Goal: Answer question/provide support: Share knowledge or assist other users

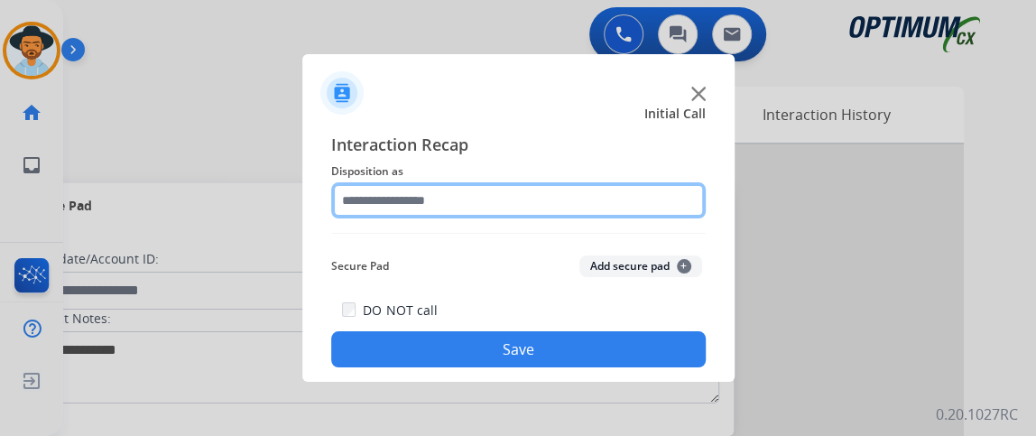
click at [481, 192] on input "text" at bounding box center [518, 200] width 375 height 36
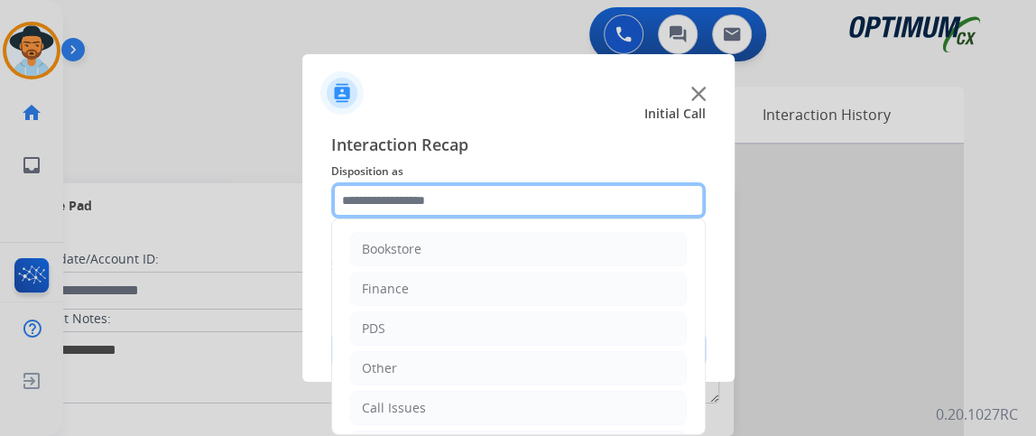
scroll to position [118, 0]
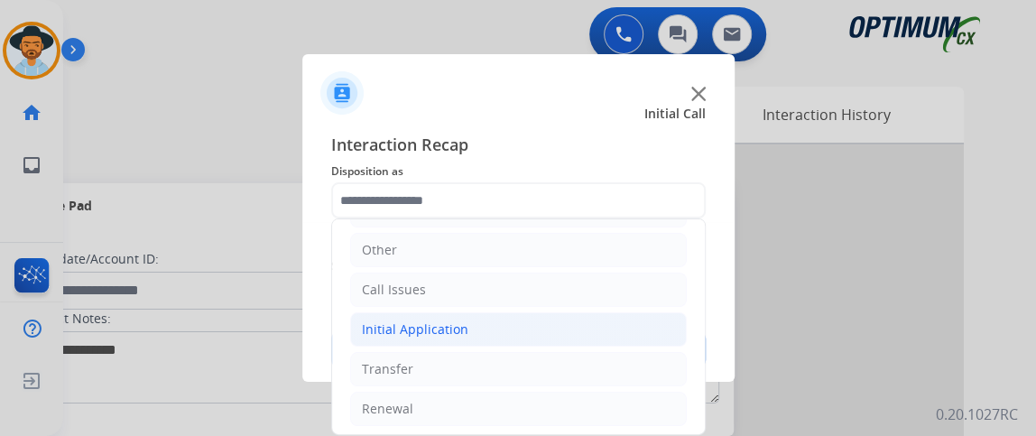
click at [644, 318] on li "Initial Application" at bounding box center [518, 329] width 337 height 34
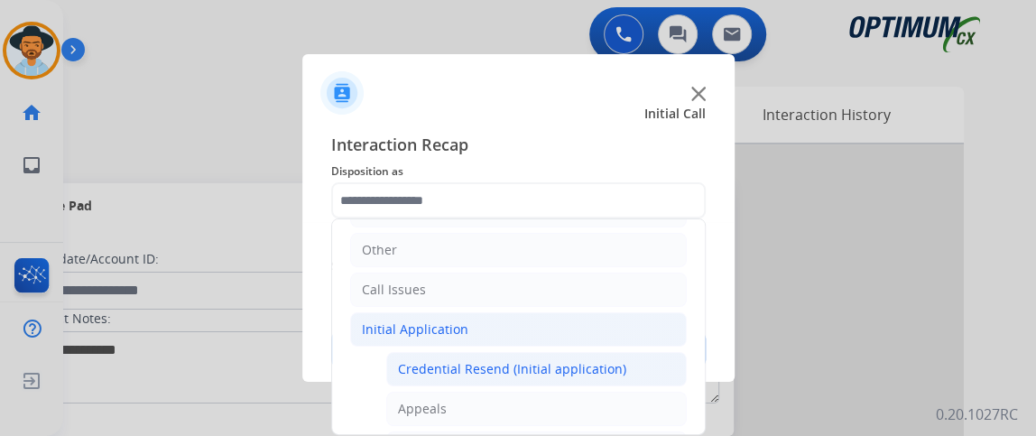
click at [643, 356] on li "Credential Resend (Initial application)" at bounding box center [536, 369] width 301 height 34
type input "**********"
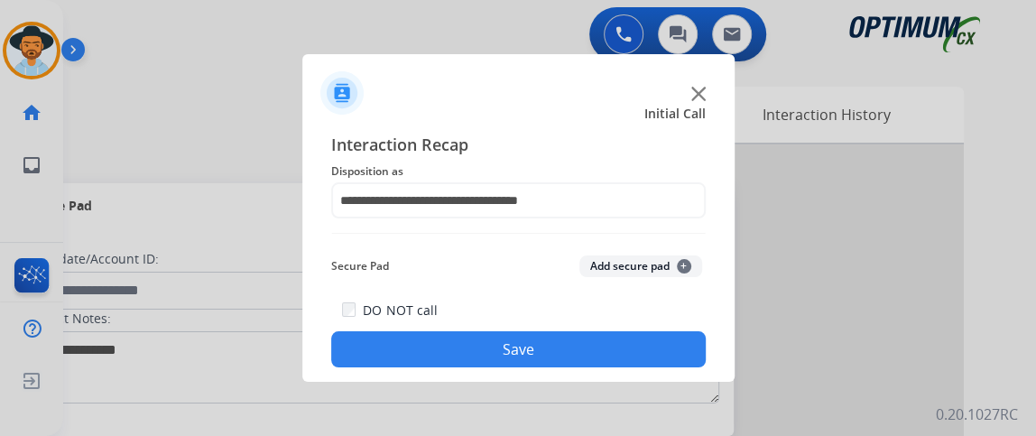
click at [632, 365] on button "Save" at bounding box center [518, 349] width 375 height 36
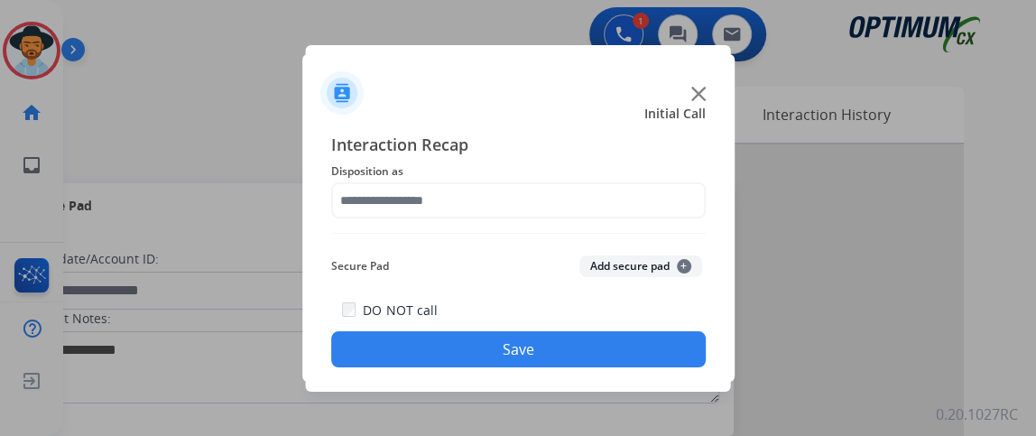
click at [353, 59] on div at bounding box center [518, 85] width 432 height 63
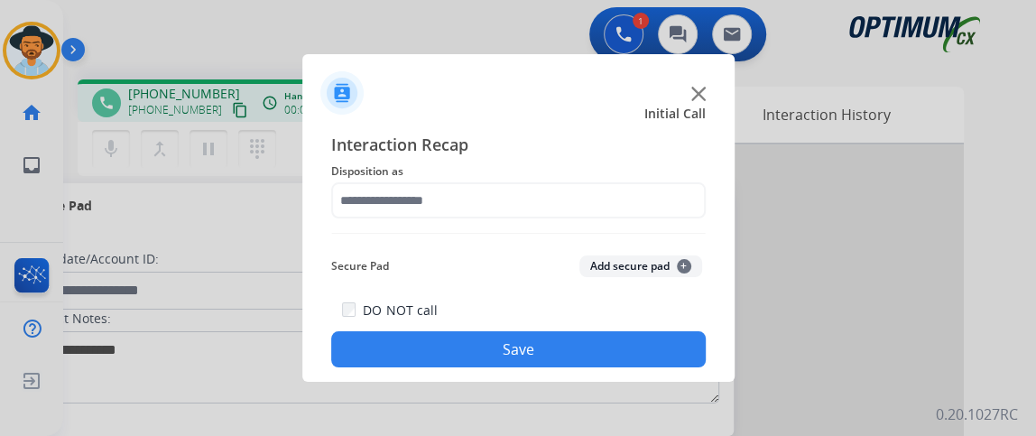
click at [428, 57] on div at bounding box center [518, 85] width 432 height 63
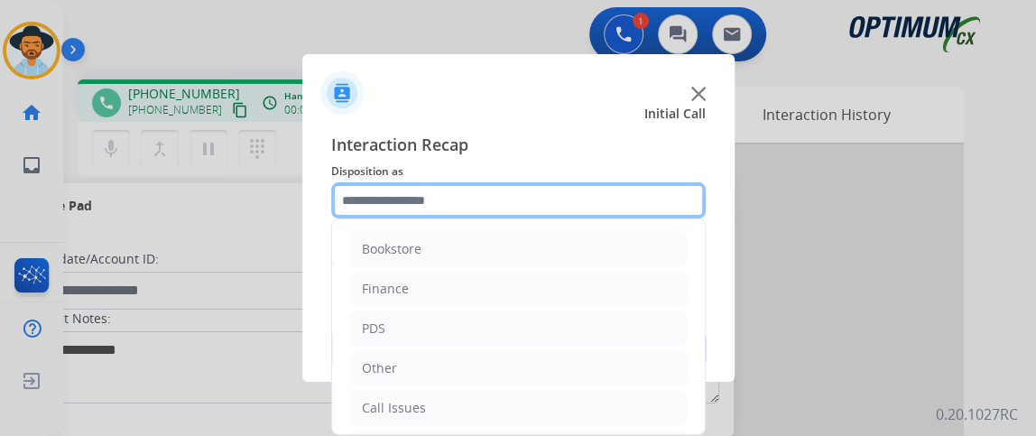
click at [472, 188] on input "text" at bounding box center [518, 200] width 375 height 36
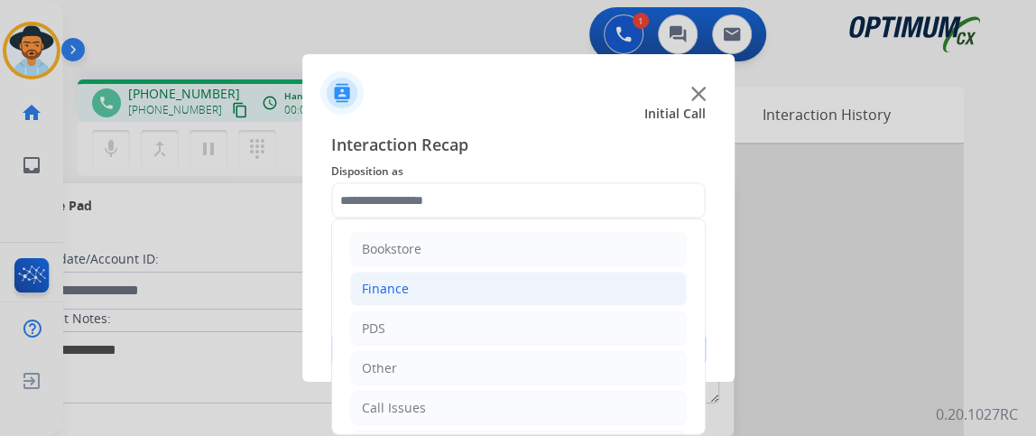
click at [471, 287] on li "Finance" at bounding box center [518, 289] width 337 height 34
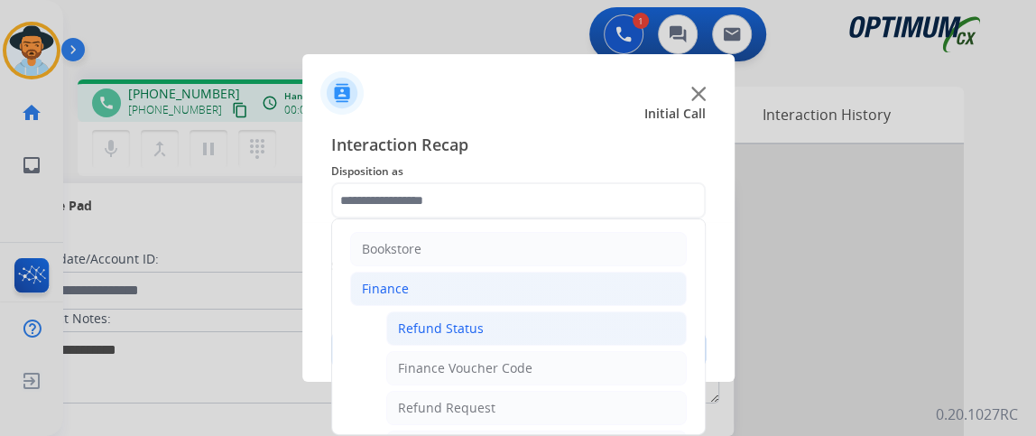
click at [469, 320] on div "Refund Status" at bounding box center [441, 329] width 86 height 18
type input "**********"
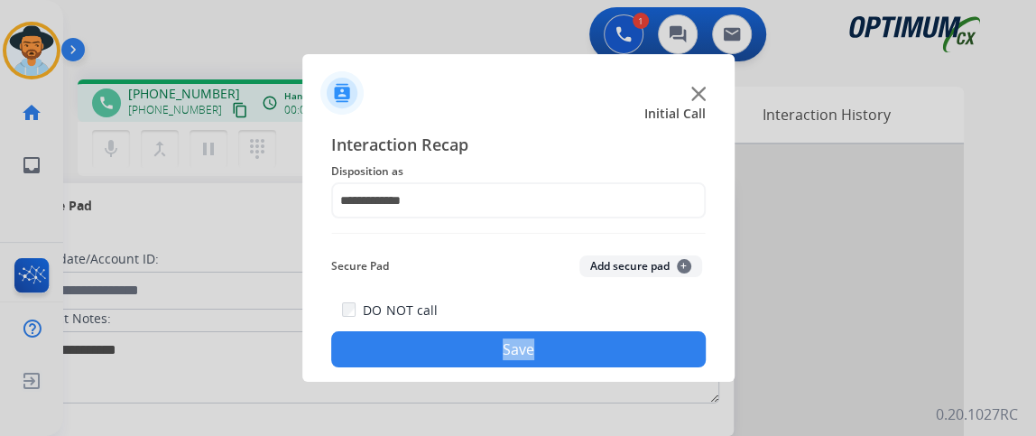
click at [469, 318] on div "DO NOT call Save" at bounding box center [518, 333] width 375 height 69
click at [460, 338] on button "Save" at bounding box center [518, 349] width 375 height 36
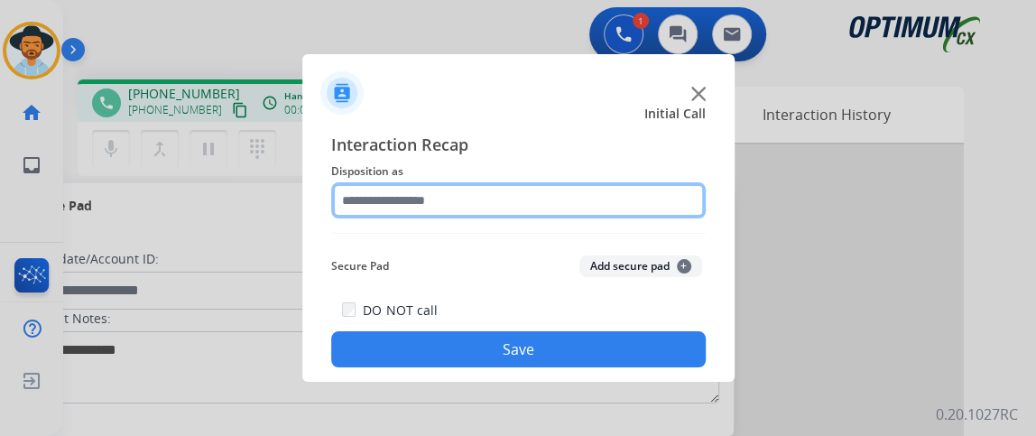
click at [440, 196] on input "text" at bounding box center [518, 200] width 375 height 36
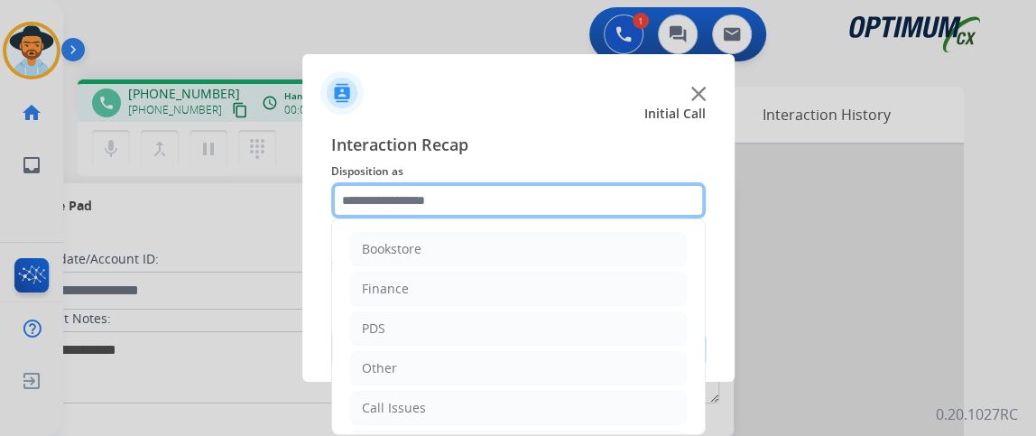
scroll to position [118, 0]
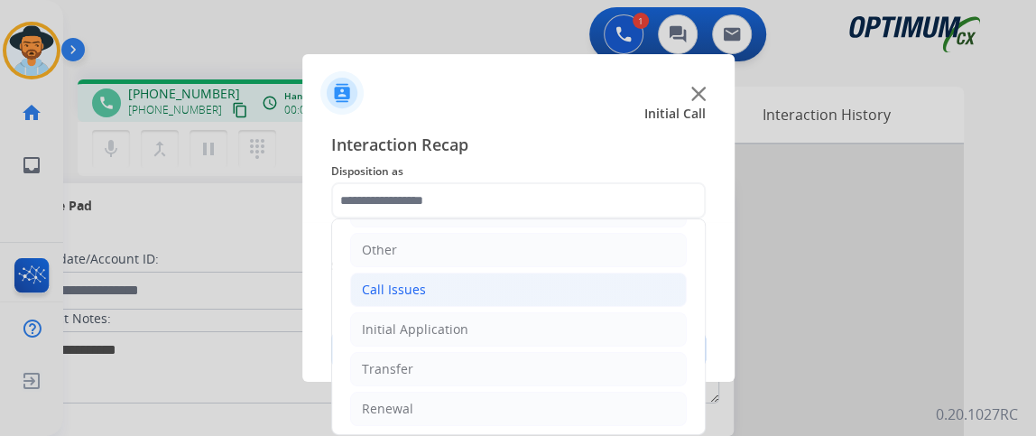
click at [607, 282] on li "Call Issues" at bounding box center [518, 290] width 337 height 34
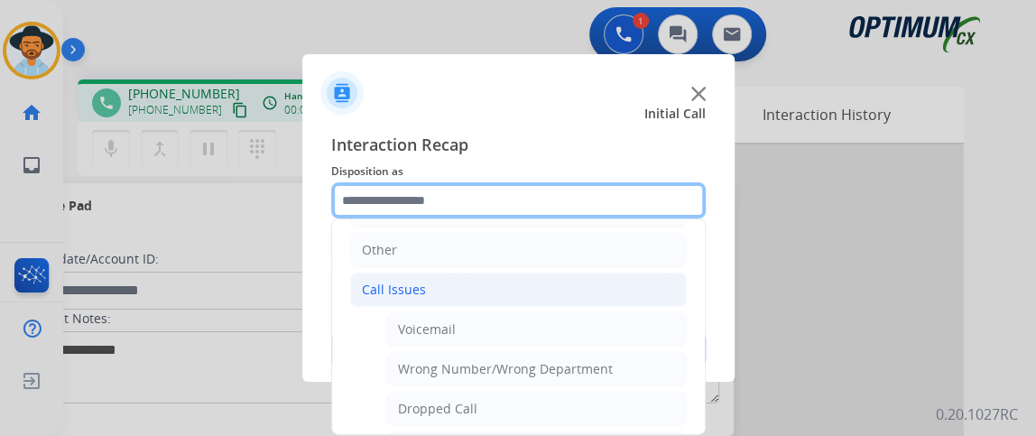
scroll to position [291, 0]
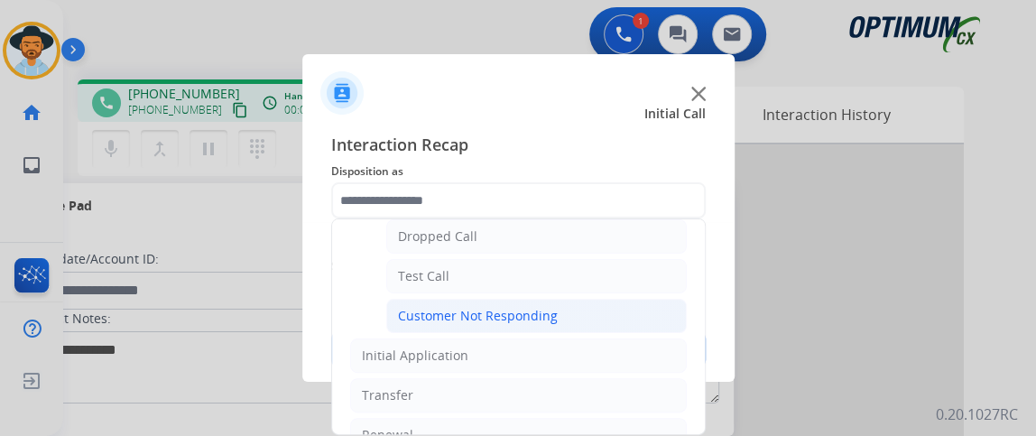
click at [606, 308] on li "Customer Not Responding" at bounding box center [536, 316] width 301 height 34
type input "**********"
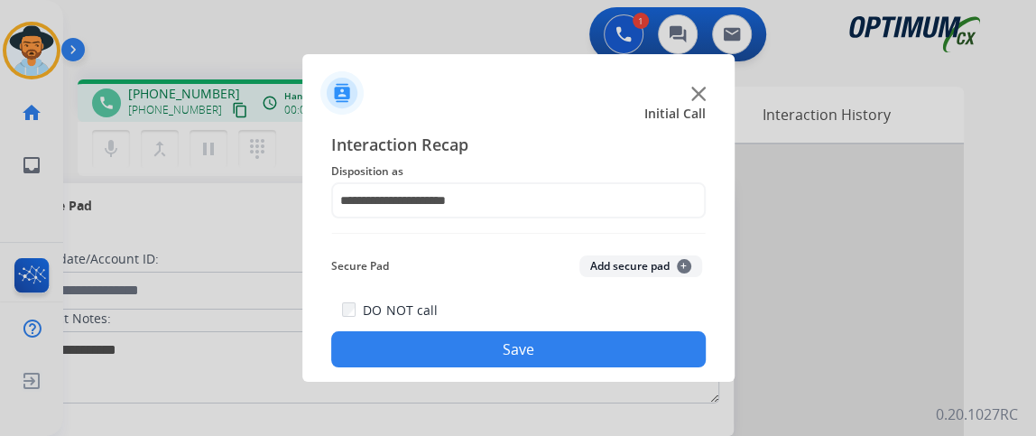
click at [563, 359] on button "Save" at bounding box center [518, 349] width 375 height 36
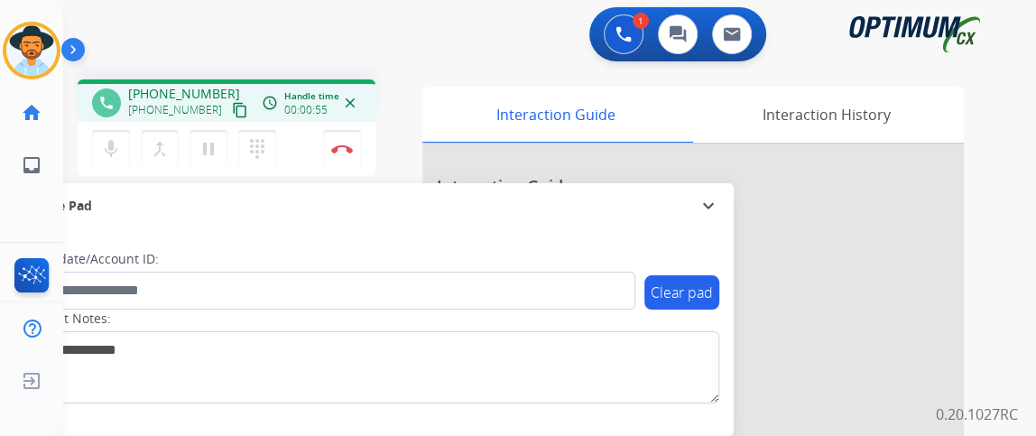
click at [232, 102] on mat-icon "content_copy" at bounding box center [240, 110] width 16 height 16
click at [120, 145] on mat-icon "mic" at bounding box center [111, 149] width 22 height 22
click at [107, 158] on mat-icon "mic_off" at bounding box center [111, 149] width 22 height 22
click at [107, 158] on mat-icon "mic" at bounding box center [111, 149] width 22 height 22
click at [105, 158] on mat-icon "mic_off" at bounding box center [111, 149] width 22 height 22
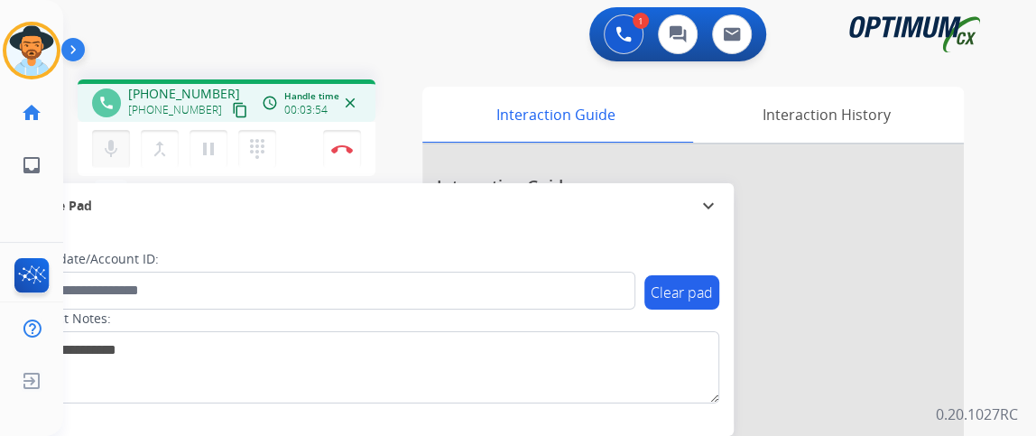
click at [105, 158] on mat-icon "mic" at bounding box center [111, 149] width 22 height 22
click at [110, 164] on button "mic_off Mute" at bounding box center [111, 149] width 38 height 38
click at [110, 164] on button "mic Mute" at bounding box center [111, 149] width 38 height 38
click at [110, 164] on button "mic_off Mute" at bounding box center [111, 149] width 38 height 38
click at [100, 117] on div "phone +13475733168 +13475733168 content_copy" at bounding box center [171, 103] width 159 height 36
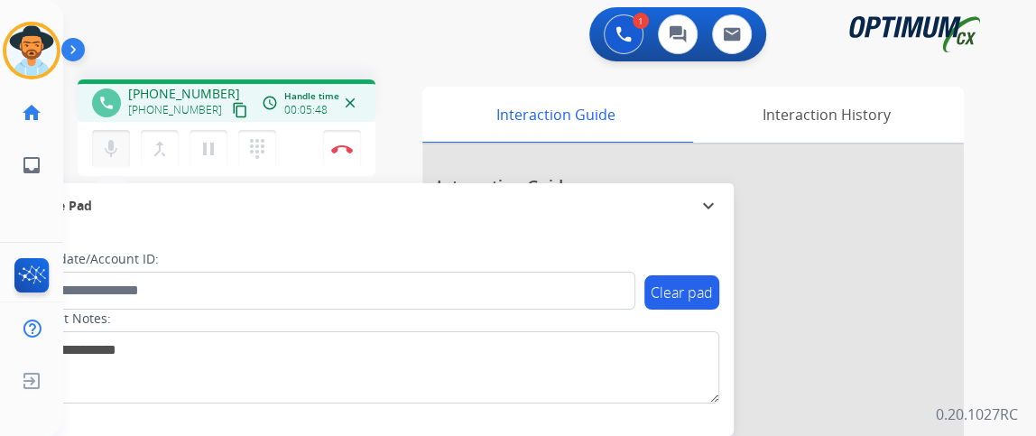
click at [116, 156] on mat-icon "mic" at bounding box center [111, 149] width 22 height 22
click at [116, 156] on mat-icon "mic_off" at bounding box center [111, 149] width 22 height 22
click at [103, 144] on mat-icon "mic" at bounding box center [111, 149] width 22 height 22
click at [103, 144] on mat-icon "mic_off" at bounding box center [111, 149] width 22 height 22
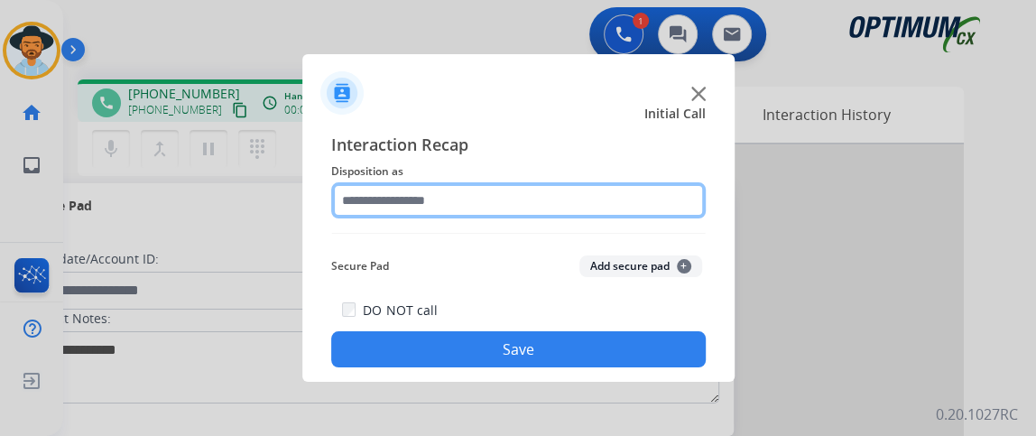
click at [385, 185] on input "text" at bounding box center [518, 200] width 375 height 36
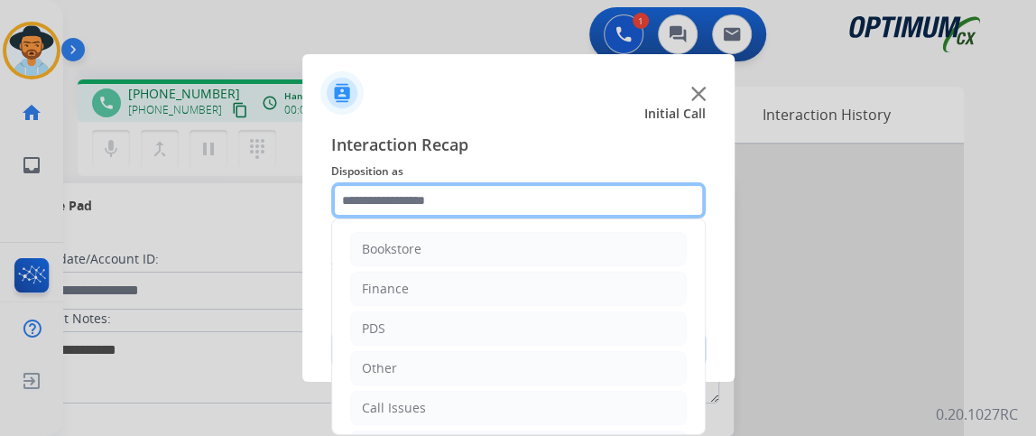
scroll to position [118, 0]
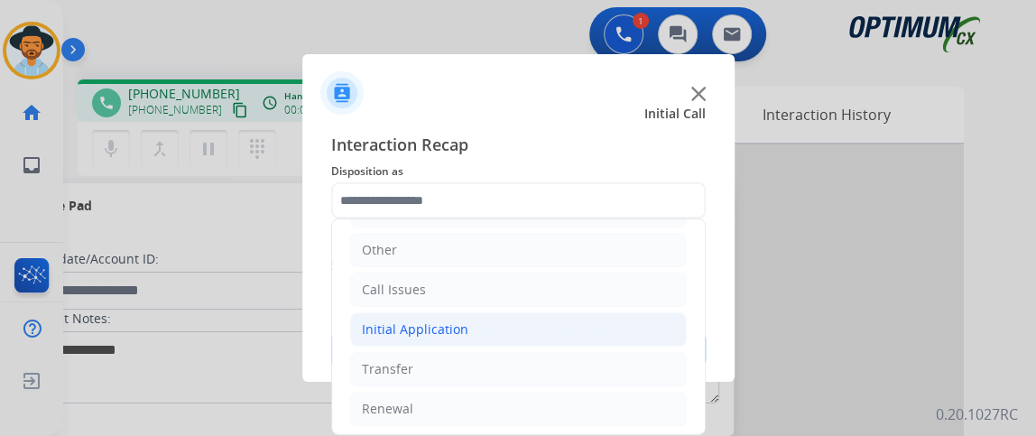
click at [590, 329] on li "Initial Application" at bounding box center [518, 329] width 337 height 34
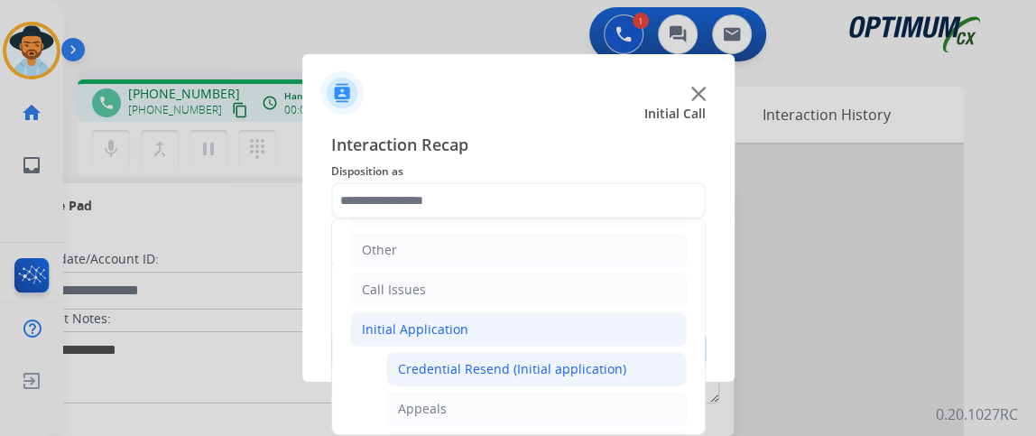
click at [574, 355] on li "Credential Resend (Initial application)" at bounding box center [536, 369] width 301 height 34
type input "**********"
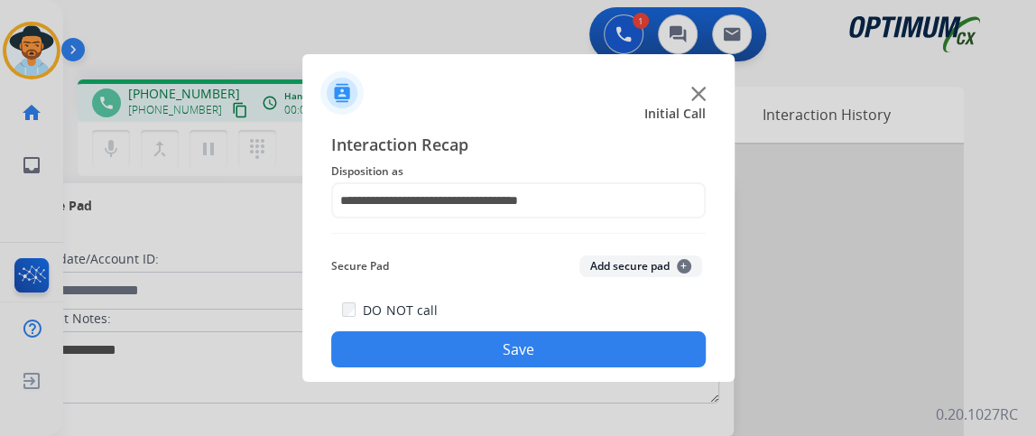
click at [574, 355] on button "Save" at bounding box center [518, 349] width 375 height 36
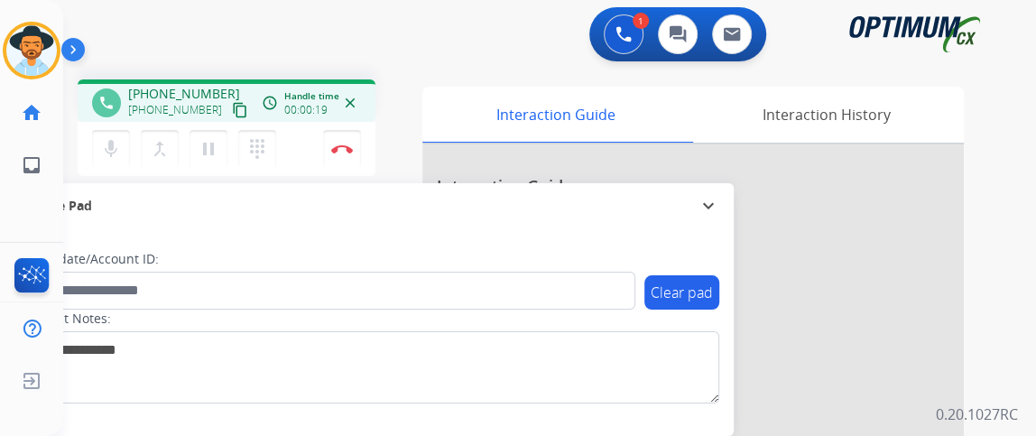
click at [232, 107] on mat-icon "content_copy" at bounding box center [240, 110] width 16 height 16
click at [105, 153] on mat-icon "mic" at bounding box center [111, 149] width 22 height 22
click at [105, 156] on mat-icon "mic_off" at bounding box center [111, 149] width 22 height 22
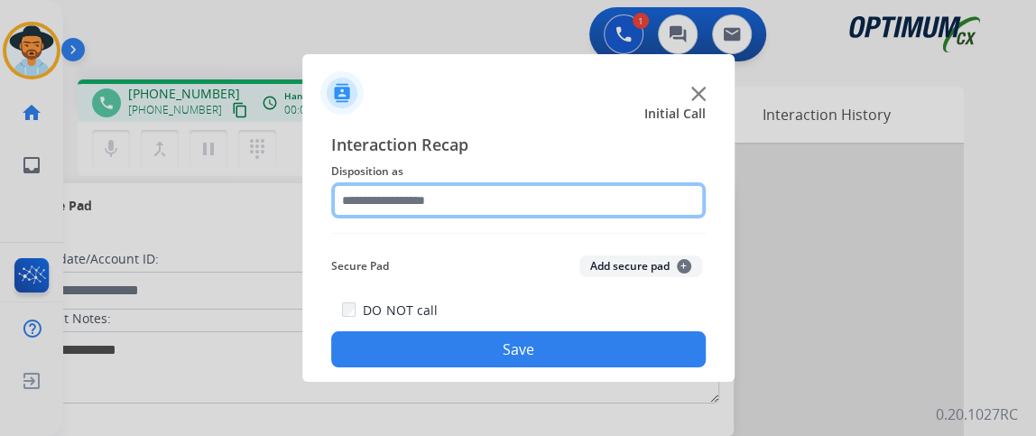
click at [508, 185] on input "text" at bounding box center [518, 200] width 375 height 36
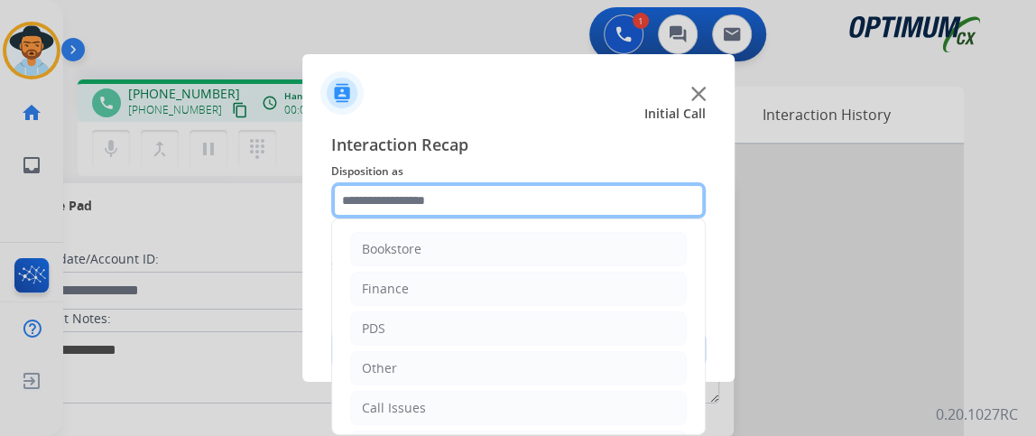
scroll to position [118, 0]
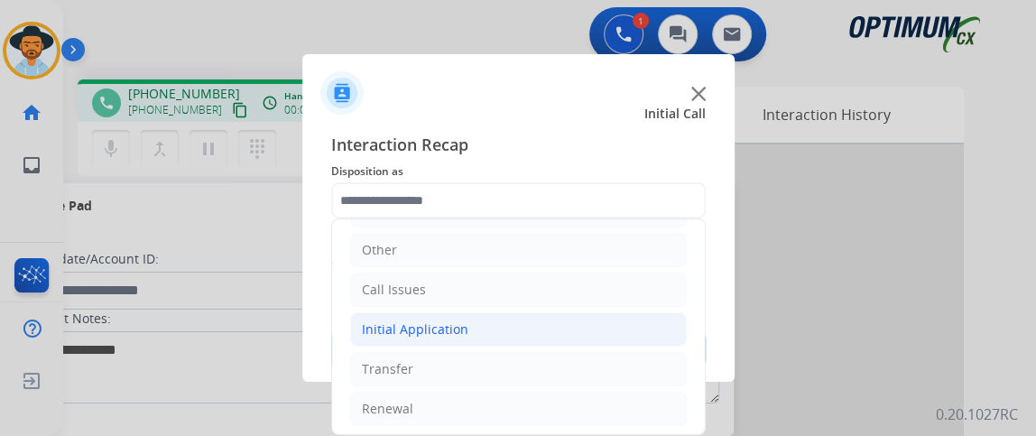
click at [626, 332] on li "Initial Application" at bounding box center [518, 329] width 337 height 34
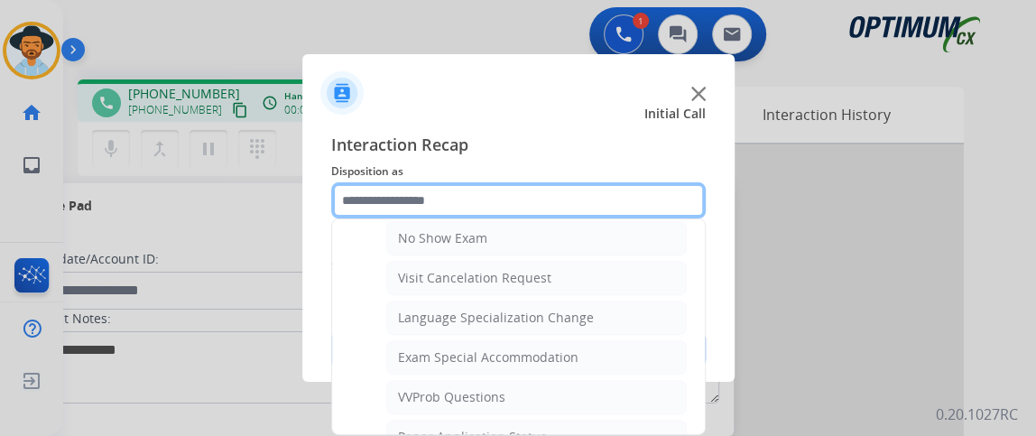
scroll to position [835, 0]
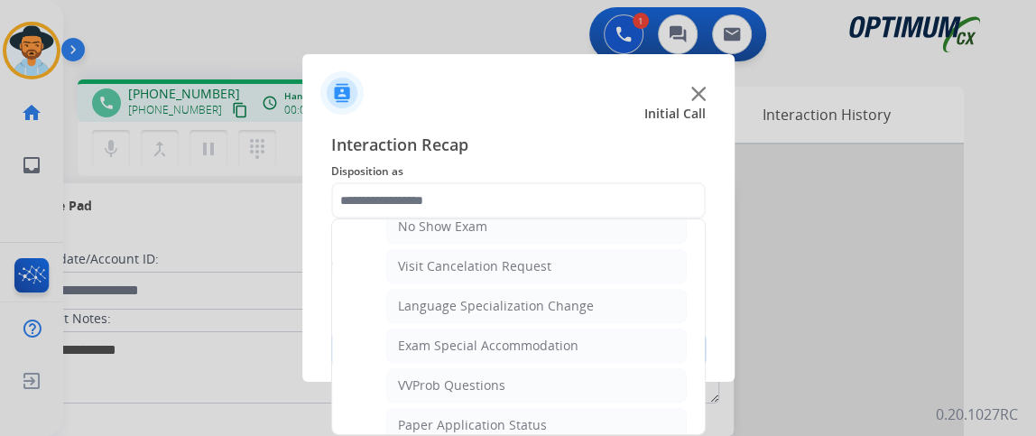
click at [706, 387] on div at bounding box center [518, 218] width 1036 height 436
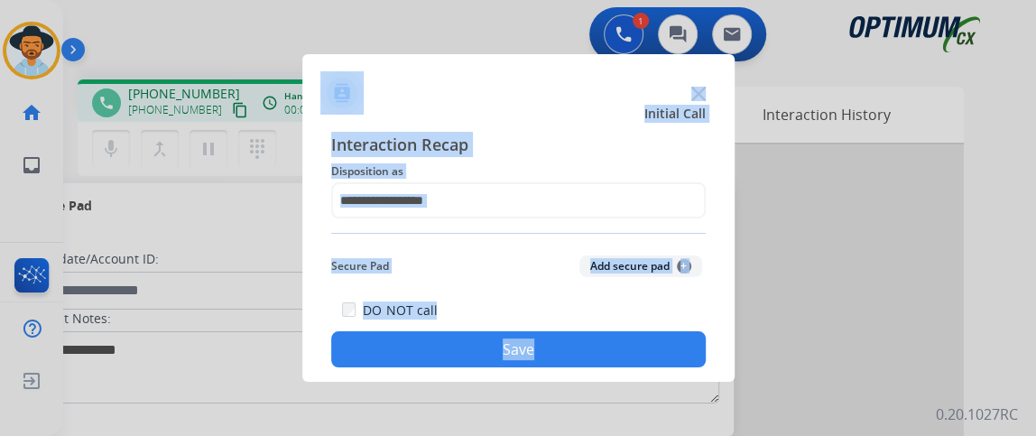
click at [0, 387] on app-contact-recap-modal "Initial Call Interaction Recap Disposition as Secure Pad Add secure pad + DO NO…" at bounding box center [0, 218] width 0 height 436
click at [589, 174] on span "Disposition as" at bounding box center [518, 172] width 375 height 22
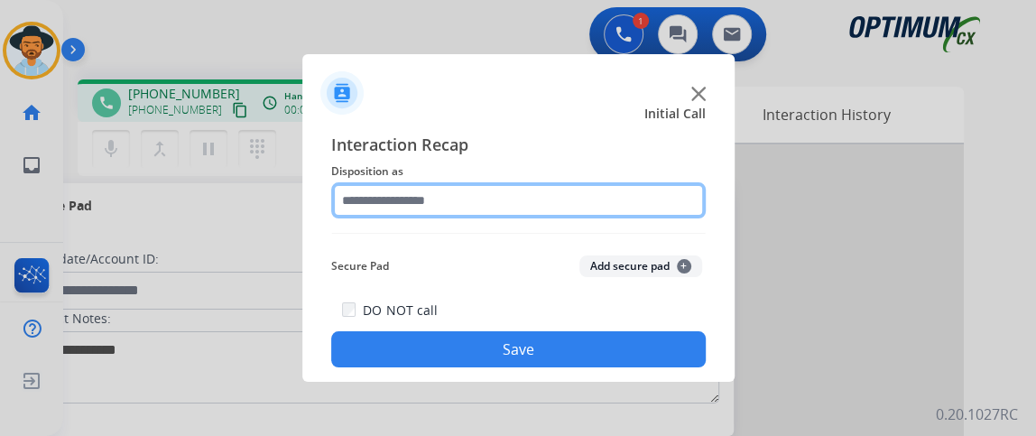
click at [595, 199] on input "text" at bounding box center [518, 200] width 375 height 36
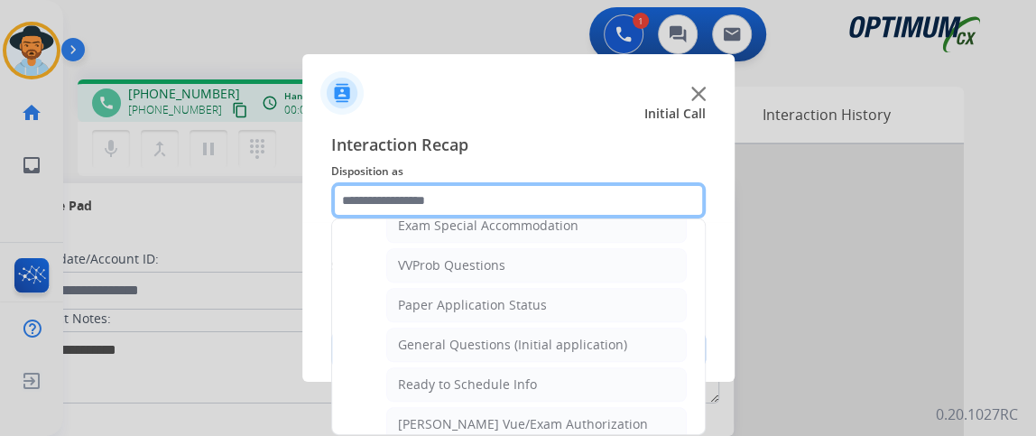
scroll to position [948, 0]
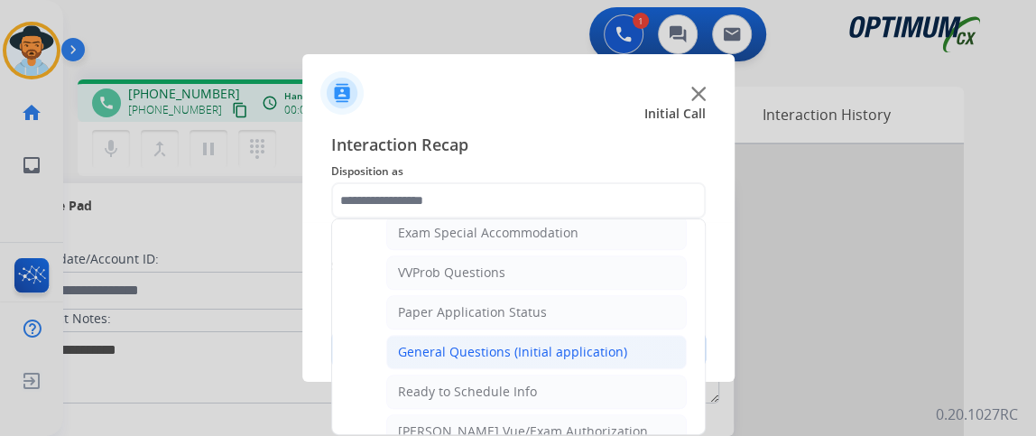
click at [640, 338] on li "General Questions (Initial application)" at bounding box center [536, 352] width 301 height 34
type input "**********"
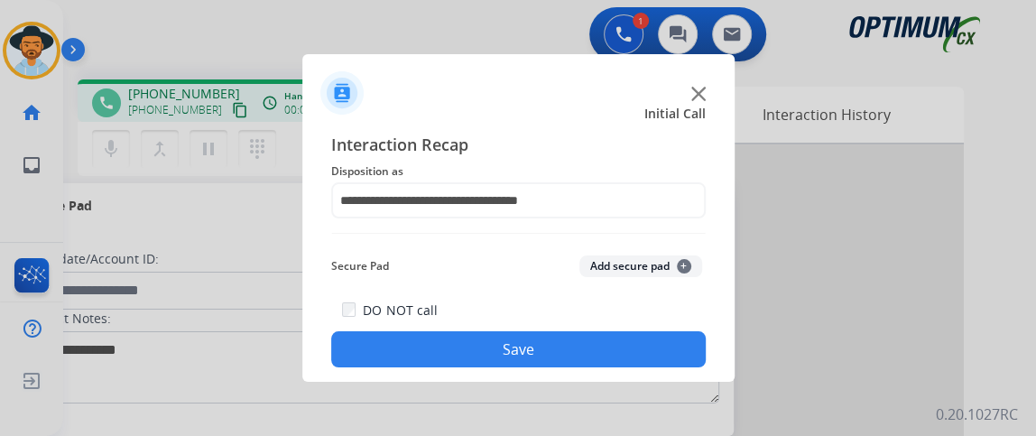
click at [640, 349] on button "Save" at bounding box center [518, 349] width 375 height 36
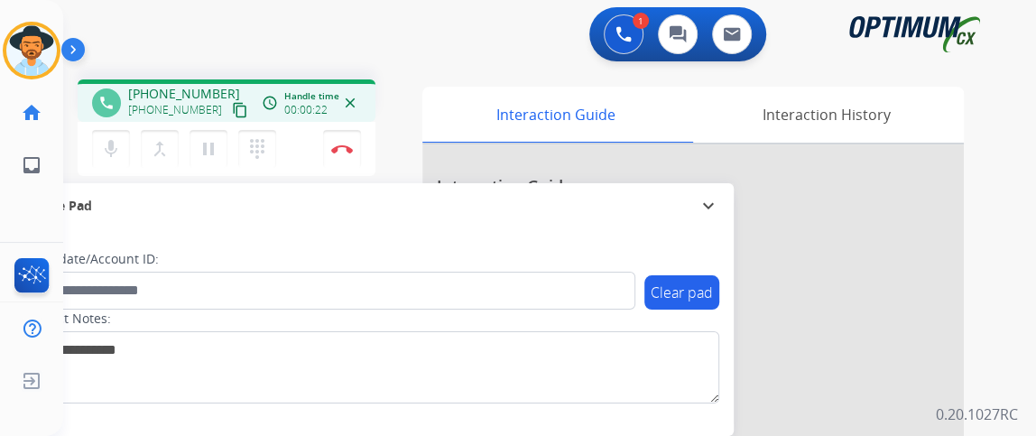
click at [232, 102] on mat-icon "content_copy" at bounding box center [240, 110] width 16 height 16
click at [125, 150] on button "mic Mute" at bounding box center [111, 149] width 38 height 38
click at [105, 141] on mat-icon "mic_off" at bounding box center [111, 149] width 22 height 22
click at [127, 147] on button "mic Mute" at bounding box center [111, 149] width 38 height 38
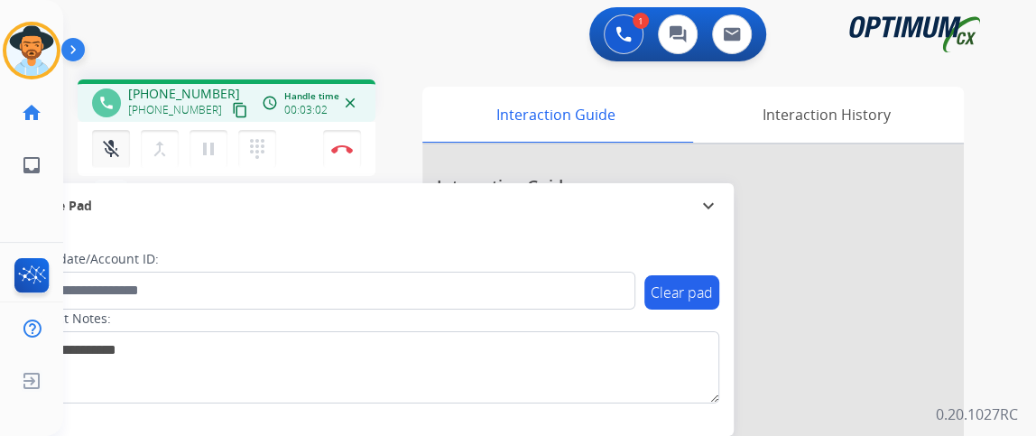
click at [127, 147] on button "mic_off Mute" at bounding box center [111, 149] width 38 height 38
click at [339, 143] on button "Disconnect" at bounding box center [342, 149] width 38 height 38
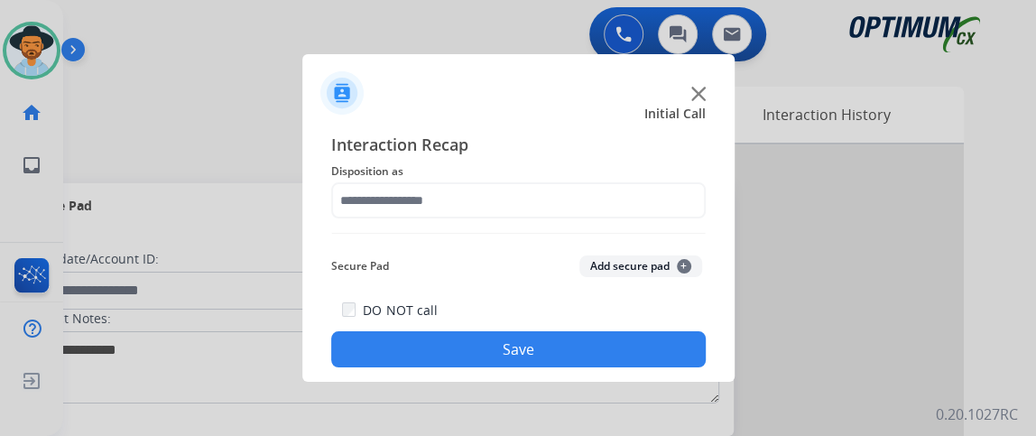
click at [442, 175] on span "Disposition as" at bounding box center [518, 172] width 375 height 22
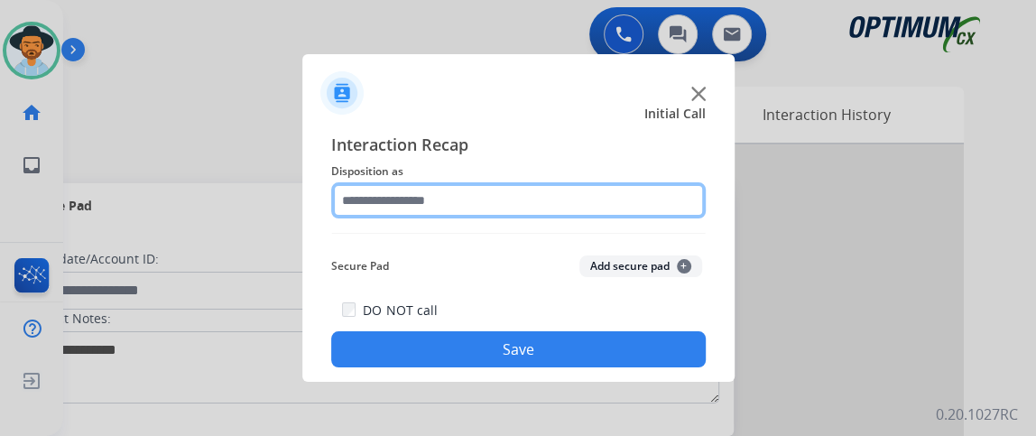
click at [449, 197] on input "text" at bounding box center [518, 200] width 375 height 36
click at [444, 195] on input "text" at bounding box center [518, 200] width 375 height 36
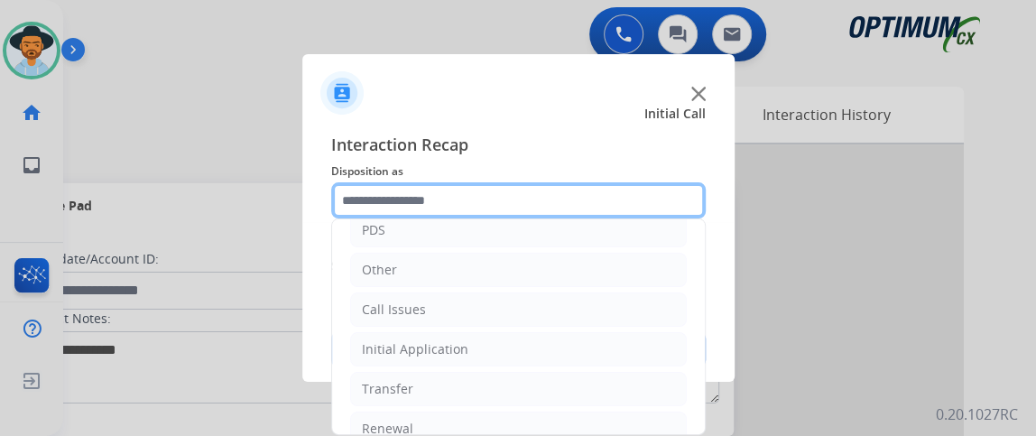
scroll to position [118, 0]
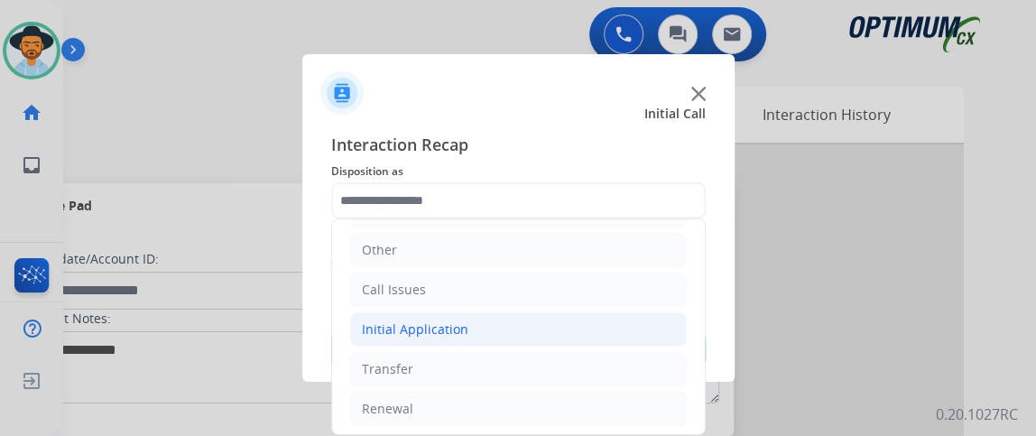
click at [638, 312] on li "Initial Application" at bounding box center [518, 329] width 337 height 34
click at [633, 335] on li "Initial Application" at bounding box center [518, 329] width 337 height 34
click at [633, 335] on button "Save" at bounding box center [518, 349] width 375 height 36
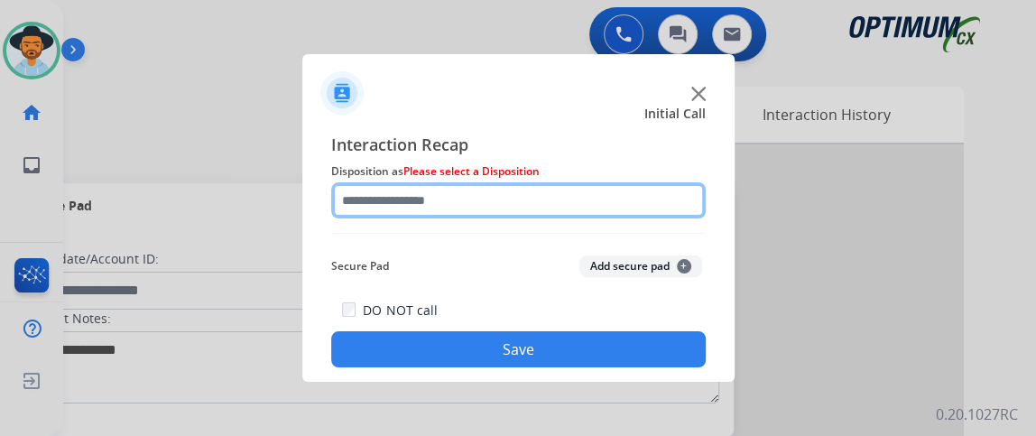
click at [600, 215] on input "text" at bounding box center [518, 200] width 375 height 36
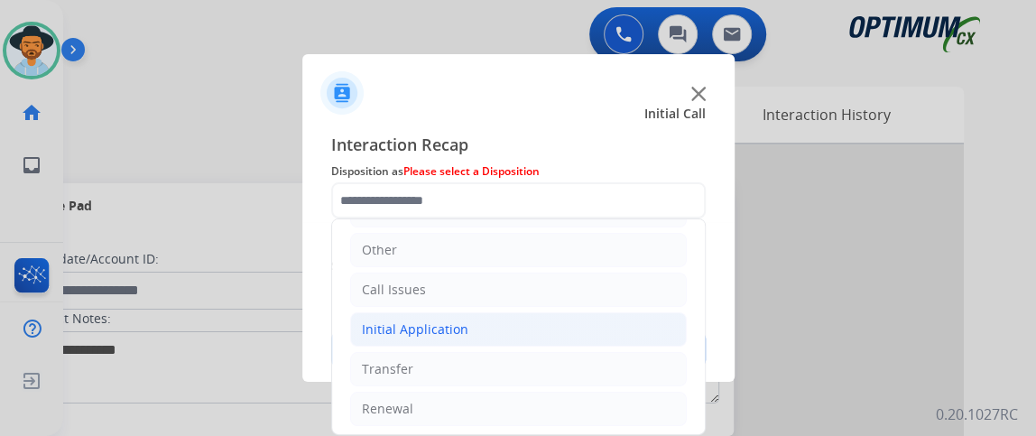
click at [591, 320] on li "Initial Application" at bounding box center [518, 329] width 337 height 34
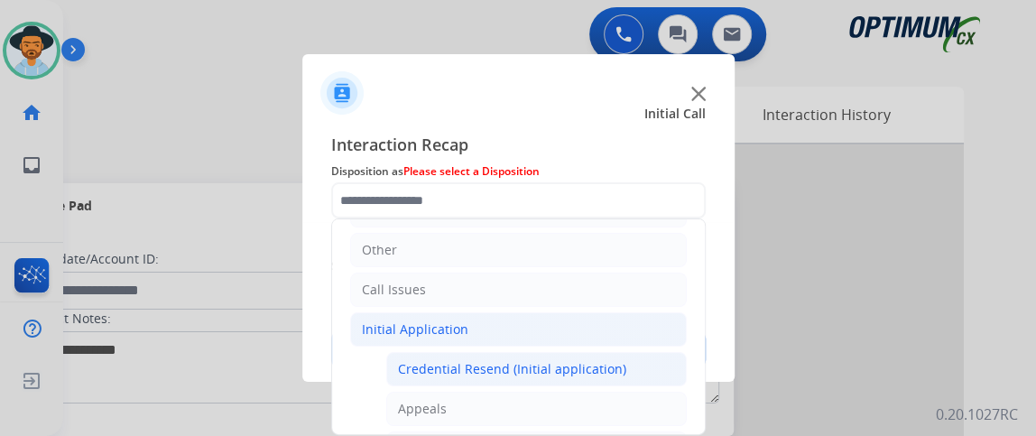
click at [555, 369] on div "Credential Resend (Initial application)" at bounding box center [512, 369] width 228 height 18
type input "**********"
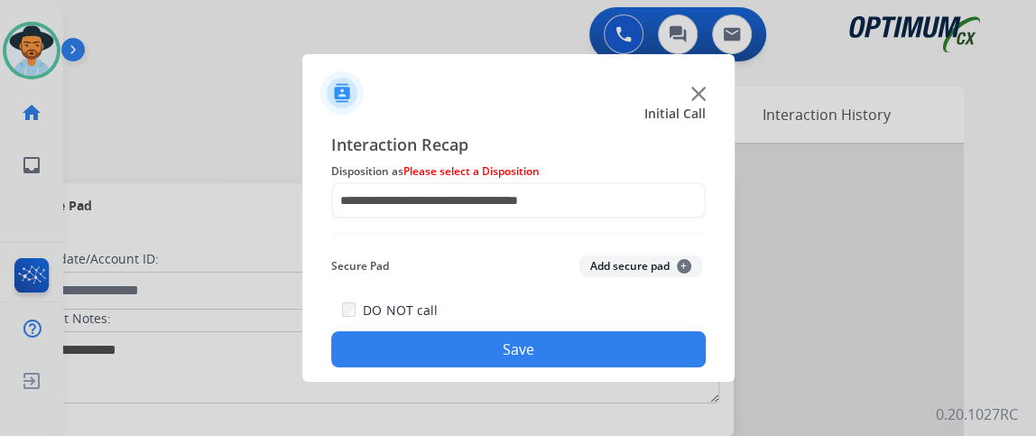
click at [556, 374] on div "**********" at bounding box center [518, 249] width 432 height 264
click at [549, 356] on button "Save" at bounding box center [518, 349] width 375 height 36
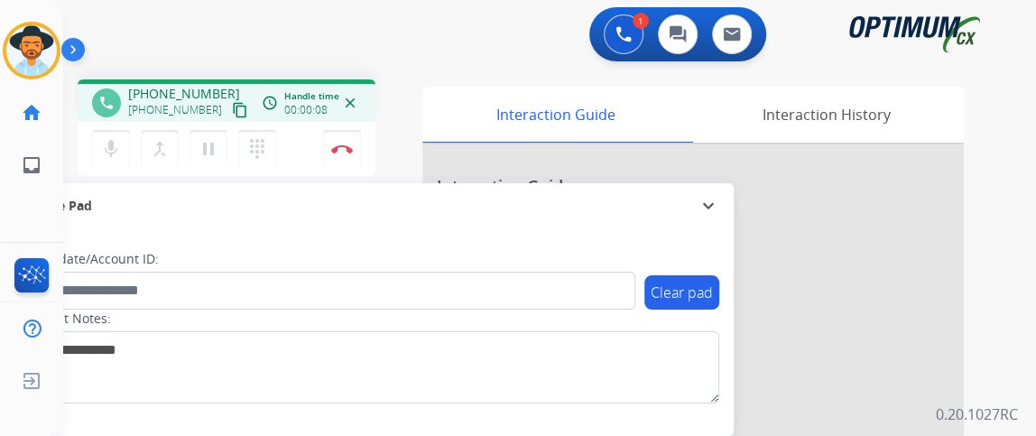
click at [232, 115] on mat-icon "content_copy" at bounding box center [240, 110] width 16 height 16
click at [125, 141] on button "mic Mute" at bounding box center [111, 149] width 38 height 38
click at [116, 149] on mat-icon "mic_off" at bounding box center [111, 149] width 22 height 22
click at [107, 155] on mat-icon "mic" at bounding box center [111, 149] width 22 height 22
click at [107, 158] on mat-icon "mic_off" at bounding box center [111, 149] width 22 height 22
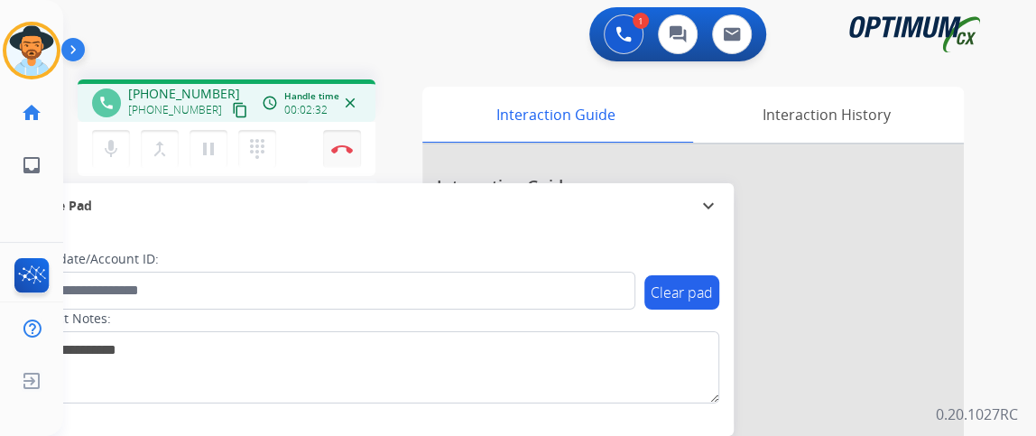
click at [345, 153] on button "Disconnect" at bounding box center [342, 149] width 38 height 38
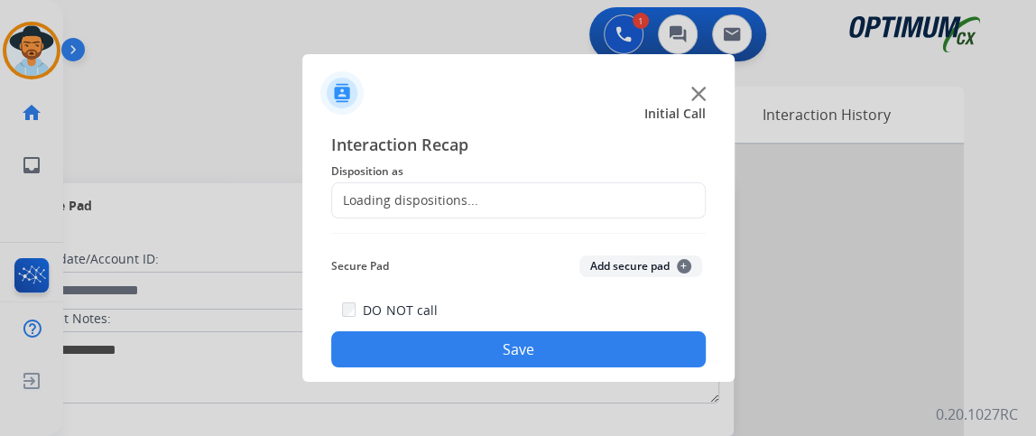
click at [547, 180] on span "Disposition as" at bounding box center [518, 172] width 375 height 22
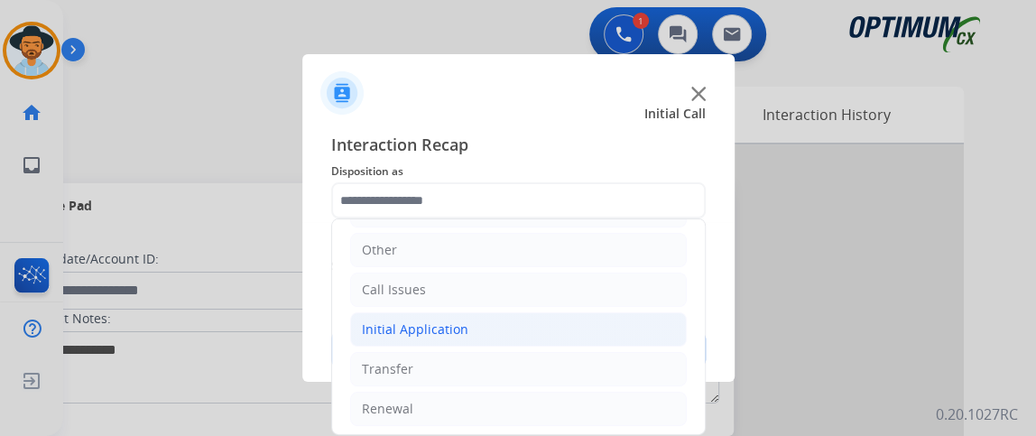
click at [579, 328] on li "Initial Application" at bounding box center [518, 329] width 337 height 34
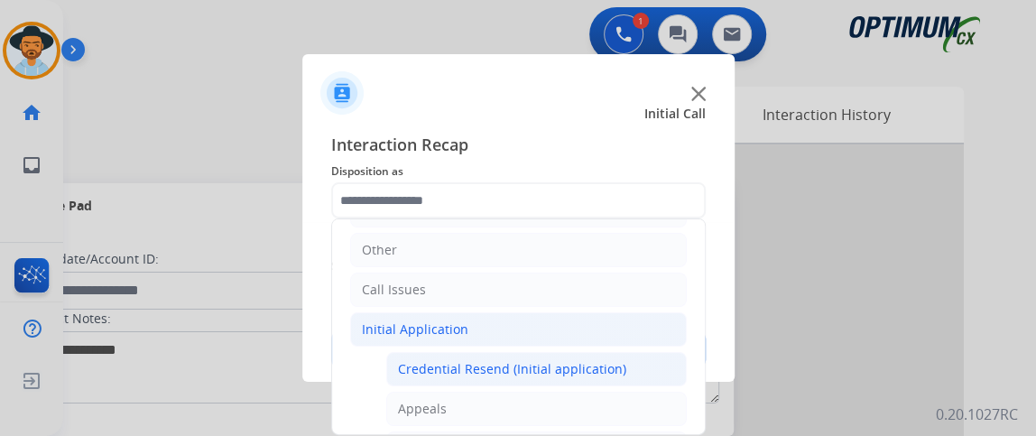
click at [639, 353] on li "Credential Resend (Initial application)" at bounding box center [536, 369] width 301 height 34
type input "**********"
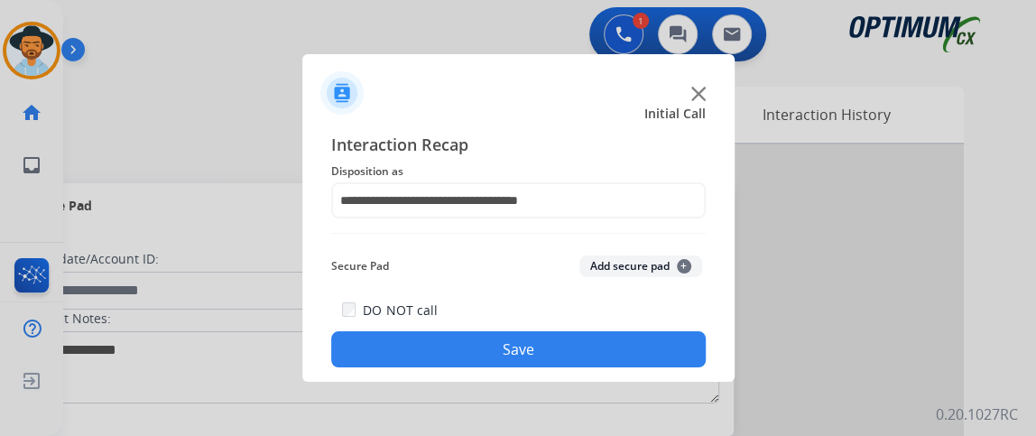
click at [638, 353] on button "Save" at bounding box center [518, 349] width 375 height 36
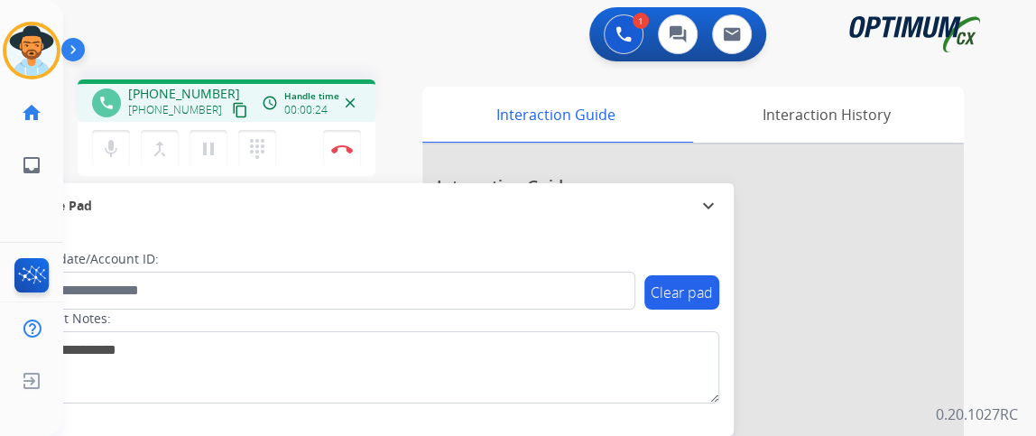
click at [232, 105] on mat-icon "content_copy" at bounding box center [240, 110] width 16 height 16
click at [109, 144] on mat-icon "mic" at bounding box center [111, 149] width 22 height 22
click at [109, 144] on mat-icon "mic_off" at bounding box center [111, 149] width 22 height 22
click at [325, 145] on button "Disconnect" at bounding box center [342, 149] width 38 height 38
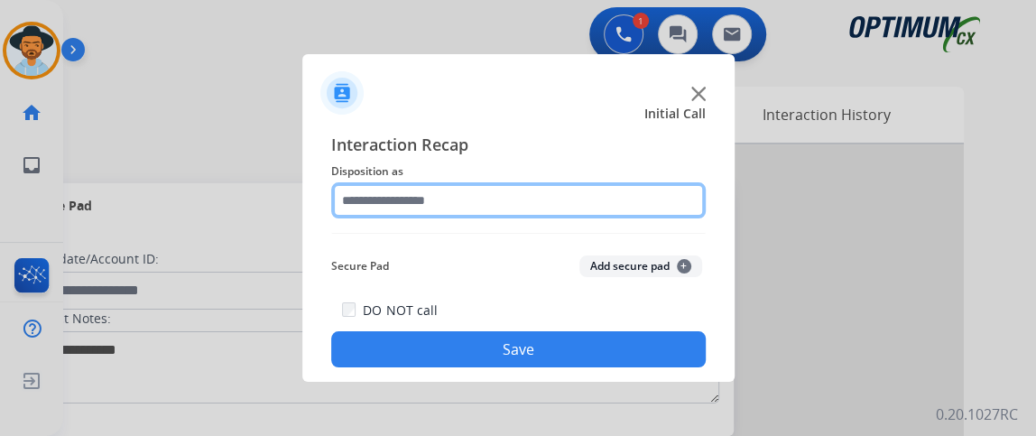
click at [496, 209] on input "text" at bounding box center [518, 200] width 375 height 36
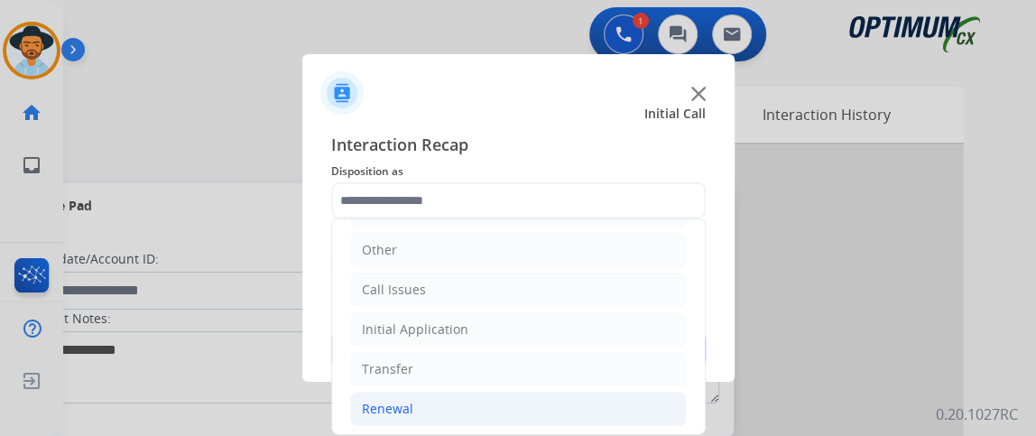
click at [481, 392] on li "Renewal" at bounding box center [518, 409] width 337 height 34
click at [480, 392] on li "Renewal" at bounding box center [518, 409] width 337 height 34
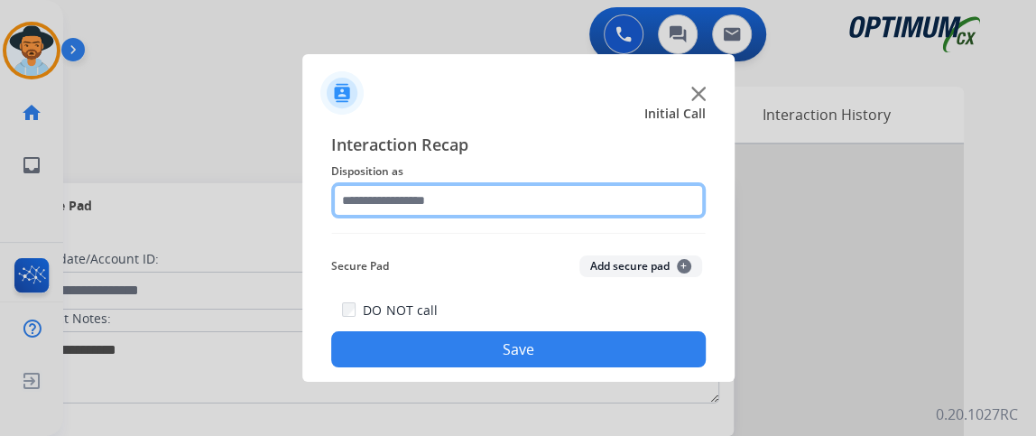
click at [564, 199] on input "text" at bounding box center [518, 200] width 375 height 36
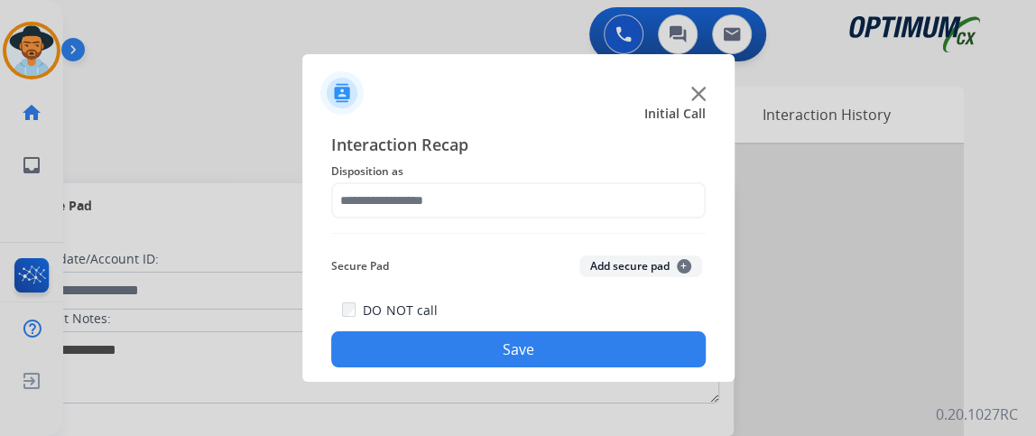
click at [680, 221] on div "Interaction Recap Disposition as Secure Pad Add secure pad + DO NOT call Save" at bounding box center [518, 250] width 375 height 236
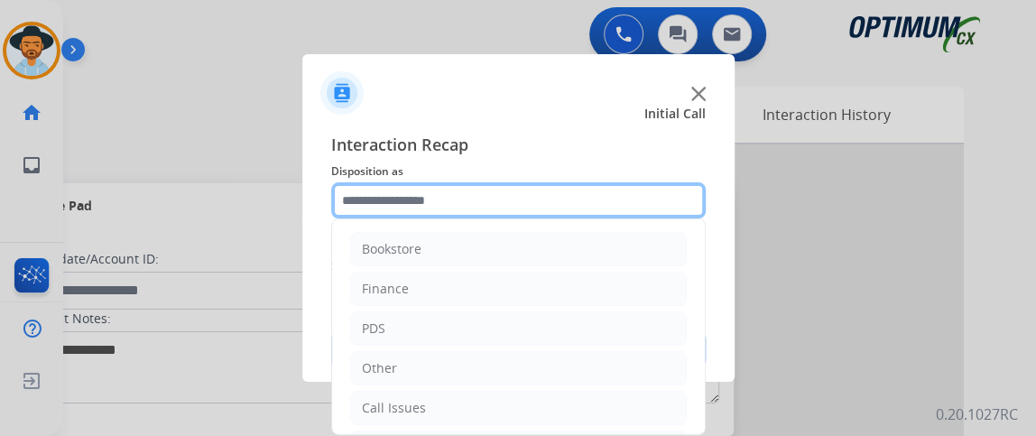
click at [666, 205] on input "text" at bounding box center [518, 200] width 375 height 36
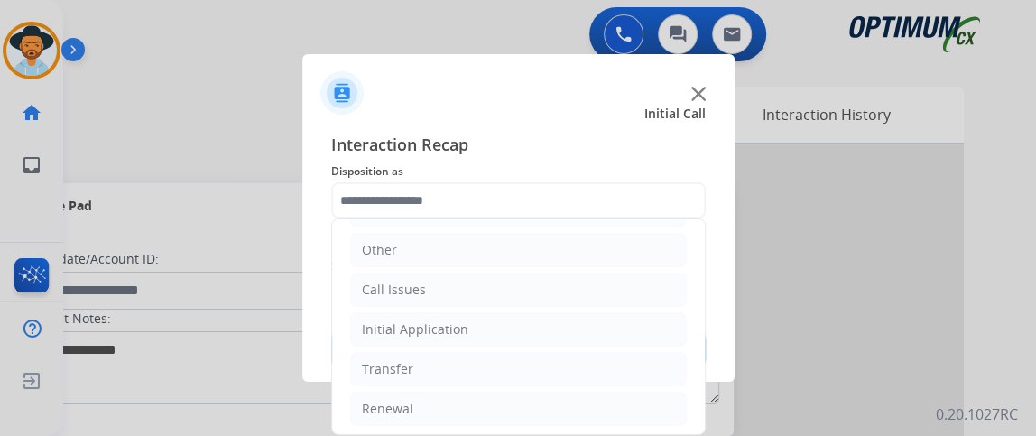
click at [547, 383] on ul "Bookstore Finance PDS Other Call Issues Initial Application Transfer Renewal" at bounding box center [518, 270] width 373 height 338
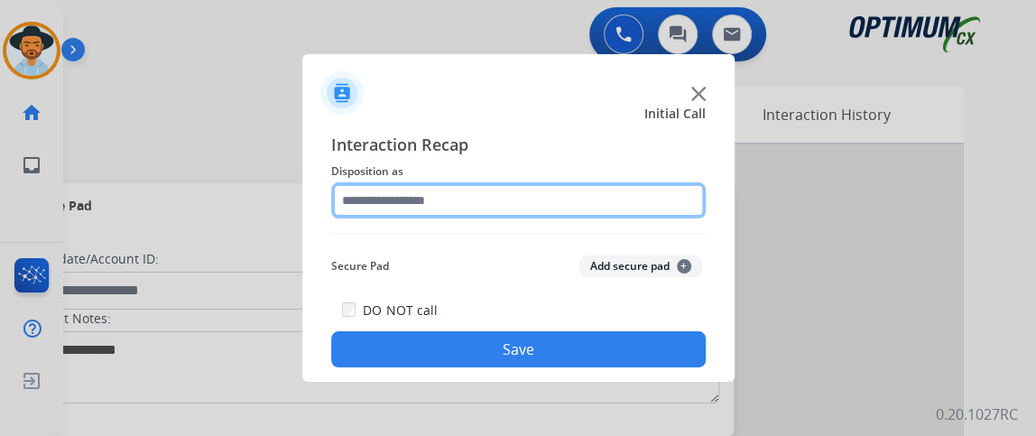
click at [568, 199] on input "text" at bounding box center [518, 200] width 375 height 36
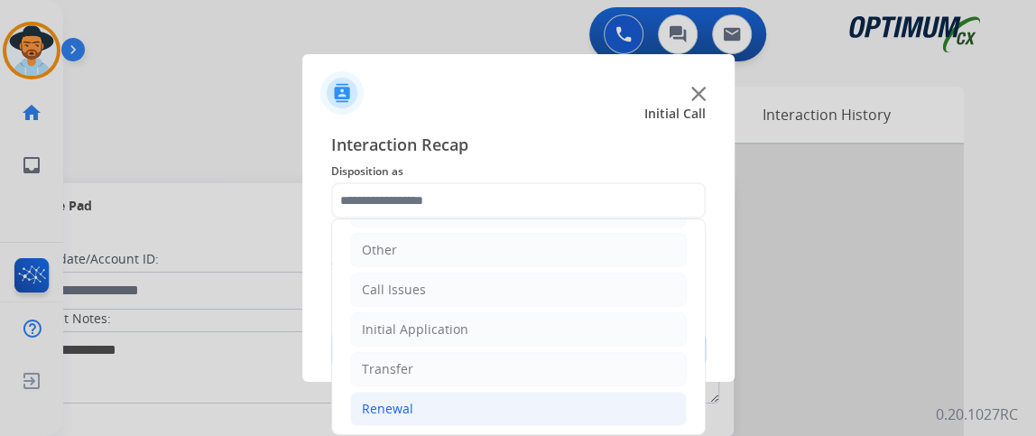
click at [575, 392] on li "Renewal" at bounding box center [518, 409] width 337 height 34
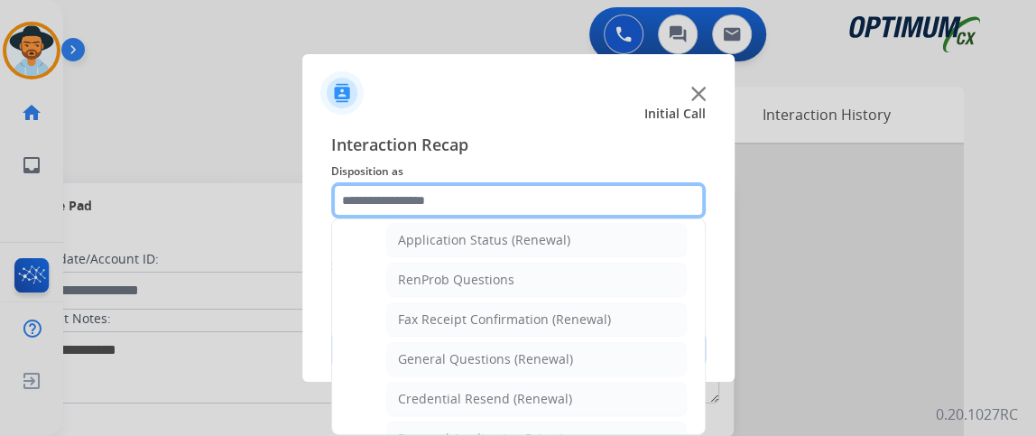
scroll to position [427, 0]
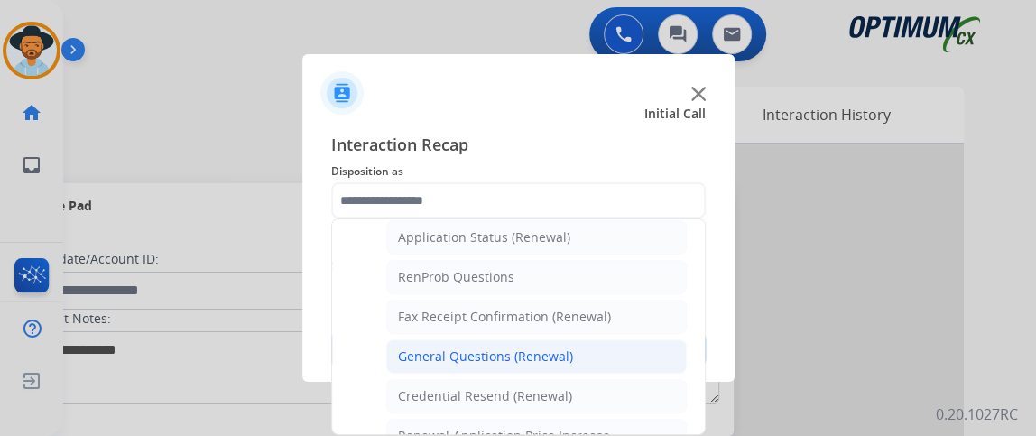
click at [634, 339] on li "General Questions (Renewal)" at bounding box center [536, 356] width 301 height 34
type input "**********"
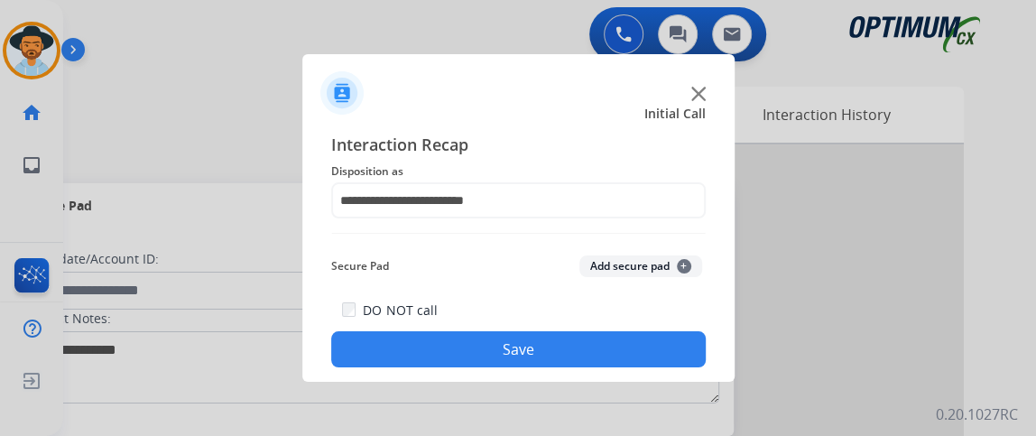
click at [634, 332] on button "Save" at bounding box center [518, 349] width 375 height 36
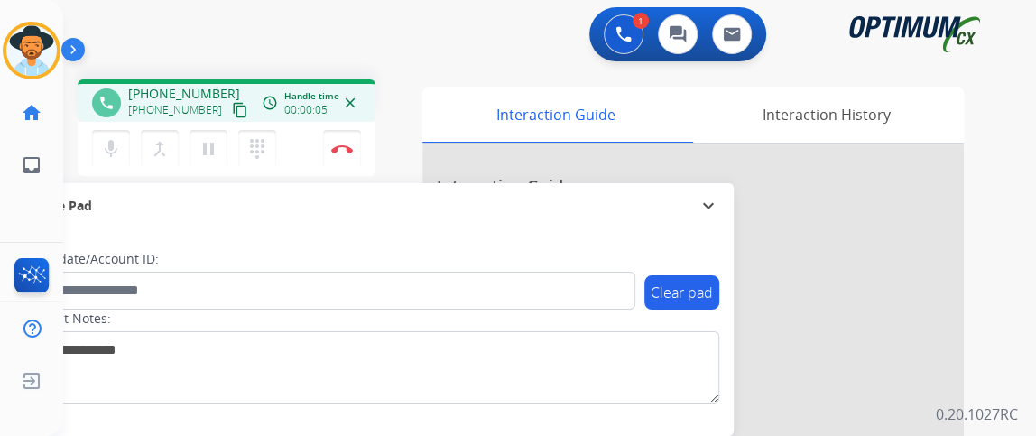
click at [232, 103] on mat-icon "content_copy" at bounding box center [240, 110] width 16 height 16
click at [118, 148] on mat-icon "mic" at bounding box center [111, 149] width 22 height 22
click at [118, 145] on mat-icon "mic_off" at bounding box center [111, 149] width 22 height 22
click at [118, 145] on mat-icon "mic" at bounding box center [111, 149] width 22 height 22
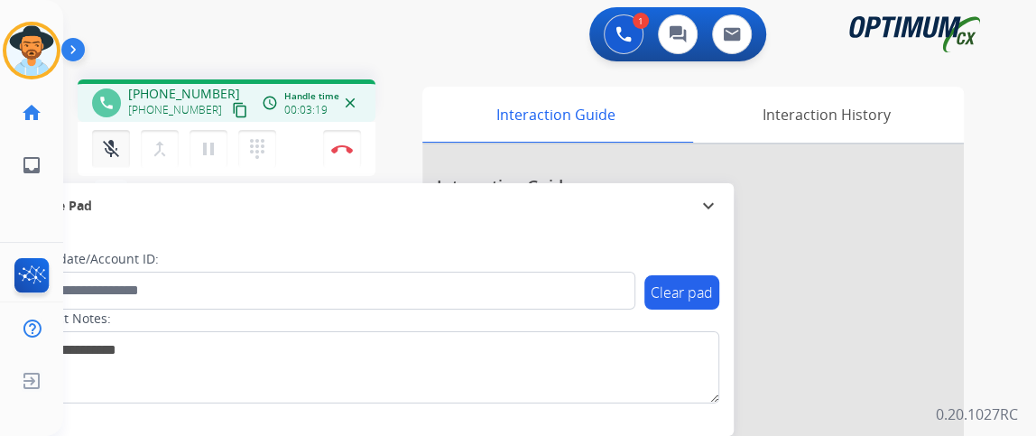
click at [118, 145] on mat-icon "mic_off" at bounding box center [111, 149] width 22 height 22
click at [350, 129] on div "mic Mute merge_type Bridge pause Hold dialpad Dialpad Disconnect" at bounding box center [227, 149] width 298 height 54
click at [342, 134] on button "Disconnect" at bounding box center [342, 149] width 38 height 38
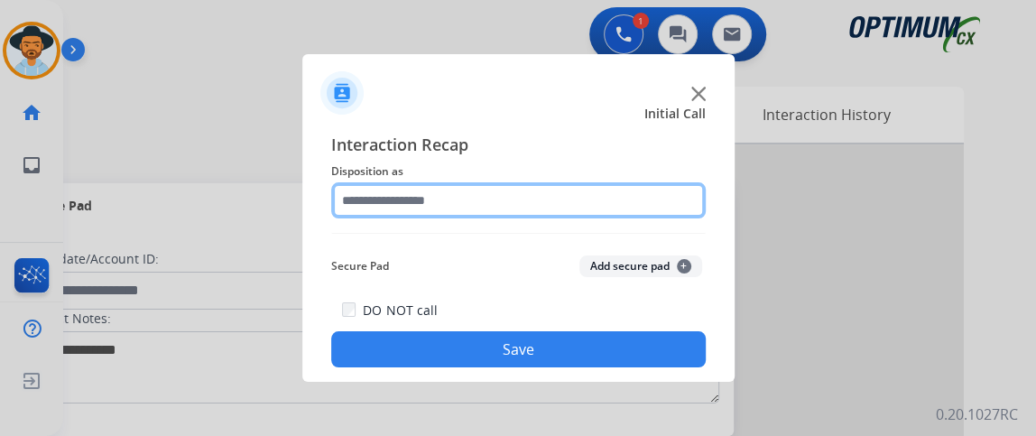
click at [535, 189] on input "text" at bounding box center [518, 200] width 375 height 36
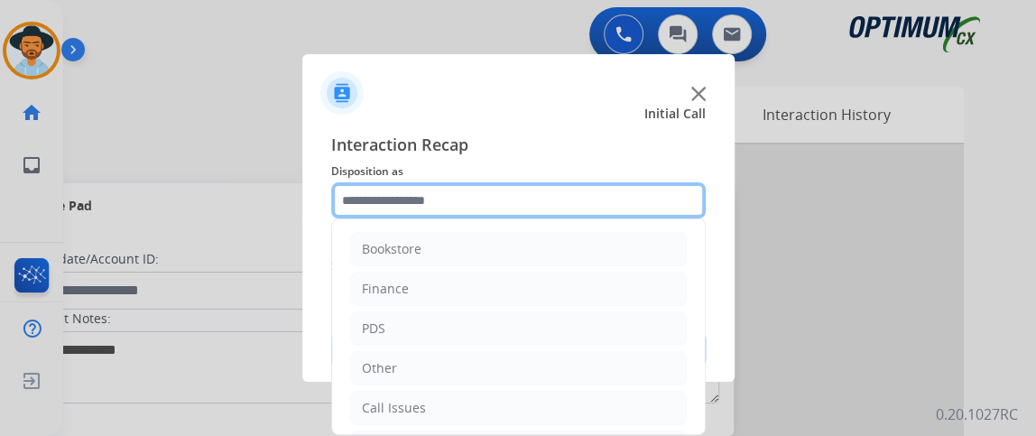
scroll to position [118, 0]
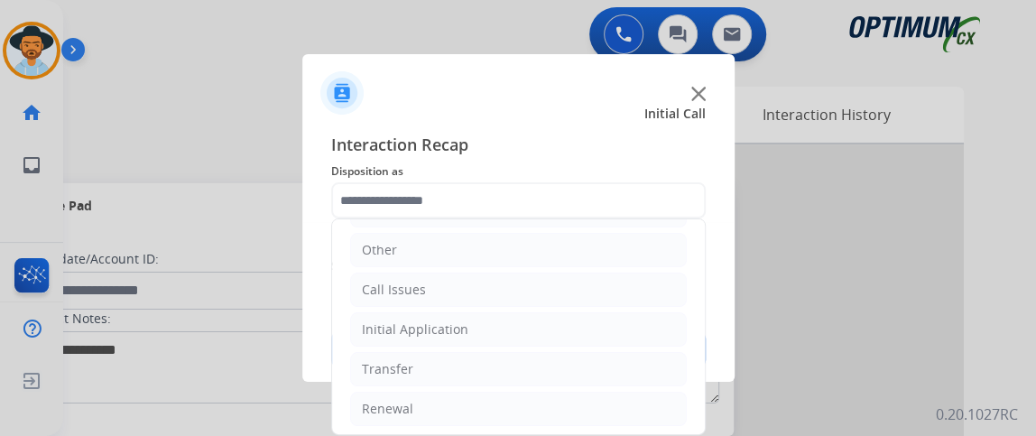
click at [652, 347] on ul "Bookstore Finance PDS Other Call Issues Initial Application Transfer Renewal" at bounding box center [518, 270] width 373 height 338
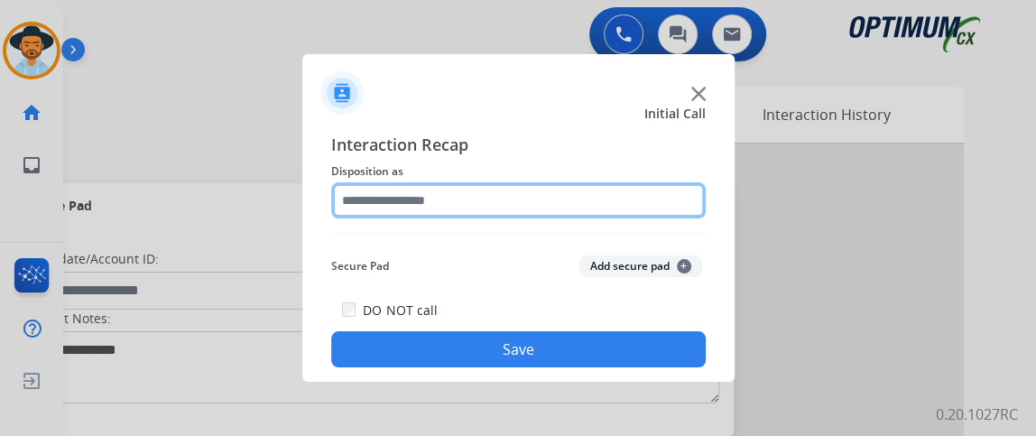
click at [570, 200] on input "text" at bounding box center [518, 200] width 375 height 36
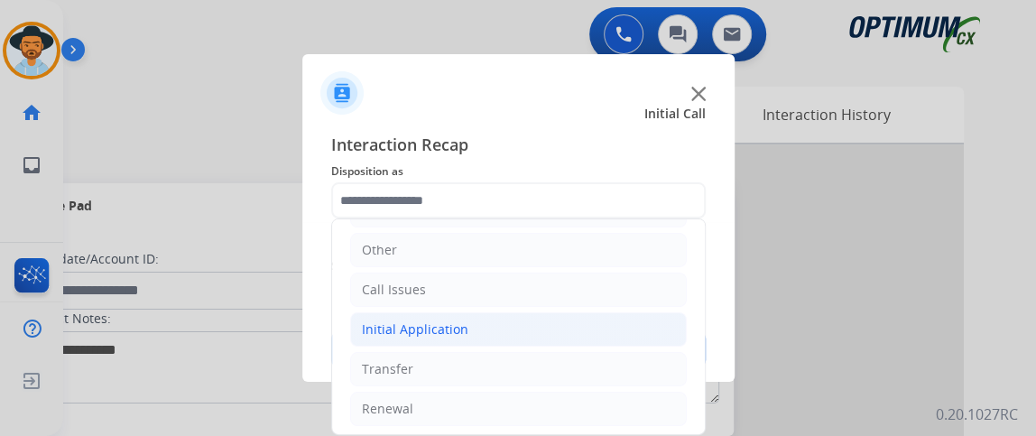
click at [549, 327] on li "Initial Application" at bounding box center [518, 329] width 337 height 34
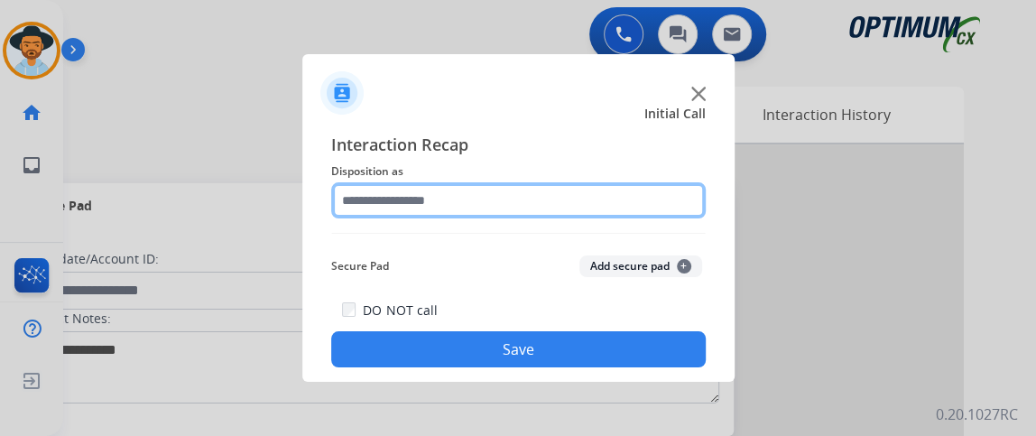
click at [639, 200] on input "text" at bounding box center [518, 200] width 375 height 36
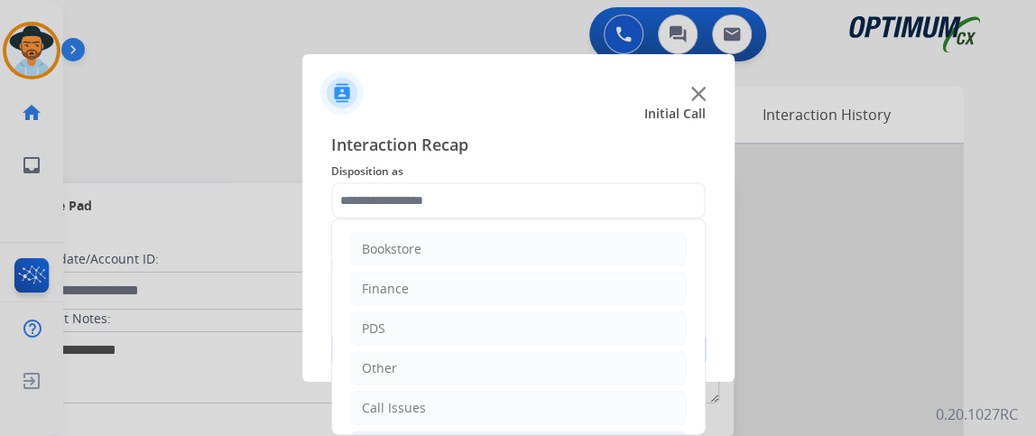
drag, startPoint x: 689, startPoint y: 234, endPoint x: 707, endPoint y: 293, distance: 62.2
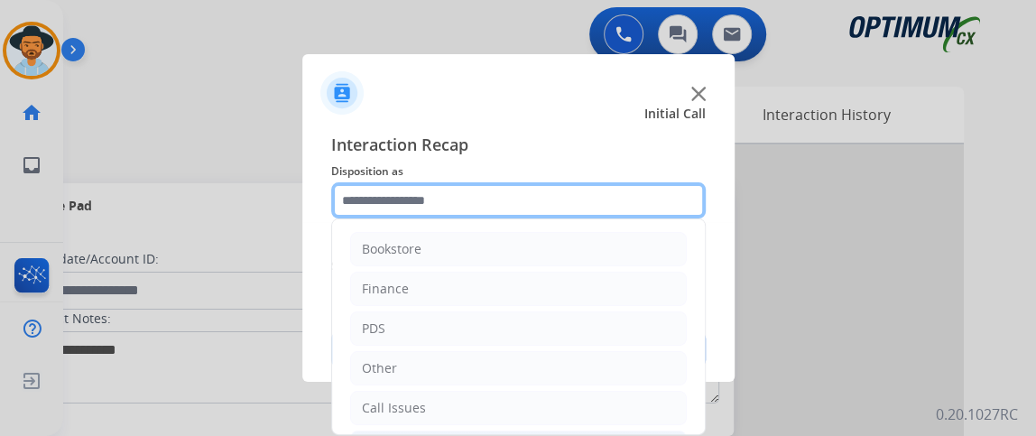
click at [604, 209] on input "text" at bounding box center [518, 200] width 375 height 36
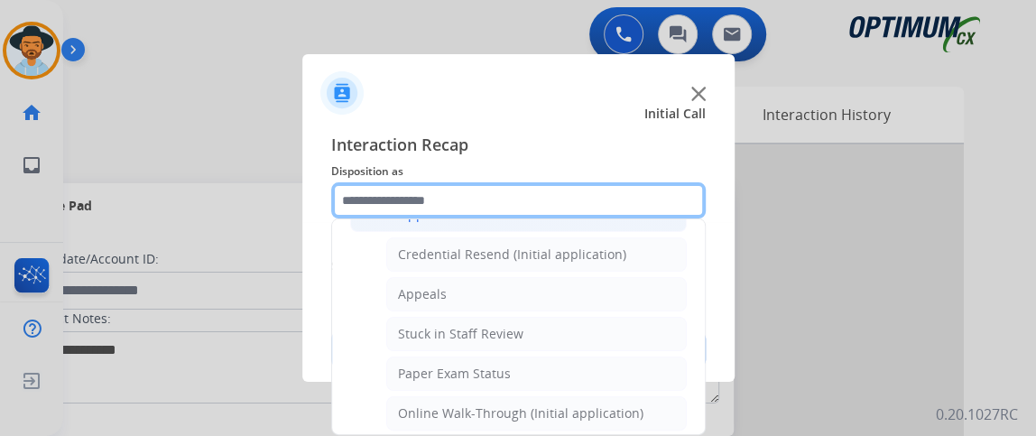
scroll to position [248, 0]
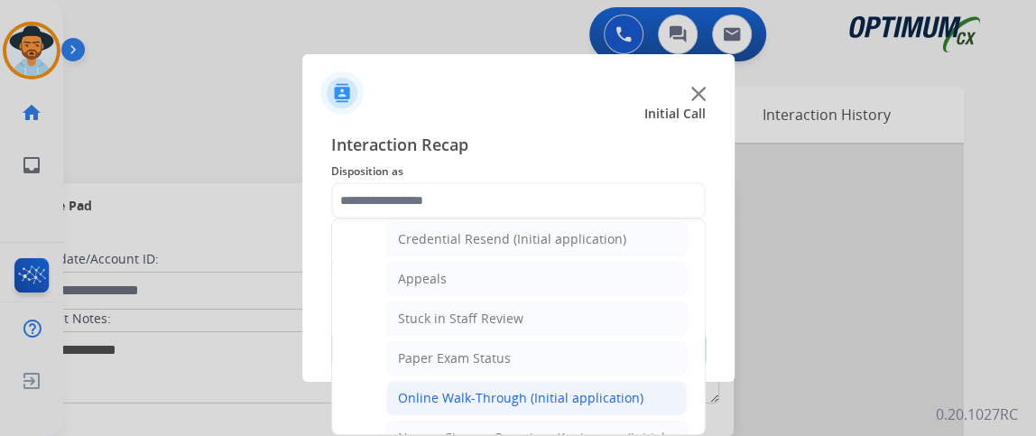
click at [596, 389] on div "Online Walk-Through (Initial application)" at bounding box center [521, 398] width 246 height 18
type input "**********"
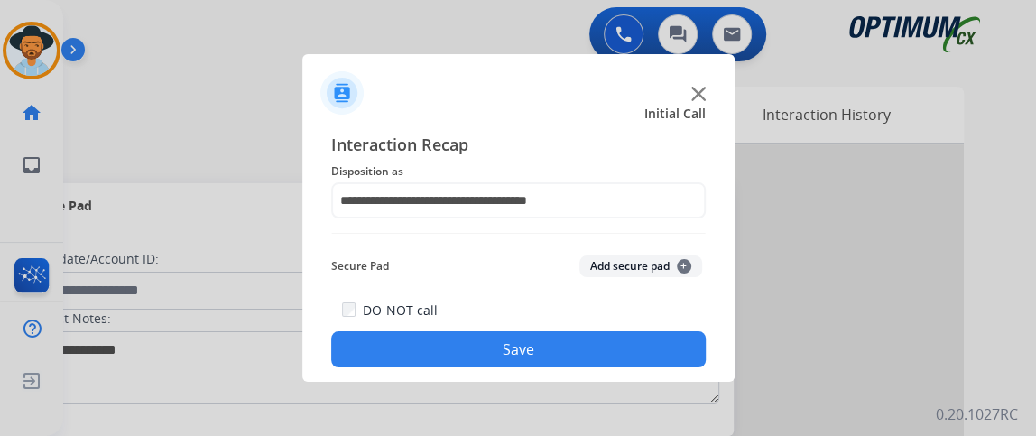
click at [586, 353] on button "Save" at bounding box center [518, 349] width 375 height 36
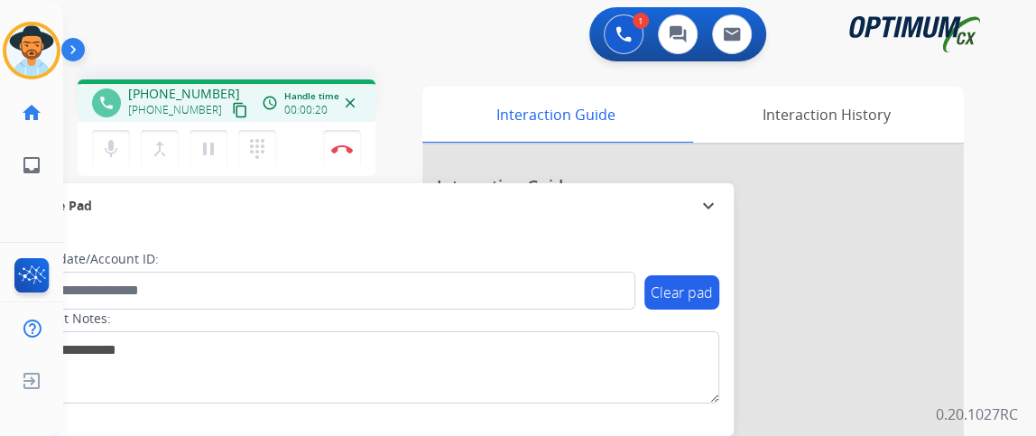
click at [229, 102] on button "content_copy" at bounding box center [240, 110] width 22 height 22
click at [352, 152] on img at bounding box center [342, 148] width 22 height 9
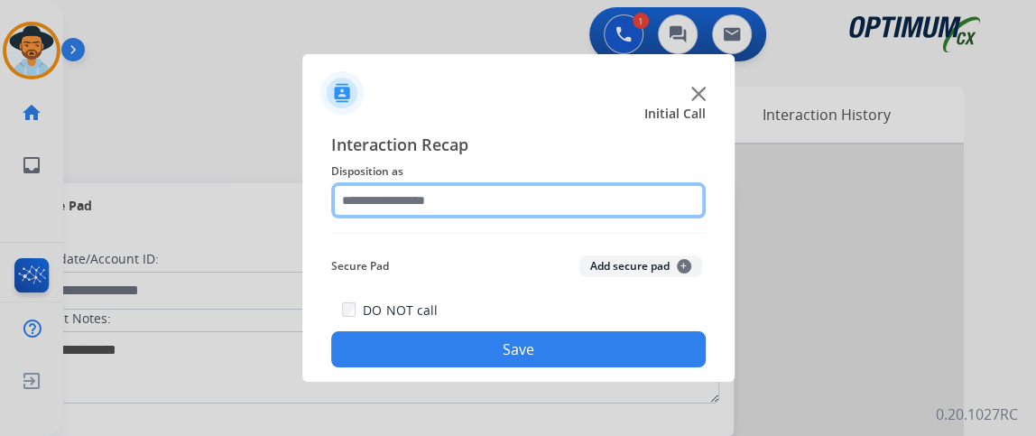
click at [664, 190] on input "text" at bounding box center [518, 200] width 375 height 36
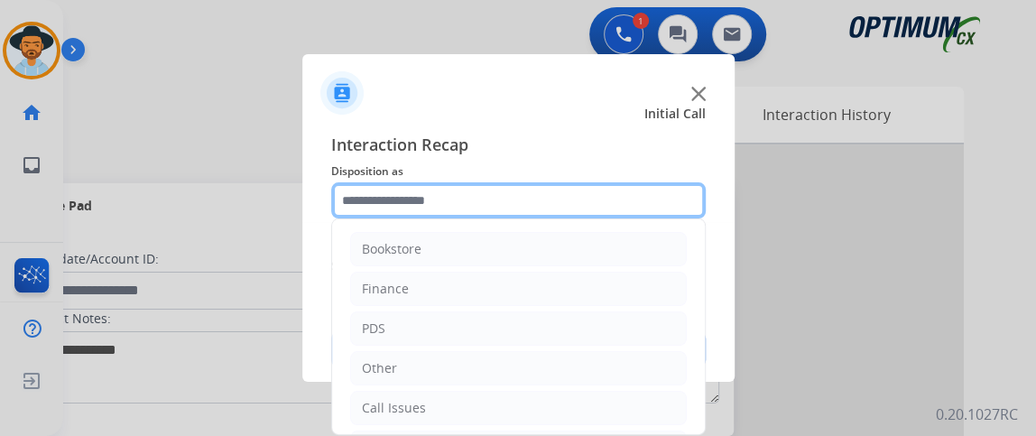
scroll to position [118, 0]
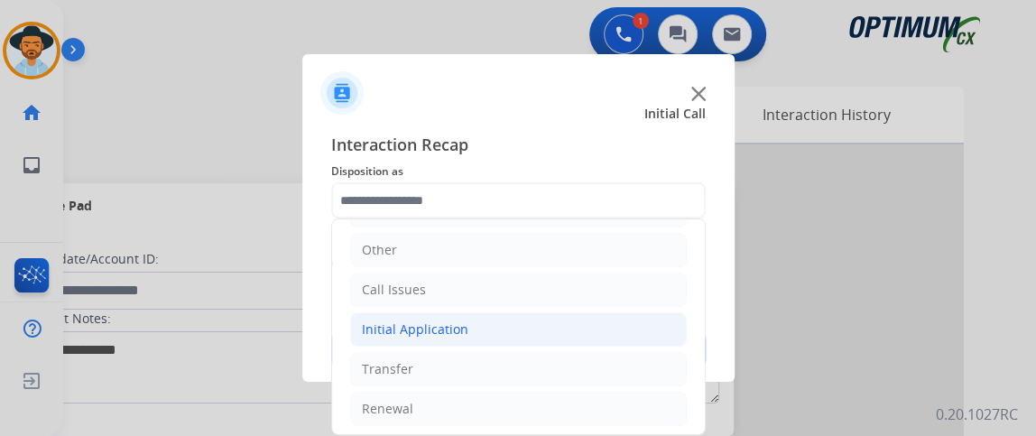
click at [486, 329] on li "Initial Application" at bounding box center [518, 329] width 337 height 34
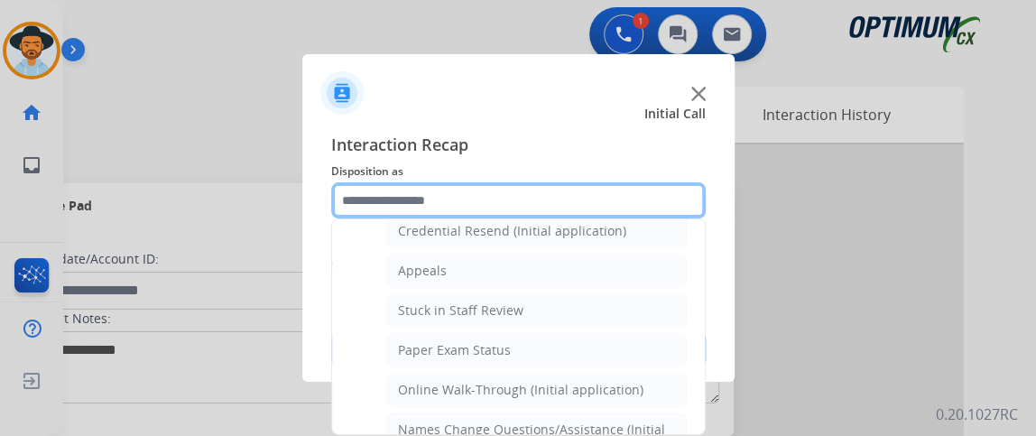
scroll to position [260, 0]
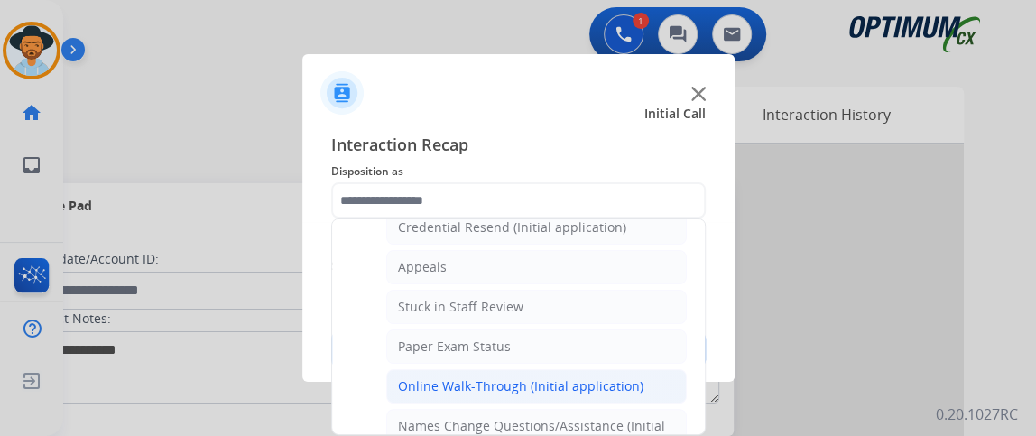
click at [622, 369] on li "Online Walk-Through (Initial application)" at bounding box center [536, 386] width 301 height 34
type input "**********"
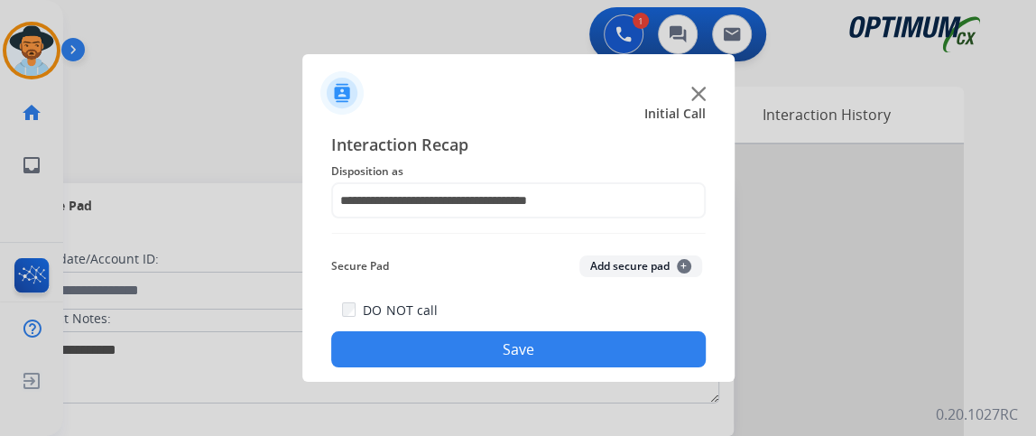
click at [615, 353] on button "Save" at bounding box center [518, 349] width 375 height 36
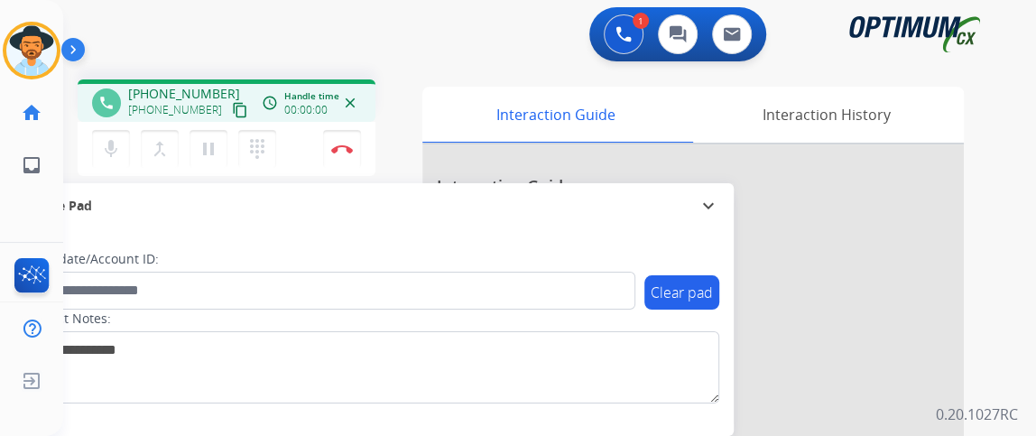
click at [232, 116] on mat-icon "content_copy" at bounding box center [240, 110] width 16 height 16
click at [103, 152] on mat-icon "mic" at bounding box center [111, 149] width 22 height 22
click at [102, 152] on mat-icon "mic" at bounding box center [111, 149] width 22 height 22
click at [102, 152] on mat-icon "mic_off" at bounding box center [111, 149] width 22 height 22
click at [104, 155] on mat-icon "mic" at bounding box center [111, 149] width 22 height 22
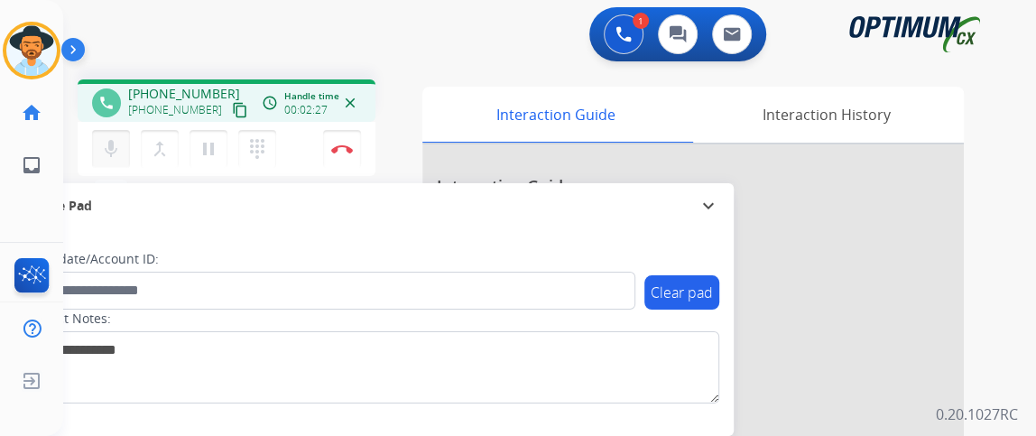
click at [103, 154] on mat-icon "mic" at bounding box center [111, 149] width 22 height 22
click at [105, 155] on mat-icon "mic_off" at bounding box center [111, 149] width 22 height 22
click at [105, 161] on button "mic Mute" at bounding box center [111, 149] width 38 height 38
click at [105, 158] on mat-icon "mic" at bounding box center [111, 149] width 22 height 22
click at [105, 158] on mat-icon "mic_off" at bounding box center [111, 149] width 22 height 22
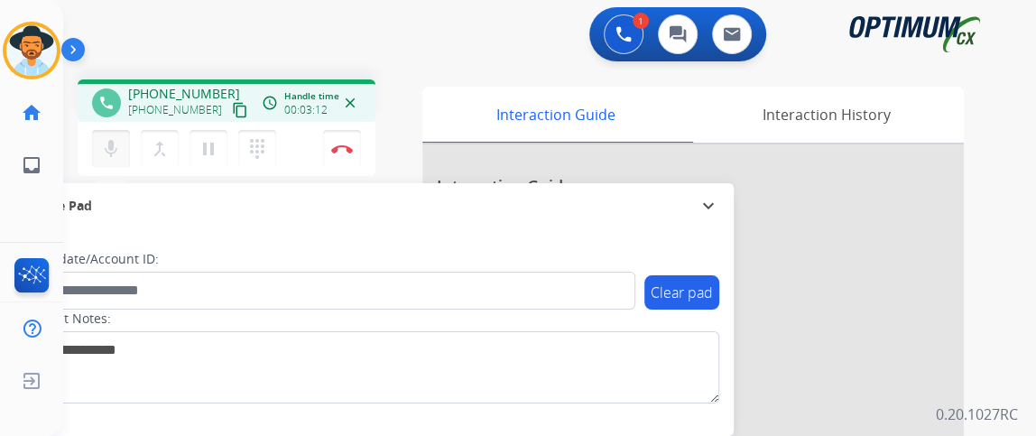
click at [125, 133] on button "mic Mute" at bounding box center [111, 149] width 38 height 38
click at [125, 134] on button "mic_off Mute" at bounding box center [111, 149] width 38 height 38
click at [125, 134] on button "mic Mute" at bounding box center [111, 149] width 38 height 38
click at [116, 146] on mat-icon "mic_off" at bounding box center [111, 149] width 22 height 22
click at [116, 145] on mat-icon "mic" at bounding box center [111, 149] width 22 height 22
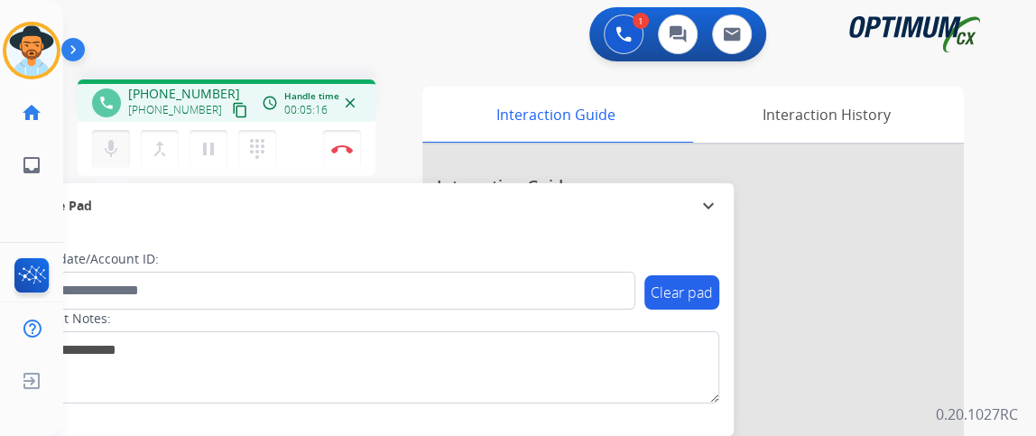
click at [116, 142] on mat-icon "mic" at bounding box center [111, 149] width 22 height 22
click at [115, 148] on mat-icon "mic_off" at bounding box center [111, 149] width 22 height 22
click at [115, 148] on mat-icon "mic" at bounding box center [111, 149] width 22 height 22
click at [115, 148] on mat-icon "mic_off" at bounding box center [111, 149] width 22 height 22
click at [116, 148] on mat-icon "mic" at bounding box center [111, 149] width 22 height 22
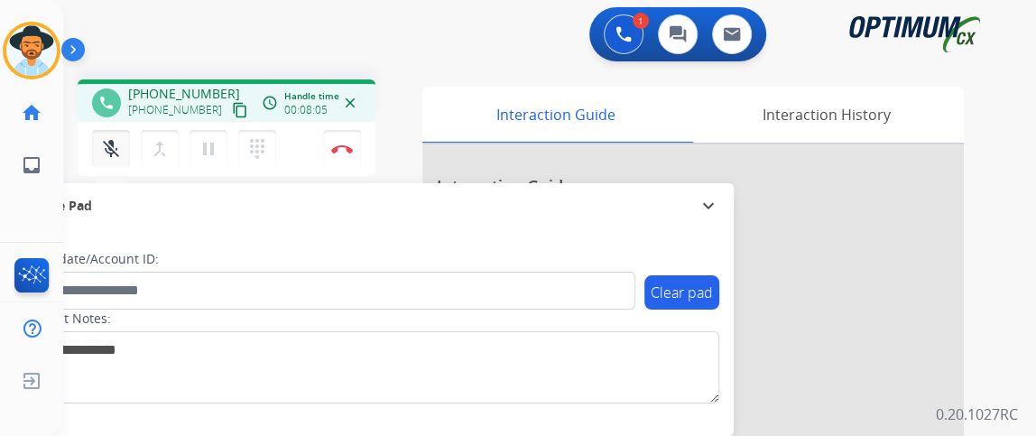
click at [116, 148] on mat-icon "mic_off" at bounding box center [111, 149] width 22 height 22
click at [116, 148] on mat-icon "mic" at bounding box center [111, 149] width 22 height 22
click at [116, 148] on mat-icon "mic_off" at bounding box center [111, 149] width 22 height 22
click at [116, 148] on mat-icon "mic" at bounding box center [111, 149] width 22 height 22
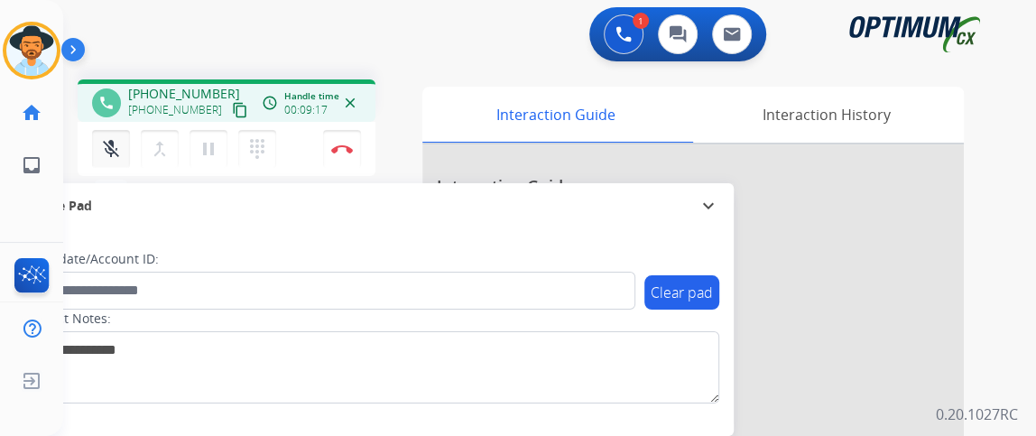
click at [117, 148] on mat-icon "mic_off" at bounding box center [111, 149] width 22 height 22
click at [106, 140] on mat-icon "mic" at bounding box center [111, 149] width 22 height 22
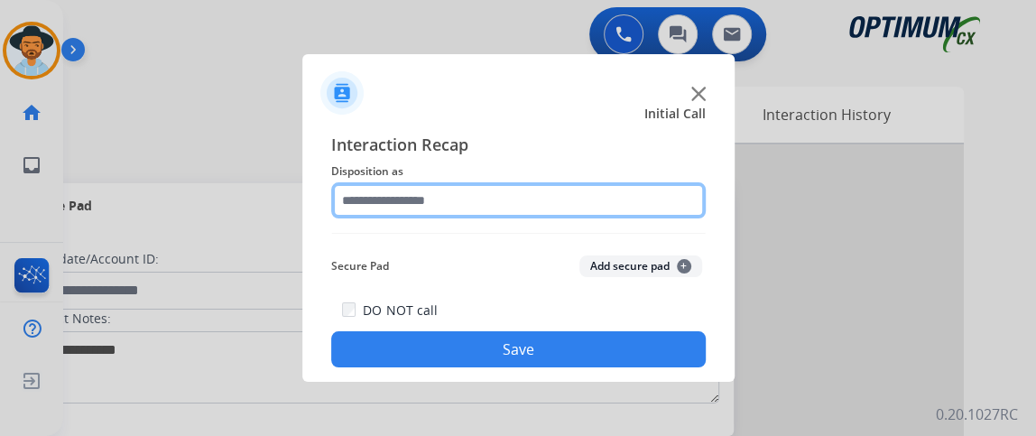
click at [451, 205] on input "text" at bounding box center [518, 200] width 375 height 36
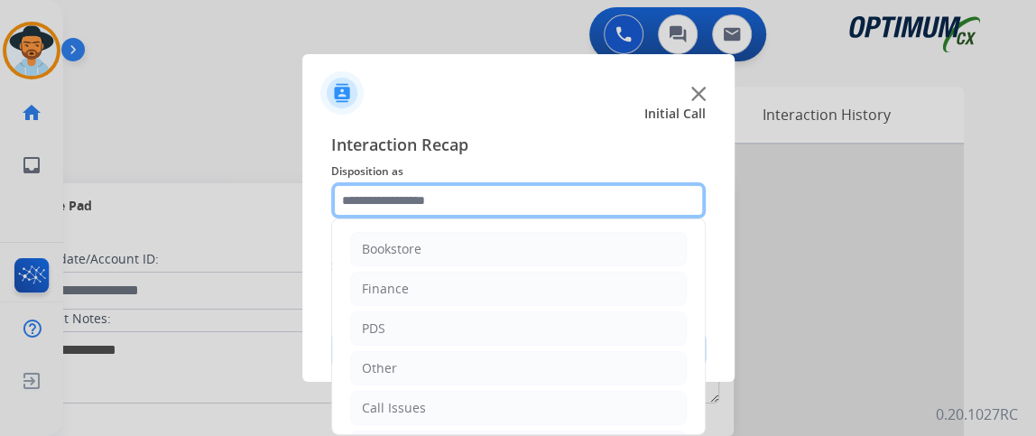
scroll to position [118, 0]
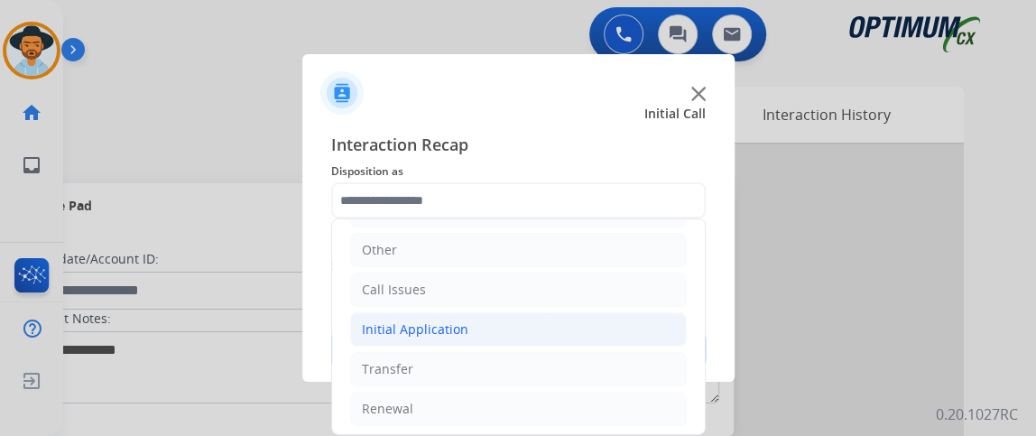
click at [617, 329] on li "Initial Application" at bounding box center [518, 329] width 337 height 34
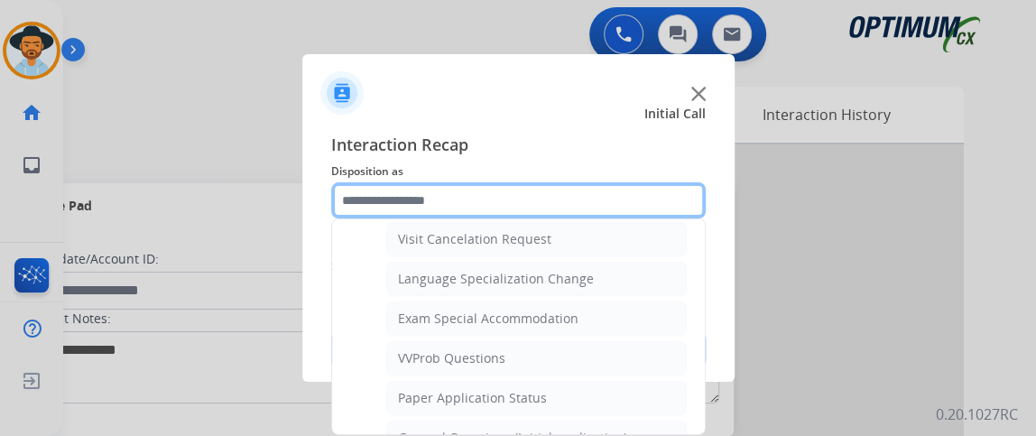
scroll to position [937, 0]
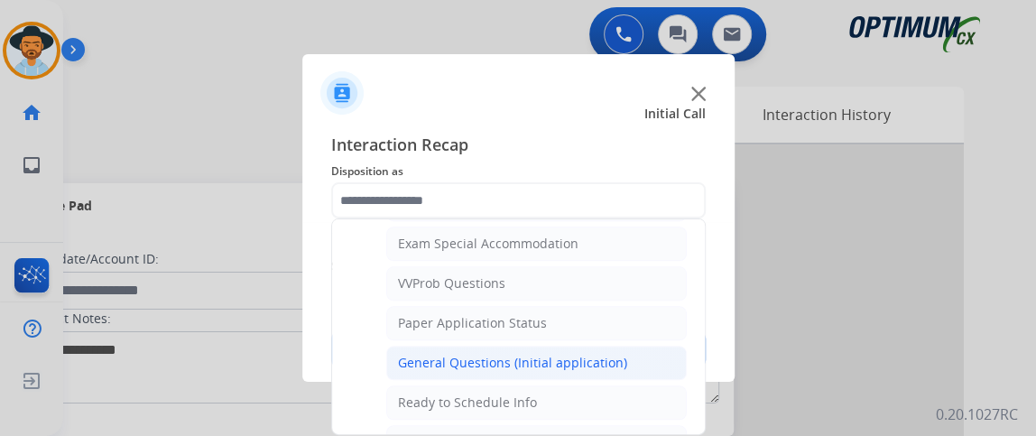
click at [633, 348] on li "General Questions (Initial application)" at bounding box center [536, 363] width 301 height 34
type input "**********"
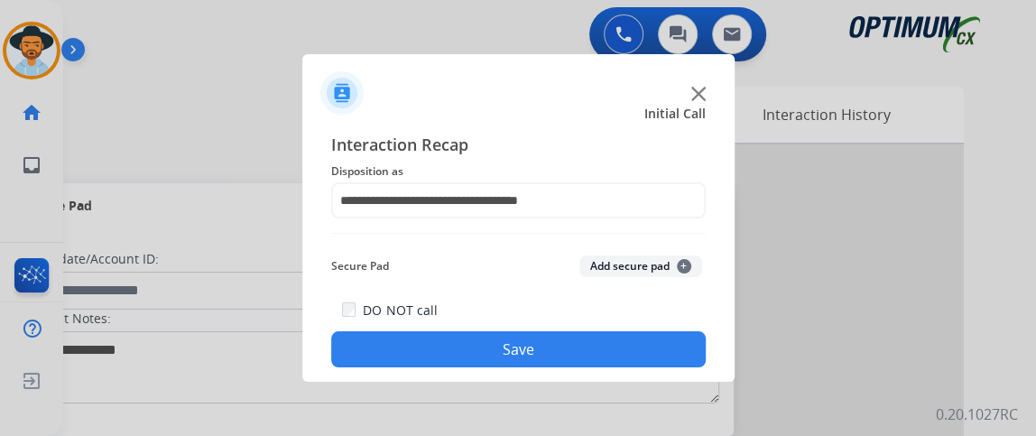
click at [631, 347] on button "Save" at bounding box center [518, 349] width 375 height 36
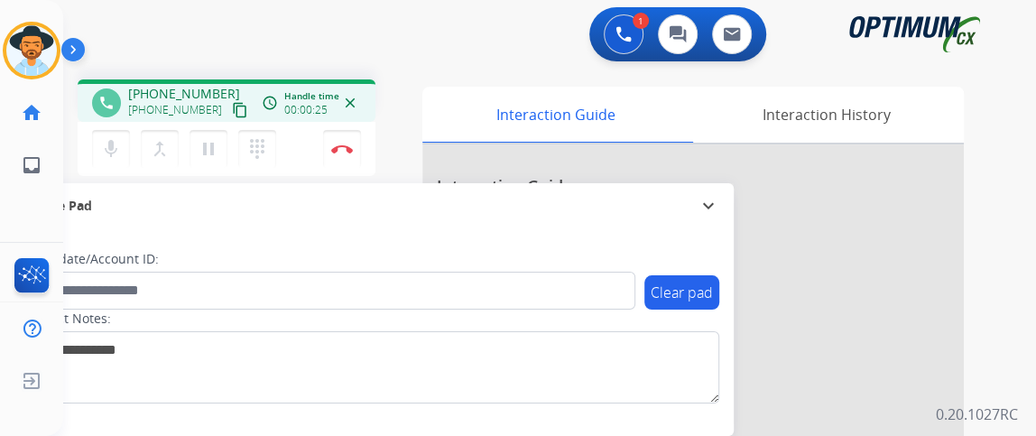
click at [232, 107] on mat-icon "content_copy" at bounding box center [240, 110] width 16 height 16
click at [125, 170] on div "mic Mute merge_type Bridge pause Hold dialpad Dialpad Disconnect" at bounding box center [227, 149] width 298 height 54
click at [117, 144] on mat-icon "mic" at bounding box center [111, 149] width 22 height 22
click at [117, 144] on mat-icon "mic_off" at bounding box center [111, 149] width 22 height 22
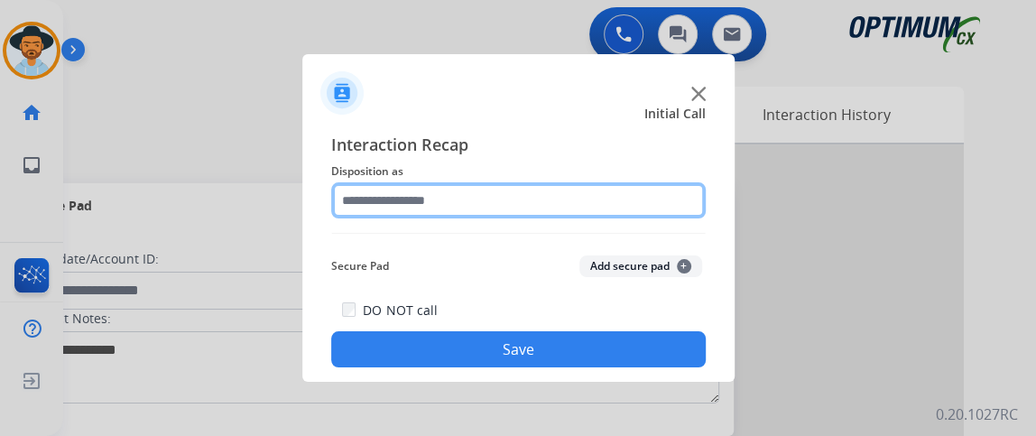
click at [529, 203] on input "text" at bounding box center [518, 200] width 375 height 36
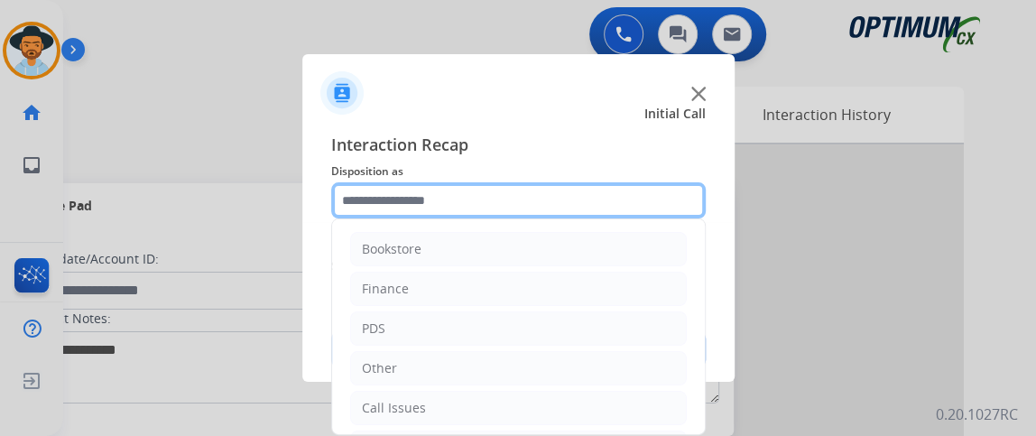
scroll to position [118, 0]
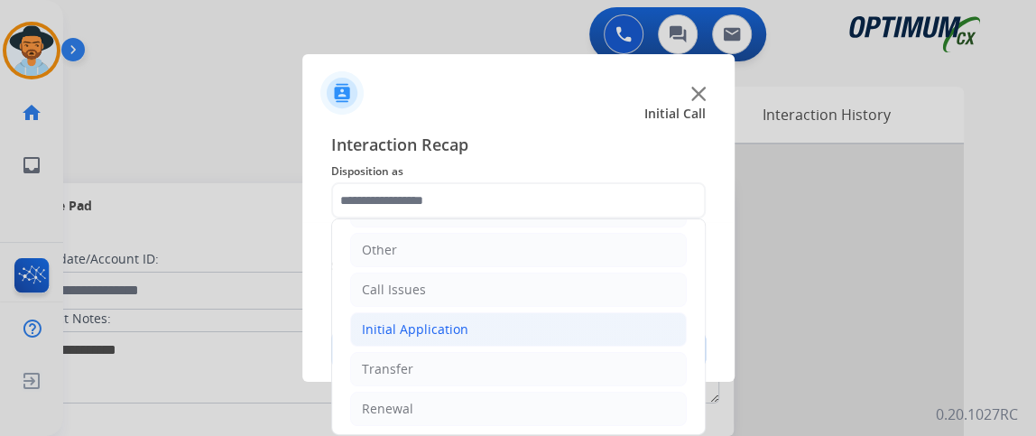
click at [542, 325] on li "Initial Application" at bounding box center [518, 329] width 337 height 34
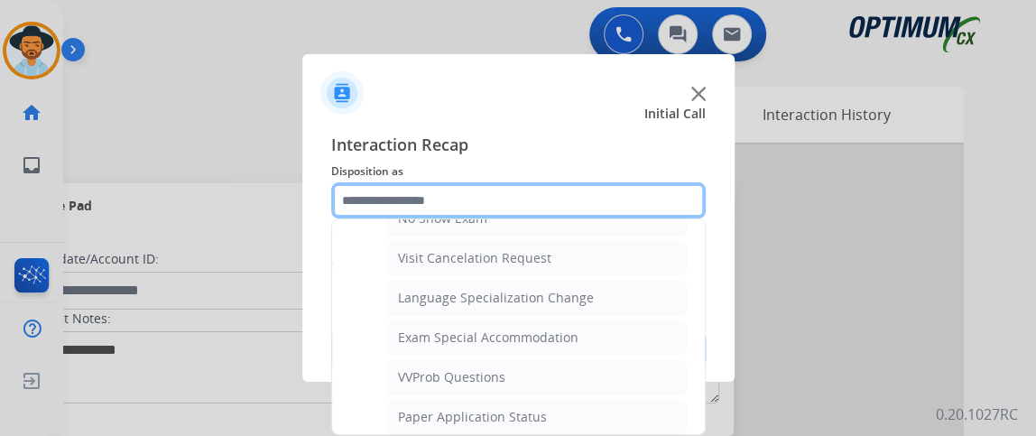
scroll to position [956, 0]
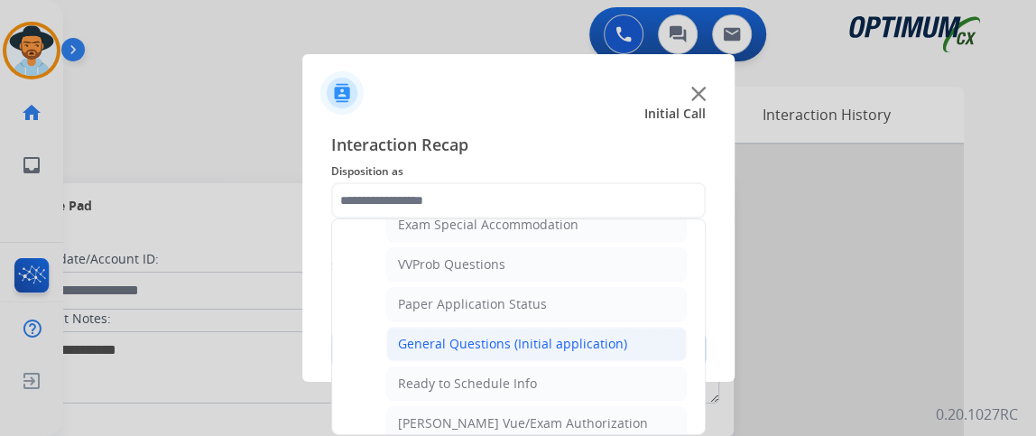
click at [627, 327] on li "General Questions (Initial application)" at bounding box center [536, 344] width 301 height 34
type input "**********"
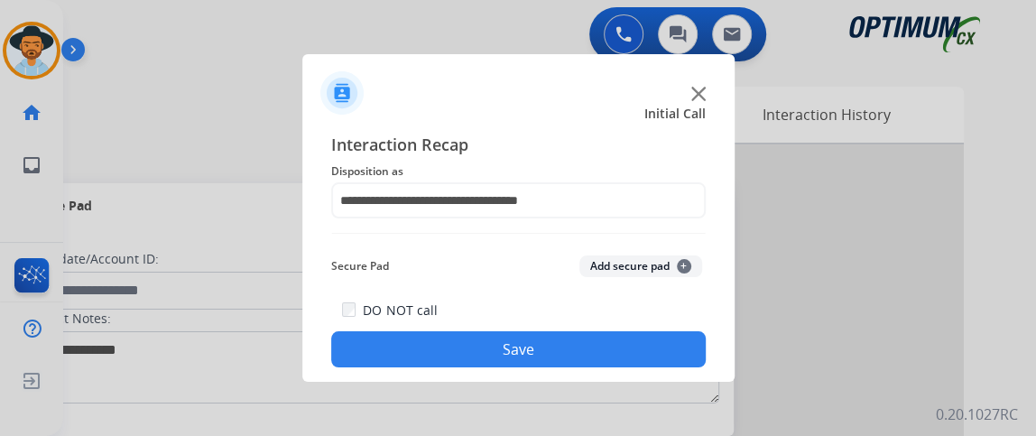
click at [625, 333] on button "Save" at bounding box center [518, 349] width 375 height 36
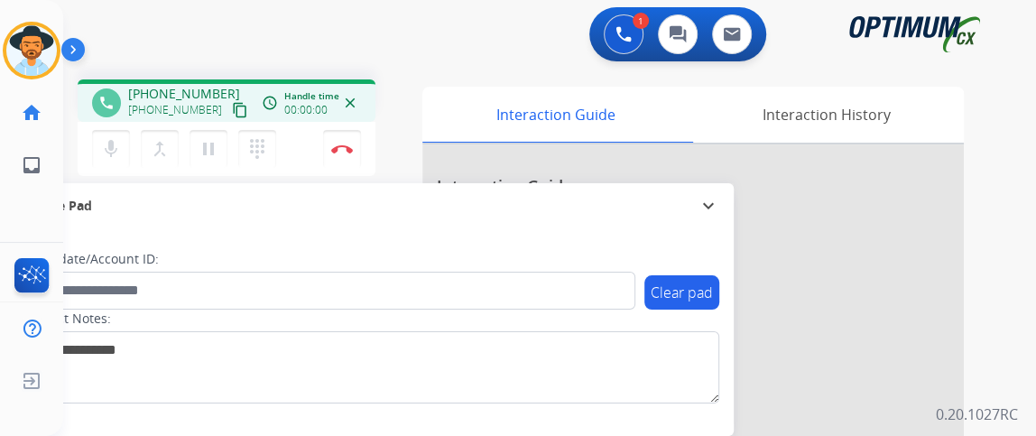
click at [232, 116] on mat-icon "content_copy" at bounding box center [240, 110] width 16 height 16
click at [338, 145] on img at bounding box center [342, 148] width 22 height 9
click at [338, 144] on img at bounding box center [342, 148] width 22 height 9
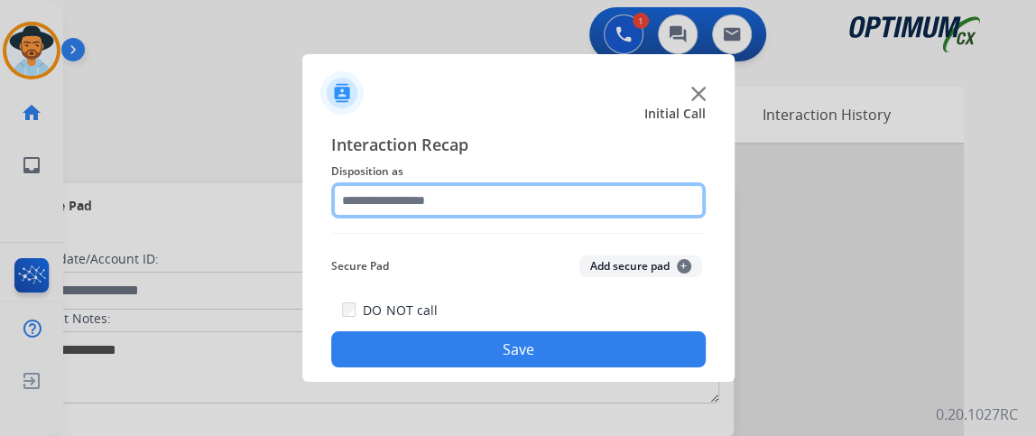
click at [505, 213] on input "text" at bounding box center [518, 200] width 375 height 36
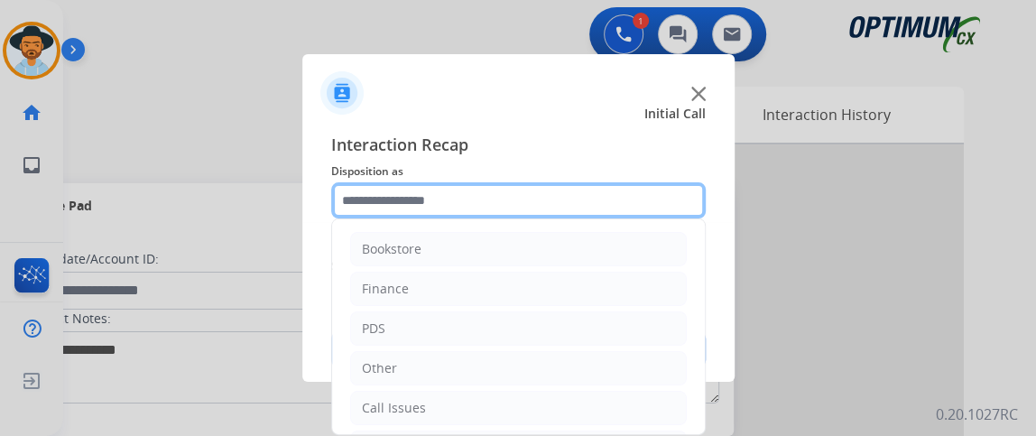
scroll to position [118, 0]
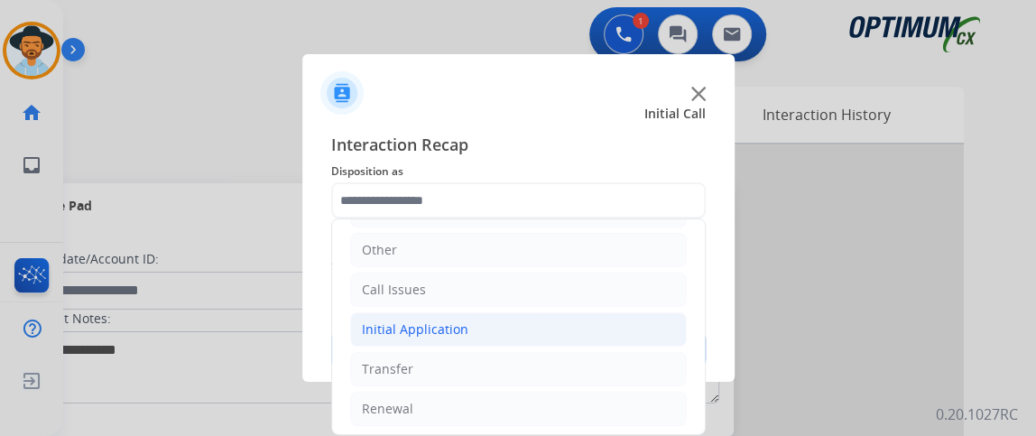
click at [561, 336] on li "Initial Application" at bounding box center [518, 329] width 337 height 34
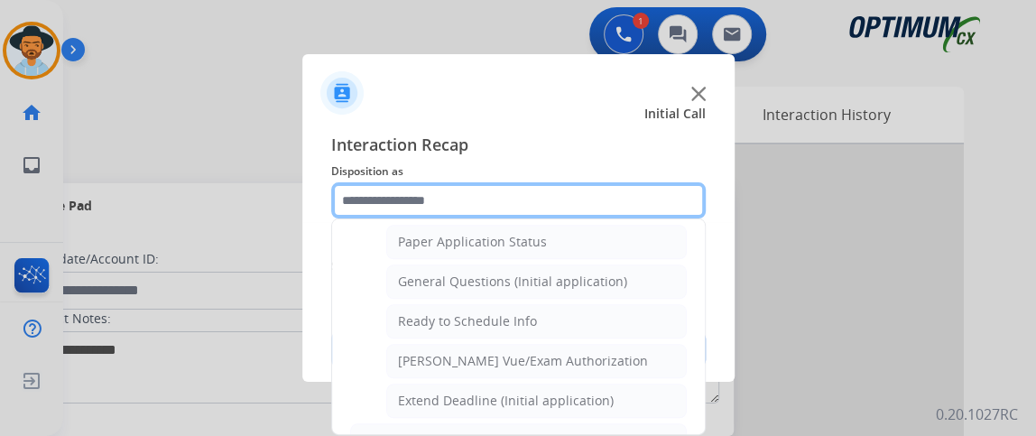
scroll to position [1010, 0]
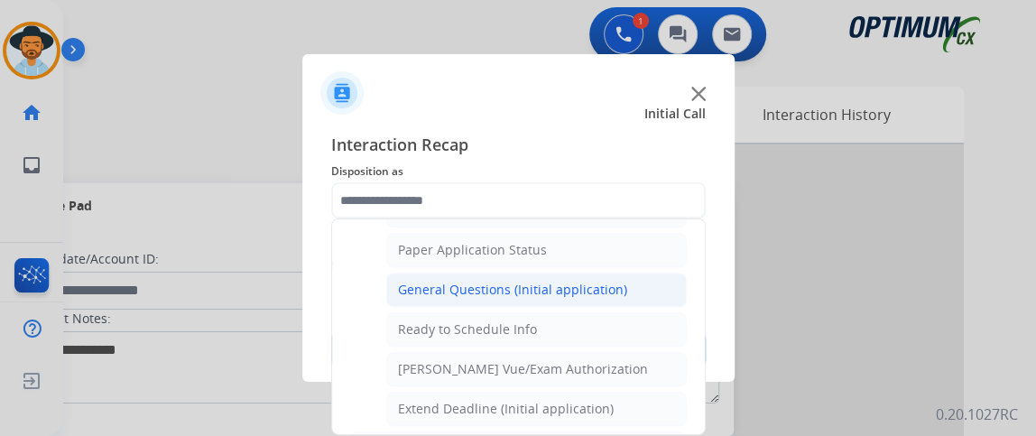
click at [645, 273] on li "General Questions (Initial application)" at bounding box center [536, 290] width 301 height 34
type input "**********"
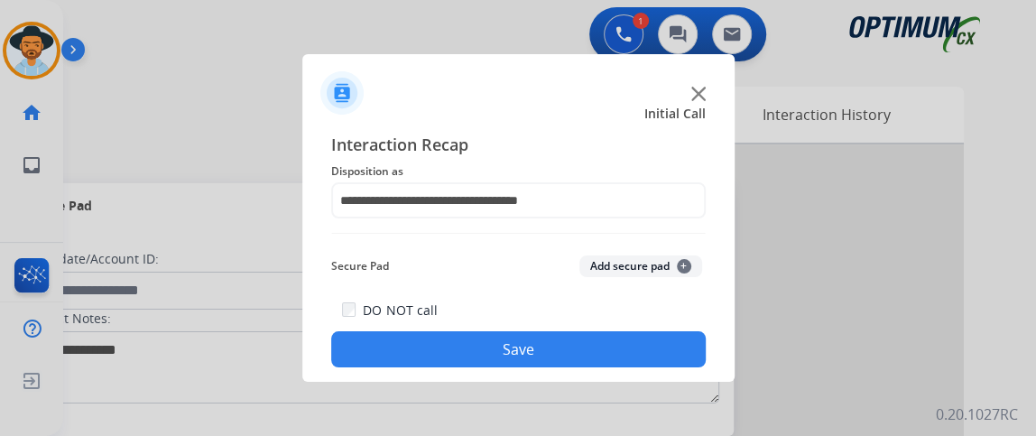
click at [640, 337] on button "Save" at bounding box center [518, 349] width 375 height 36
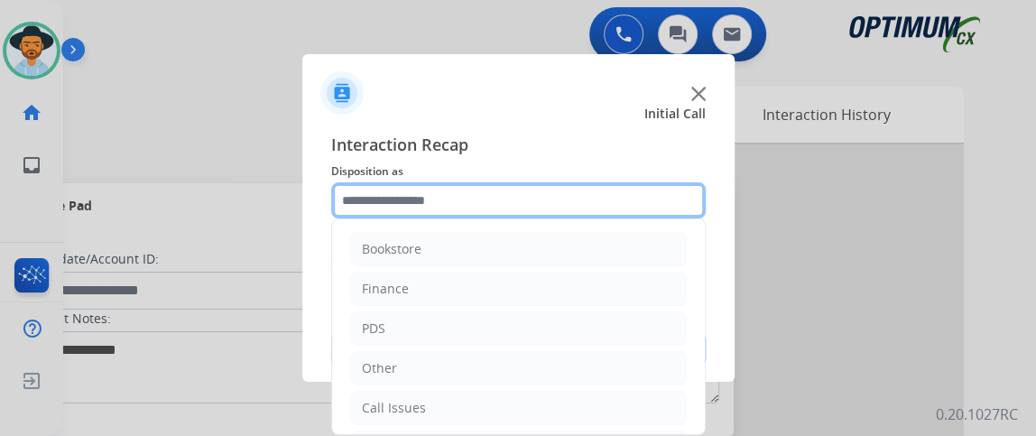
click at [545, 205] on input "text" at bounding box center [518, 200] width 375 height 36
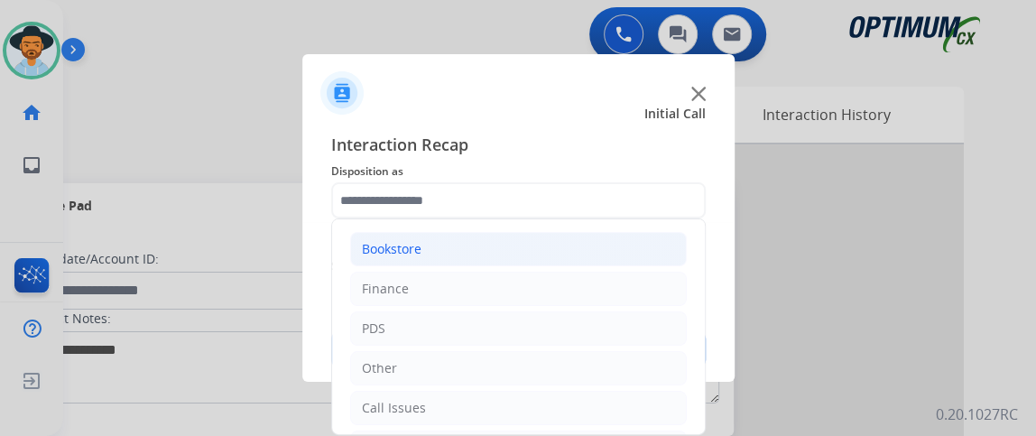
click at [525, 257] on li "Bookstore" at bounding box center [518, 249] width 337 height 34
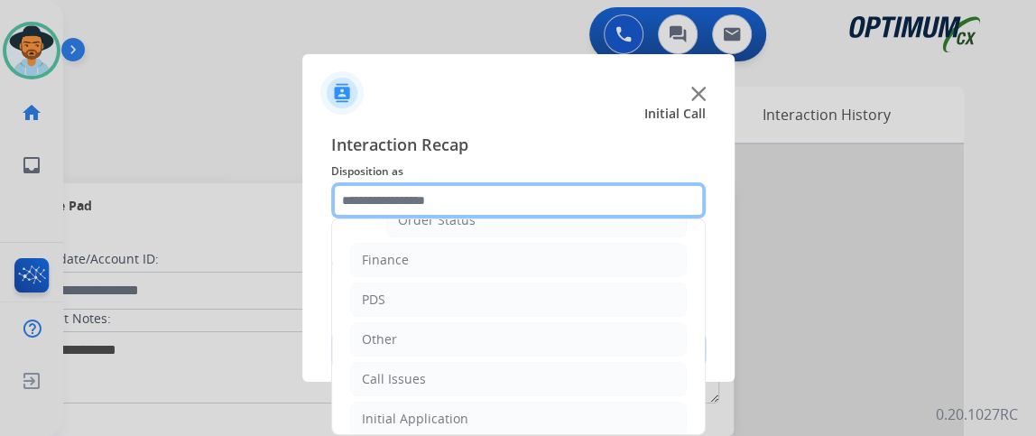
scroll to position [274, 0]
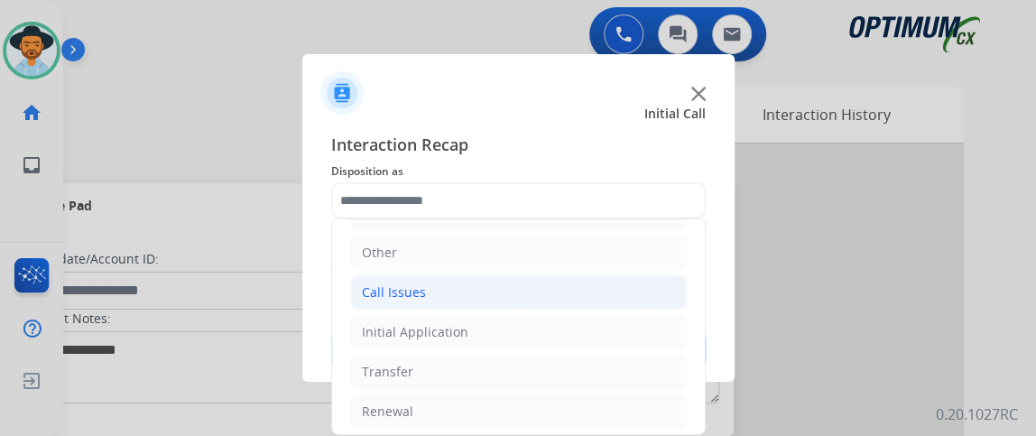
click at [556, 293] on li "Call Issues" at bounding box center [518, 292] width 337 height 34
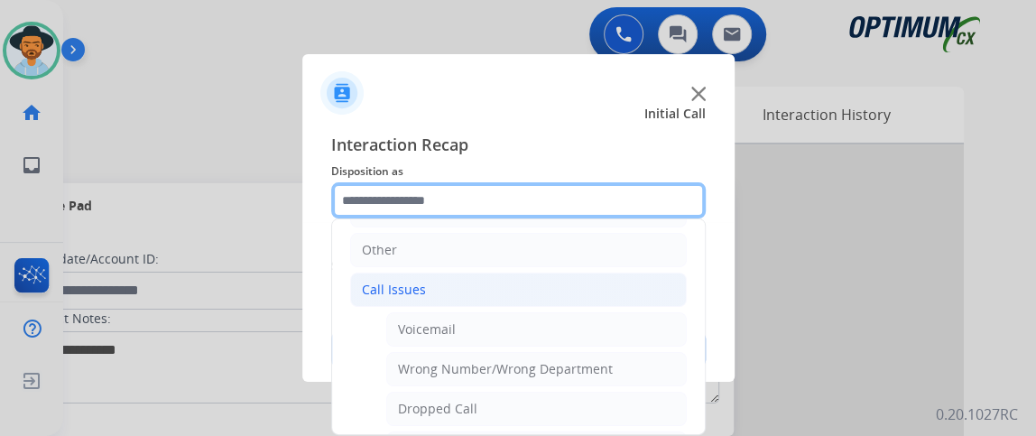
scroll to position [262, 0]
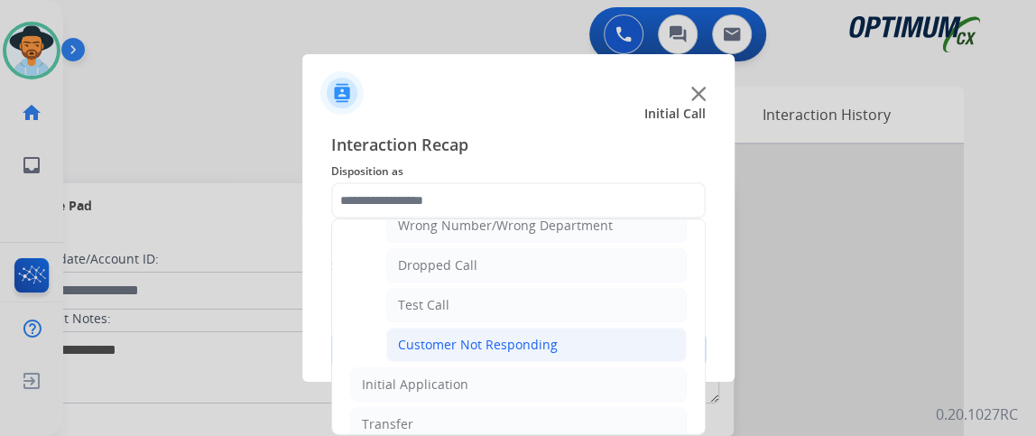
click at [637, 330] on li "Customer Not Responding" at bounding box center [536, 345] width 301 height 34
type input "**********"
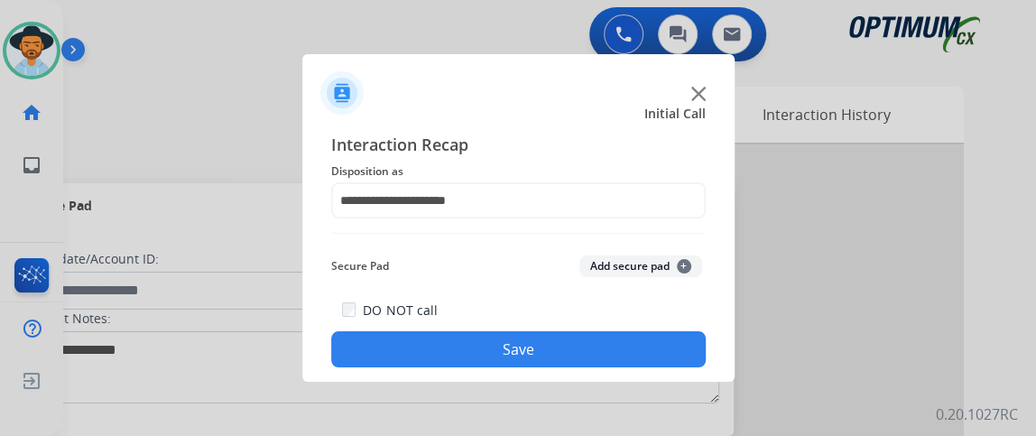
click at [637, 342] on button "Save" at bounding box center [518, 349] width 375 height 36
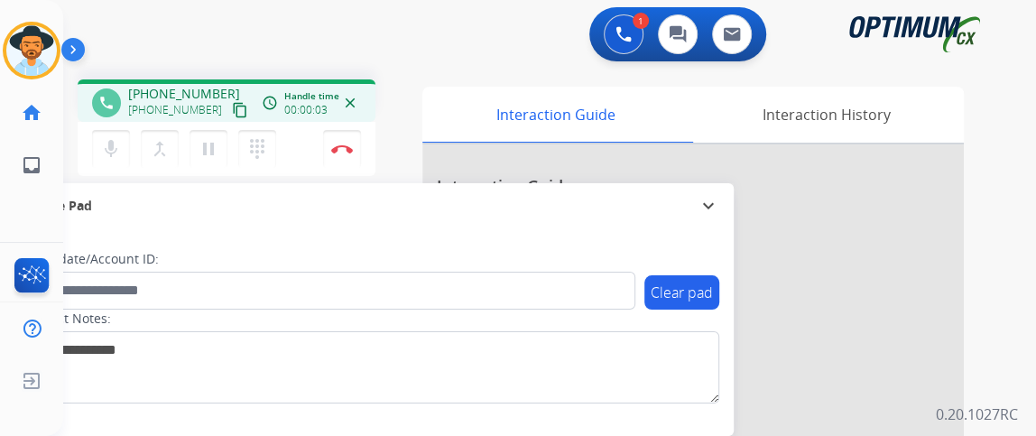
click at [232, 105] on mat-icon "content_copy" at bounding box center [240, 110] width 16 height 16
click at [116, 147] on mat-icon "mic" at bounding box center [111, 149] width 22 height 22
click at [232, 113] on mat-icon "content_copy" at bounding box center [240, 110] width 16 height 16
click at [116, 145] on mat-icon "mic_off" at bounding box center [111, 149] width 22 height 22
click at [116, 155] on mat-icon "mic" at bounding box center [111, 149] width 22 height 22
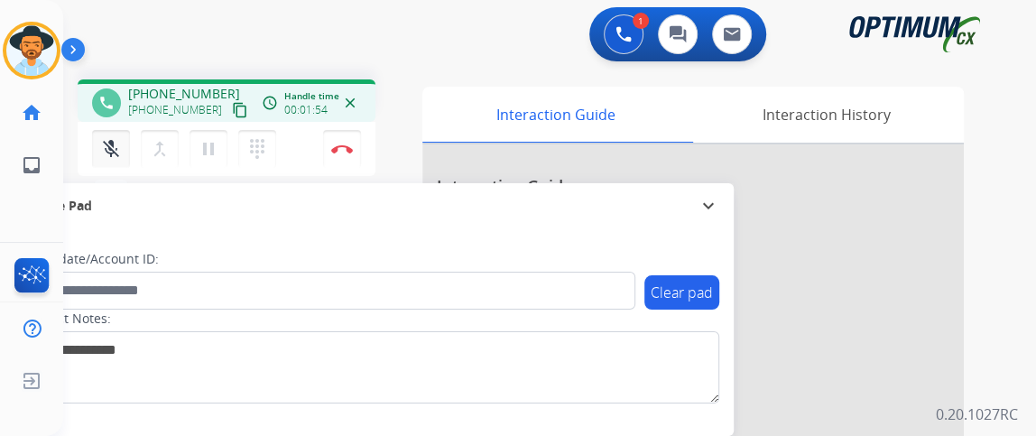
click at [116, 155] on mat-icon "mic_off" at bounding box center [111, 149] width 22 height 22
click at [116, 155] on mat-icon "mic" at bounding box center [111, 149] width 22 height 22
click at [116, 155] on mat-icon "mic_off" at bounding box center [111, 149] width 22 height 22
click at [341, 146] on img at bounding box center [342, 148] width 22 height 9
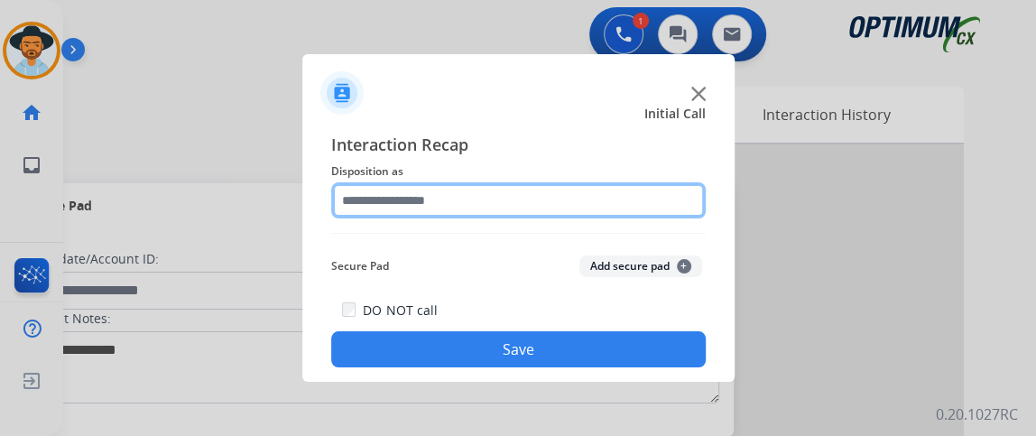
click at [538, 199] on input "text" at bounding box center [518, 200] width 375 height 36
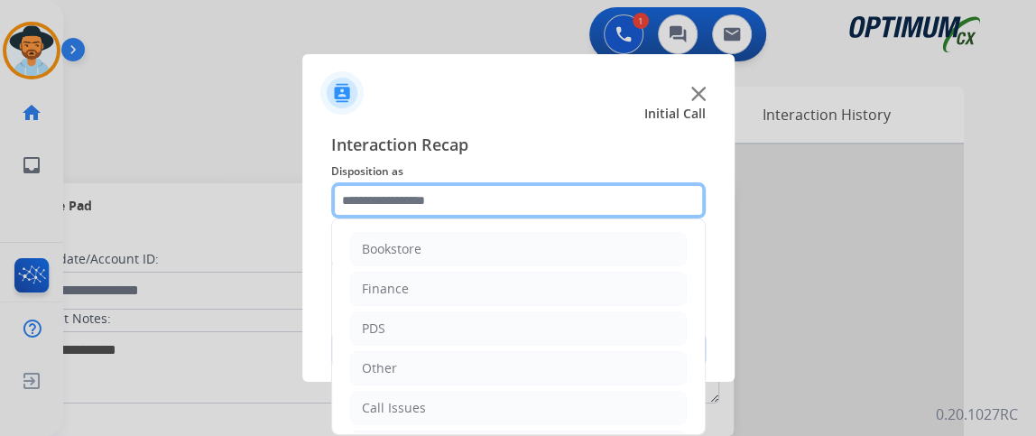
scroll to position [118, 0]
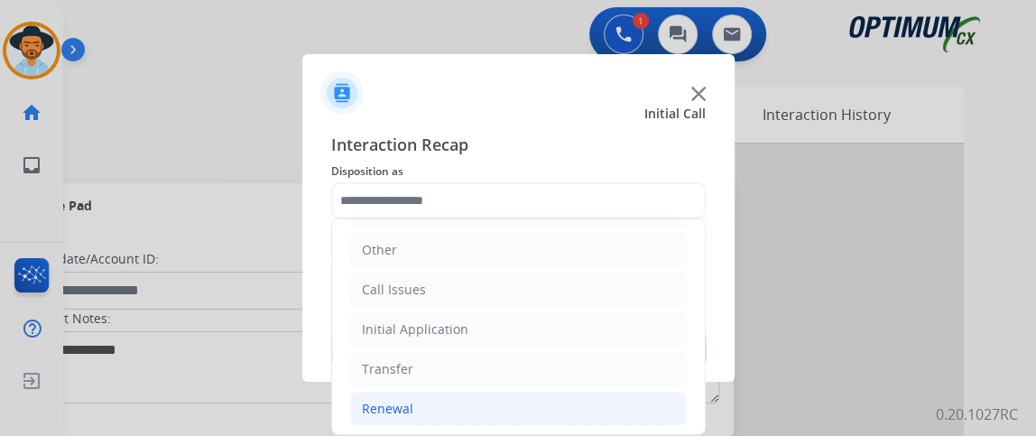
click at [562, 400] on li "Renewal" at bounding box center [518, 409] width 337 height 34
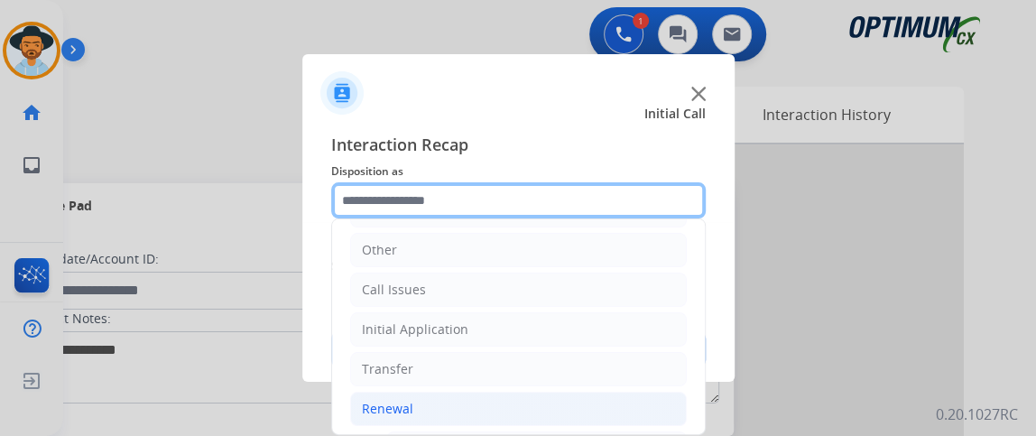
scroll to position [497, 0]
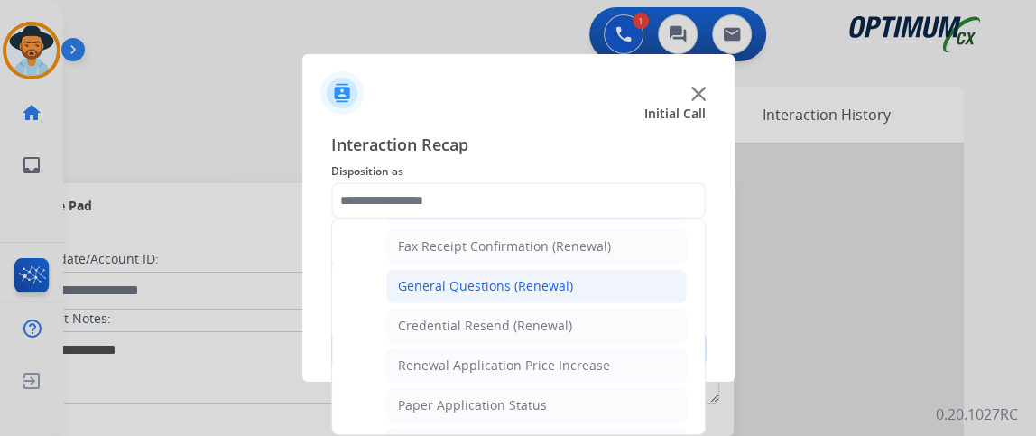
click at [610, 269] on li "General Questions (Renewal)" at bounding box center [536, 286] width 301 height 34
type input "**********"
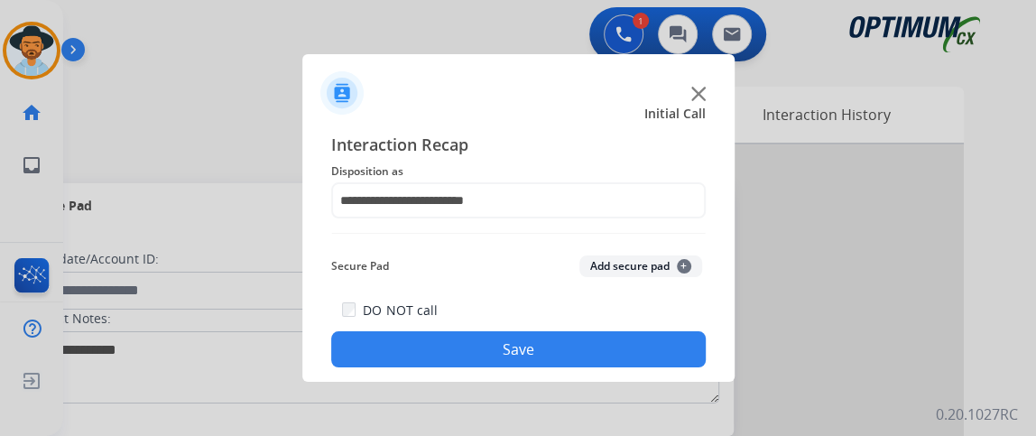
click at [581, 336] on button "Save" at bounding box center [518, 349] width 375 height 36
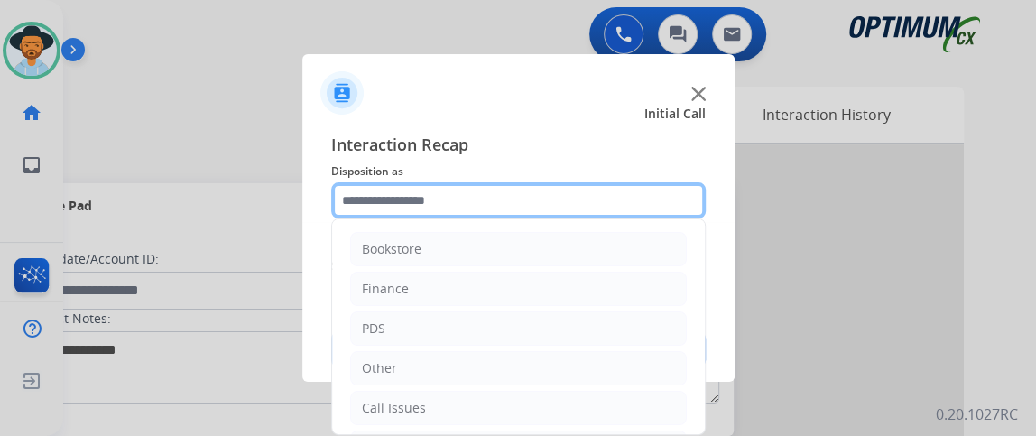
click at [454, 209] on input "text" at bounding box center [518, 200] width 375 height 36
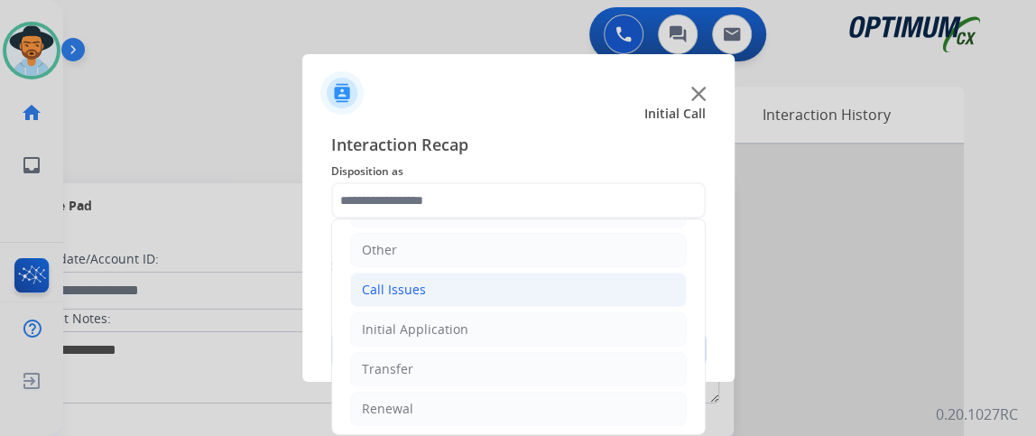
click at [550, 288] on li "Call Issues" at bounding box center [518, 290] width 337 height 34
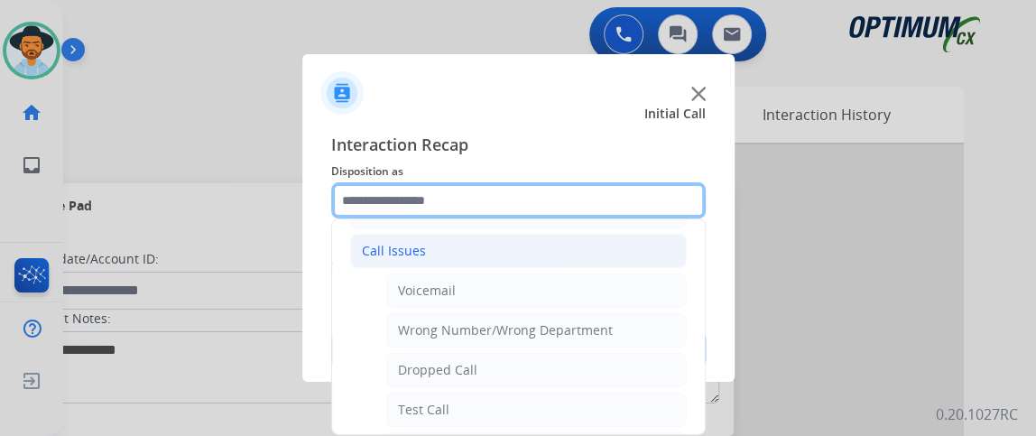
scroll to position [178, 0]
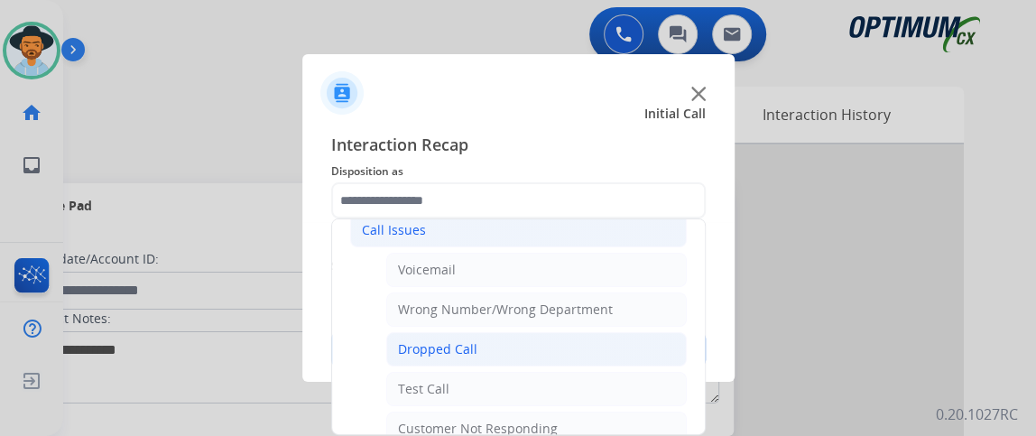
click at [640, 349] on li "Dropped Call" at bounding box center [536, 349] width 301 height 34
type input "**********"
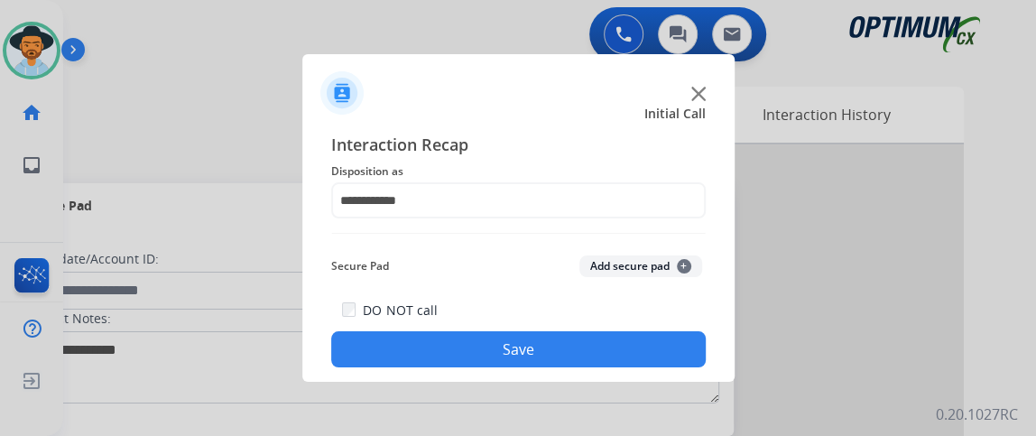
click at [639, 349] on button "Save" at bounding box center [518, 349] width 375 height 36
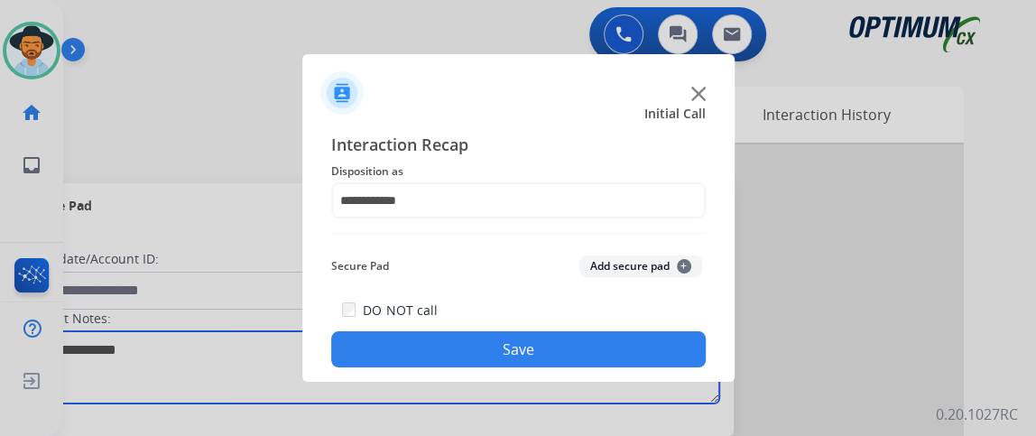
click at [644, 360] on textarea at bounding box center [371, 367] width 697 height 72
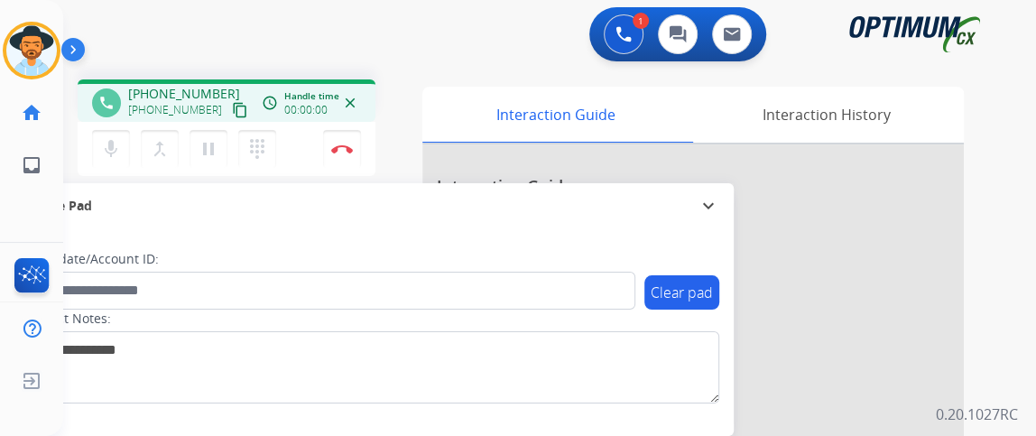
click at [232, 105] on mat-icon "content_copy" at bounding box center [240, 110] width 16 height 16
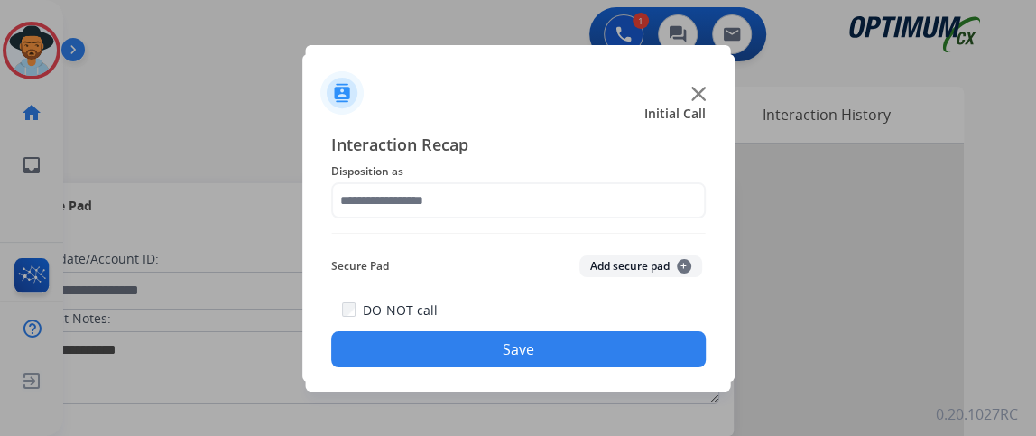
click at [468, 173] on span "Disposition as" at bounding box center [518, 172] width 375 height 22
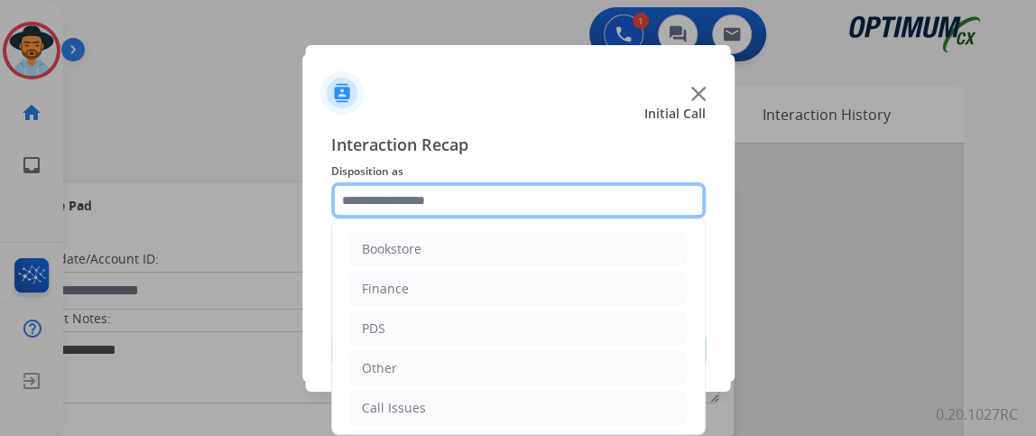
click at [483, 199] on input "text" at bounding box center [518, 200] width 375 height 36
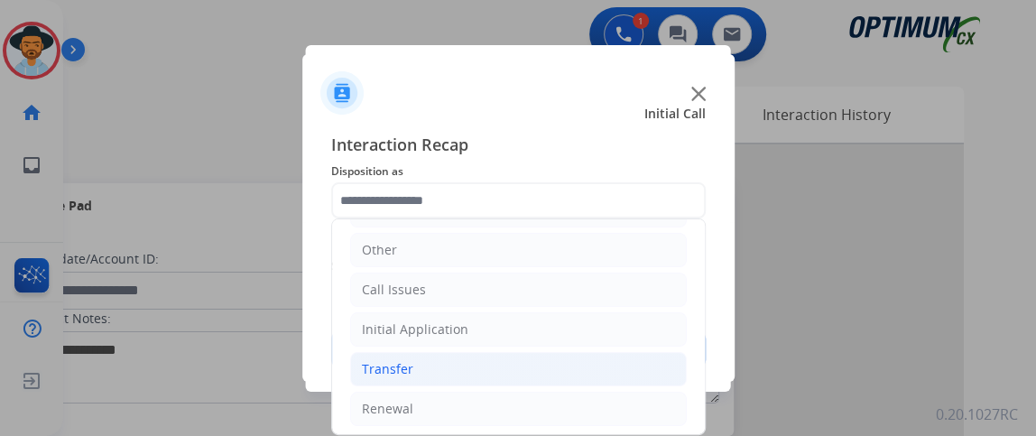
click at [666, 376] on li "Transfer" at bounding box center [518, 369] width 337 height 34
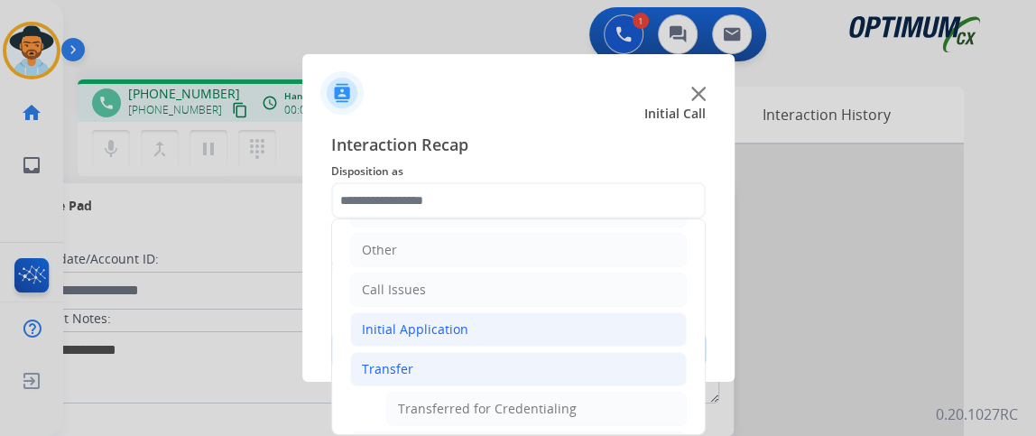
click at [632, 339] on li "Initial Application" at bounding box center [518, 329] width 337 height 34
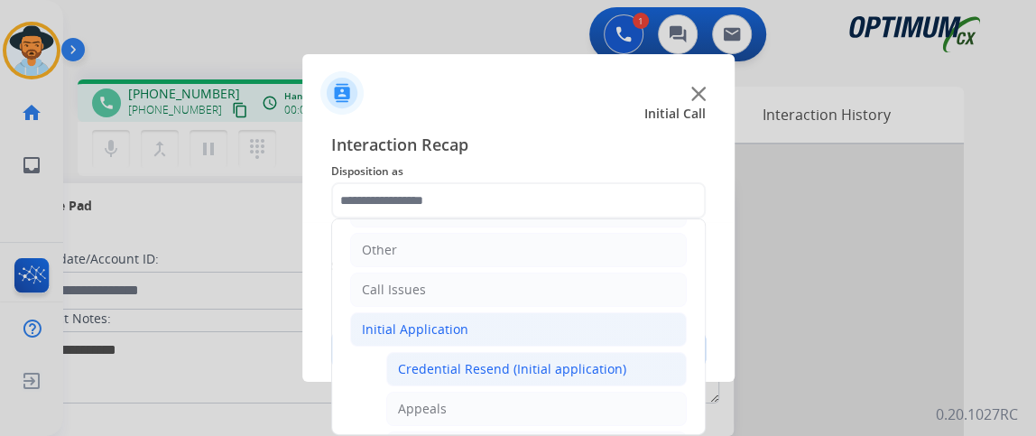
click at [601, 373] on div "Credential Resend (Initial application)" at bounding box center [512, 369] width 228 height 18
type input "**********"
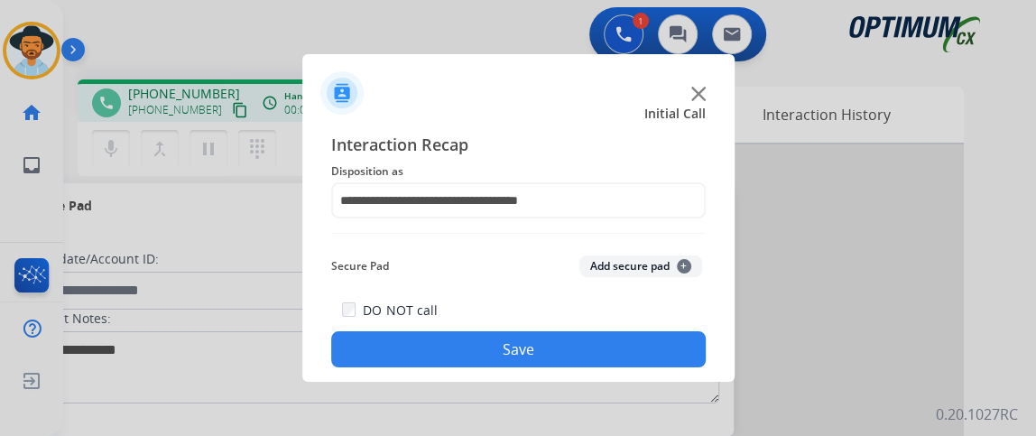
click at [590, 336] on button "Save" at bounding box center [518, 349] width 375 height 36
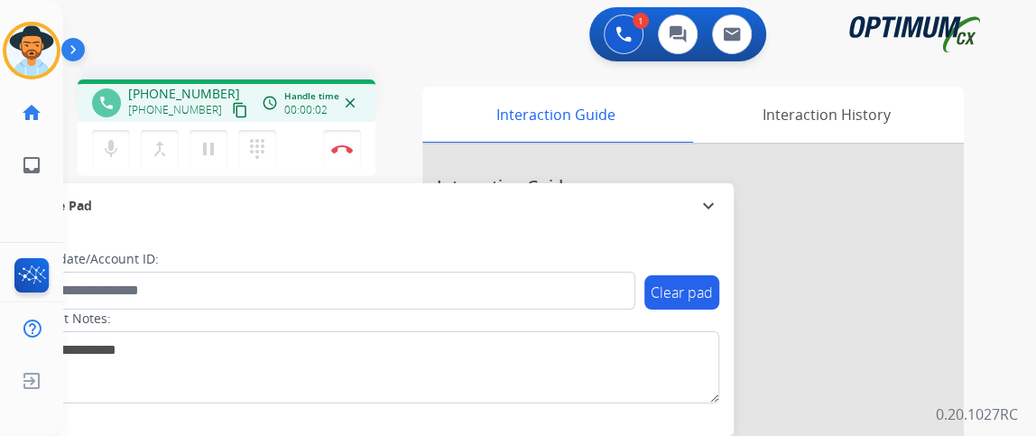
click at [232, 108] on mat-icon "content_copy" at bounding box center [240, 110] width 16 height 16
click at [112, 125] on div "mic Mute merge_type Bridge pause Hold dialpad Dialpad Disconnect" at bounding box center [227, 149] width 298 height 54
click at [111, 138] on mat-icon "mic" at bounding box center [111, 149] width 22 height 22
click at [111, 138] on mat-icon "mic_off" at bounding box center [111, 149] width 22 height 22
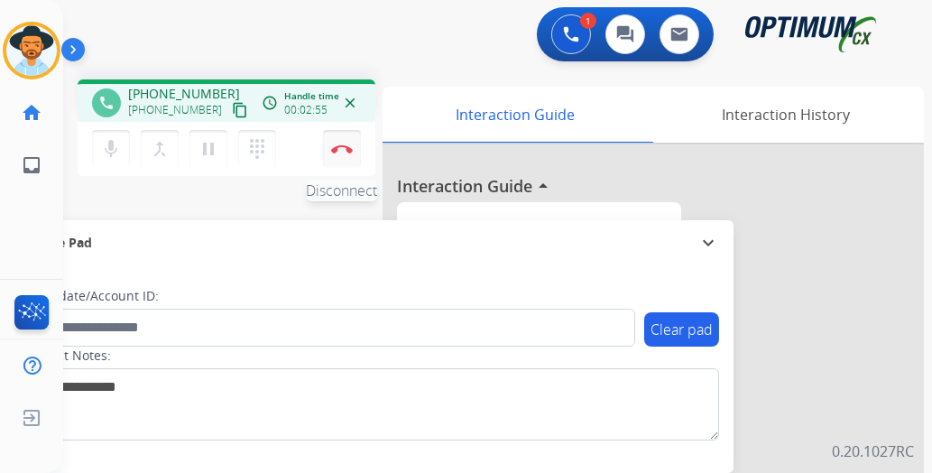
click at [349, 153] on button "Disconnect" at bounding box center [342, 149] width 38 height 38
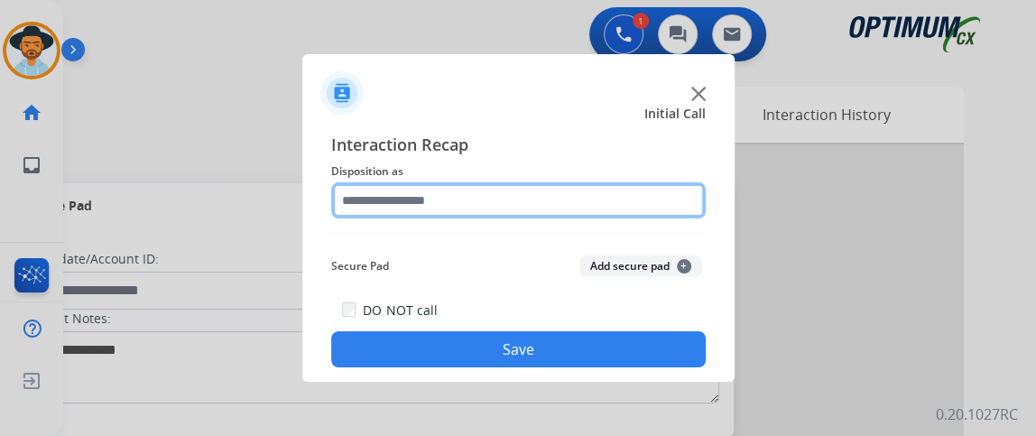
click at [435, 194] on input "text" at bounding box center [518, 200] width 375 height 36
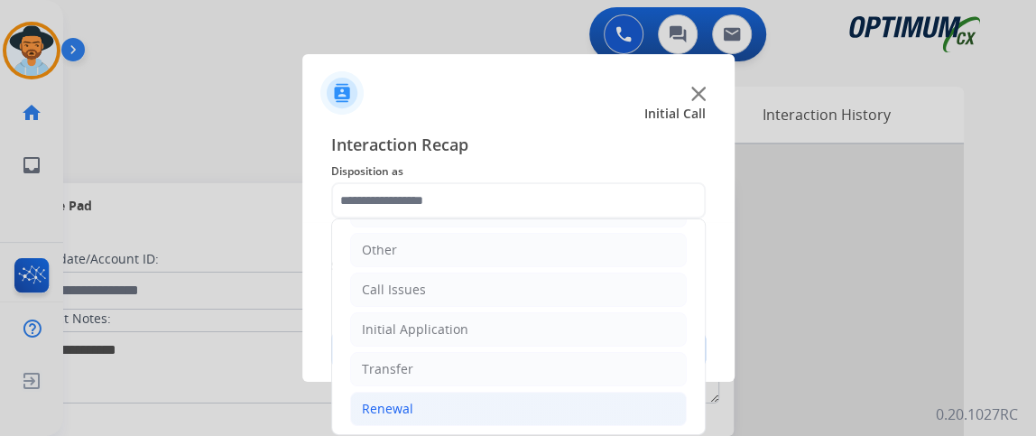
click at [496, 394] on li "Renewal" at bounding box center [518, 409] width 337 height 34
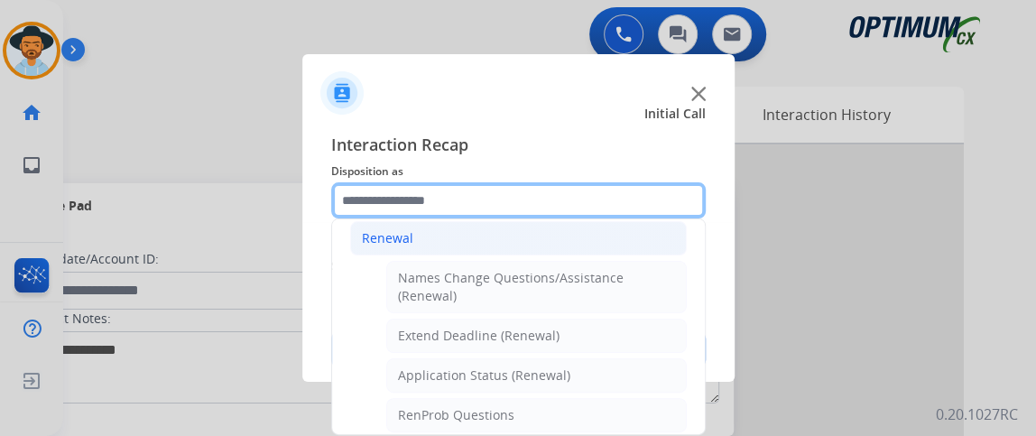
scroll to position [438, 0]
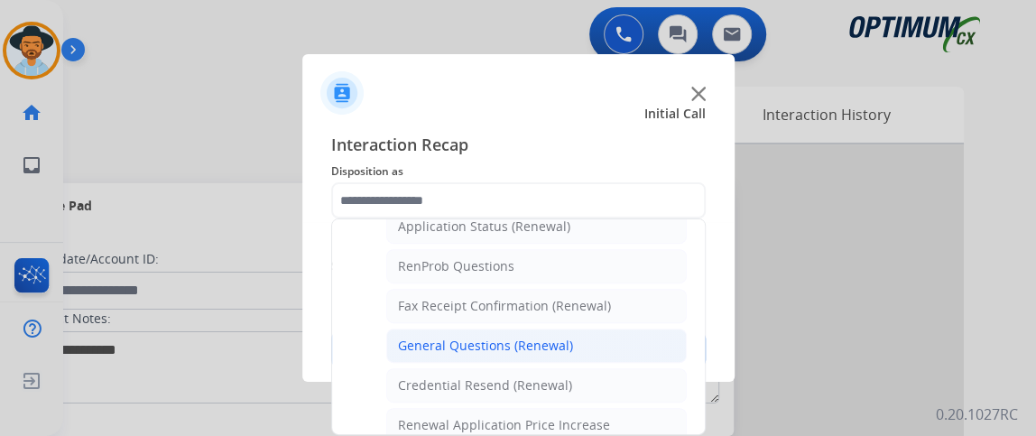
click at [646, 329] on li "General Questions (Renewal)" at bounding box center [536, 346] width 301 height 34
type input "**********"
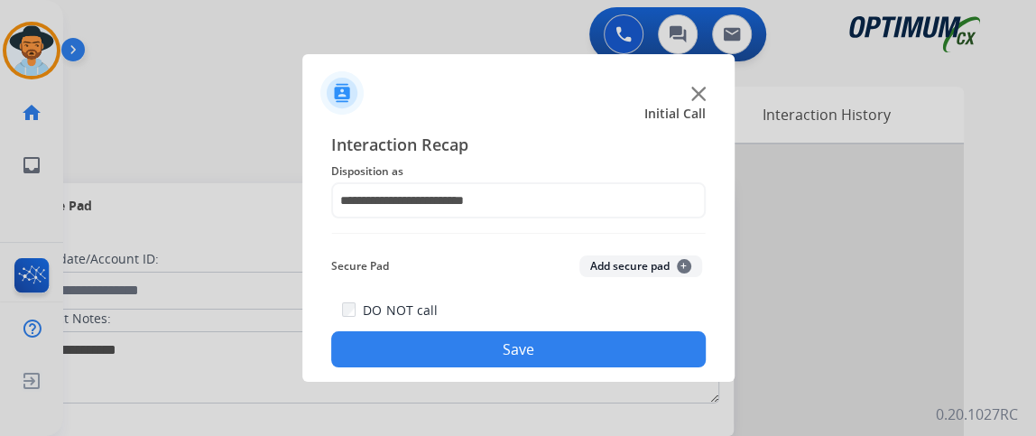
click at [635, 363] on button "Save" at bounding box center [518, 349] width 375 height 36
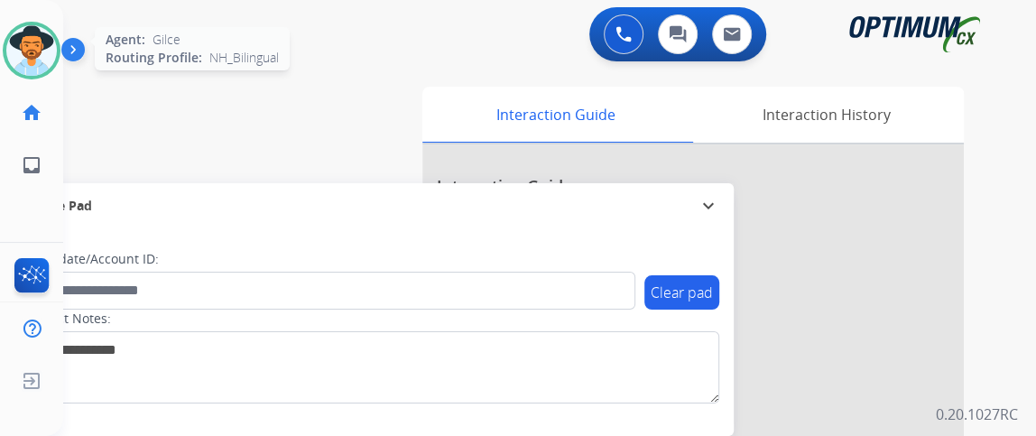
click at [51, 57] on img at bounding box center [31, 50] width 51 height 51
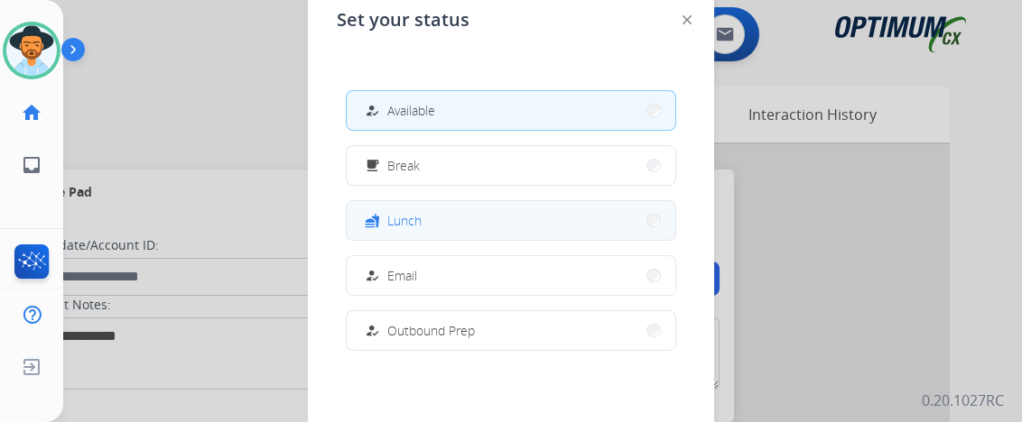
click at [439, 223] on button "fastfood Lunch" at bounding box center [511, 220] width 329 height 39
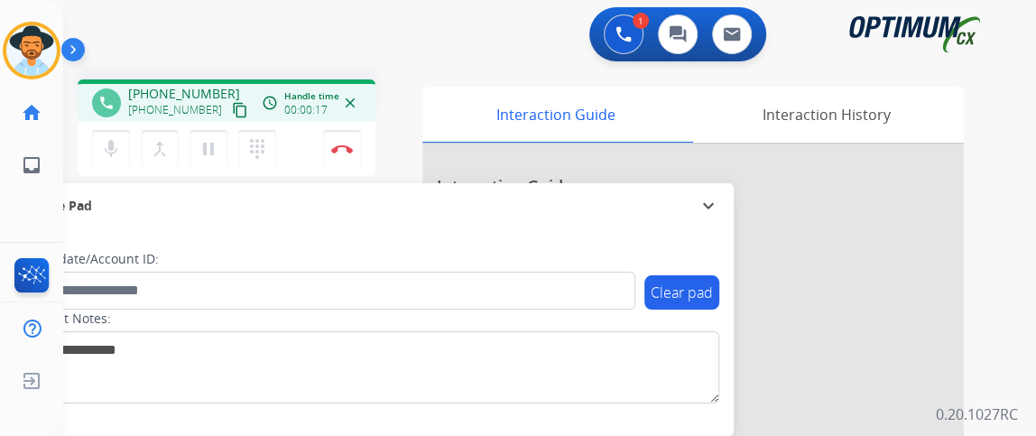
click at [232, 112] on mat-icon "content_copy" at bounding box center [240, 110] width 16 height 16
click at [336, 146] on img at bounding box center [342, 148] width 22 height 9
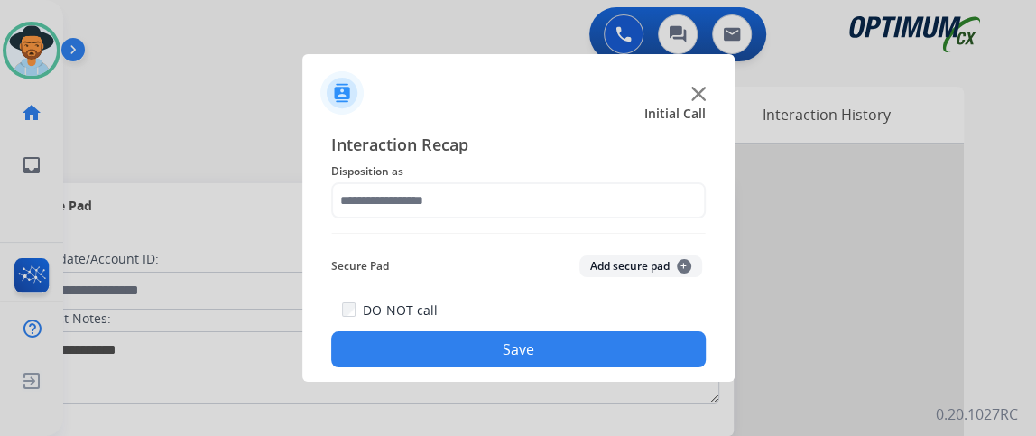
click at [465, 180] on span "Disposition as" at bounding box center [518, 172] width 375 height 22
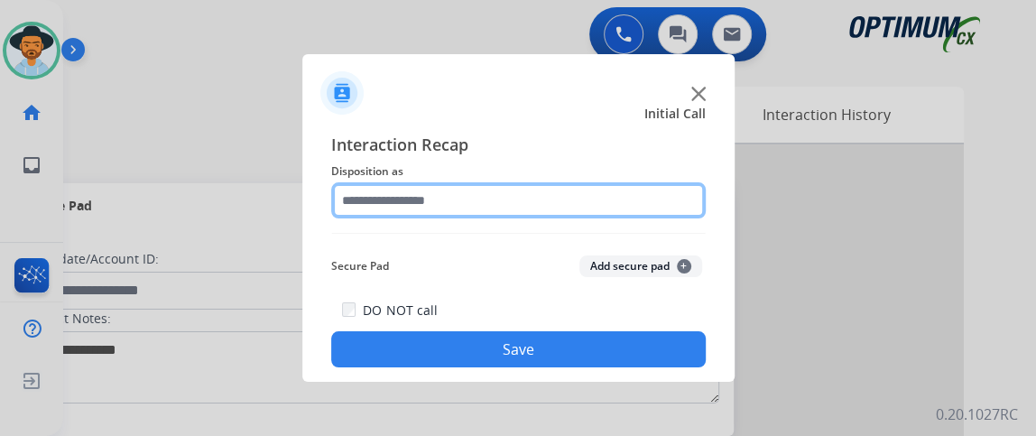
click at [469, 192] on input "text" at bounding box center [518, 200] width 375 height 36
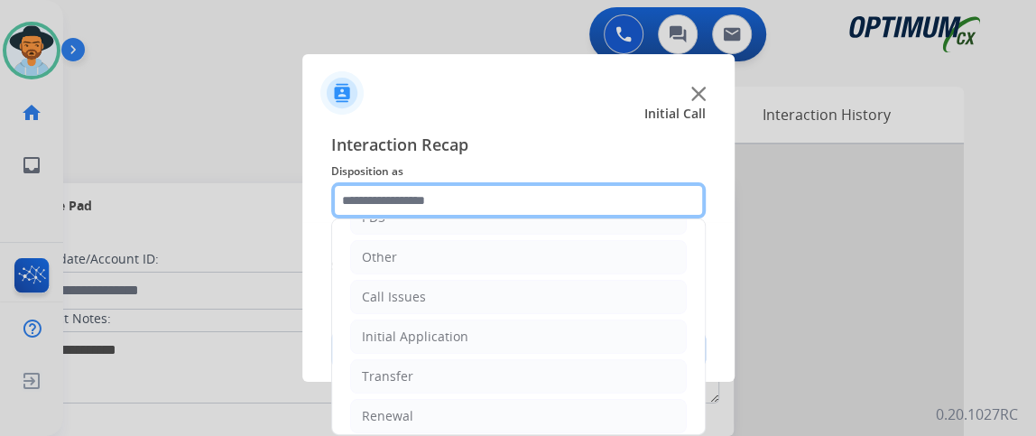
scroll to position [118, 0]
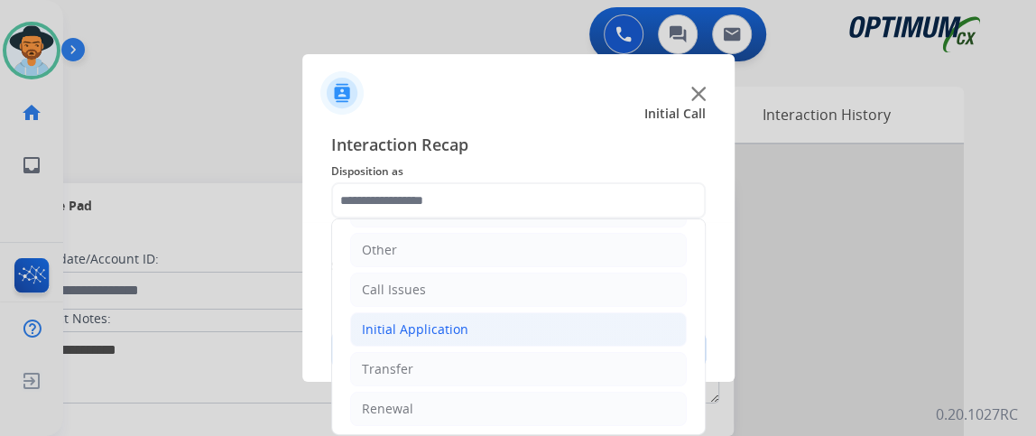
click at [617, 324] on li "Initial Application" at bounding box center [518, 329] width 337 height 34
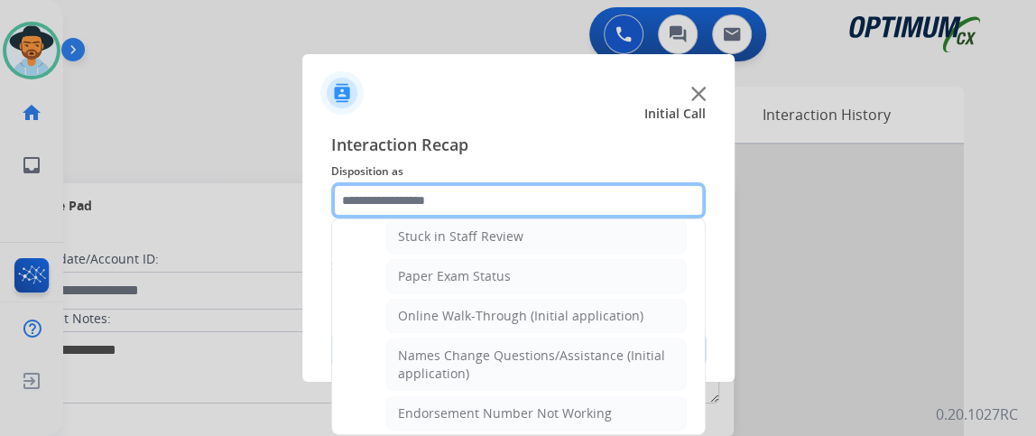
scroll to position [334, 0]
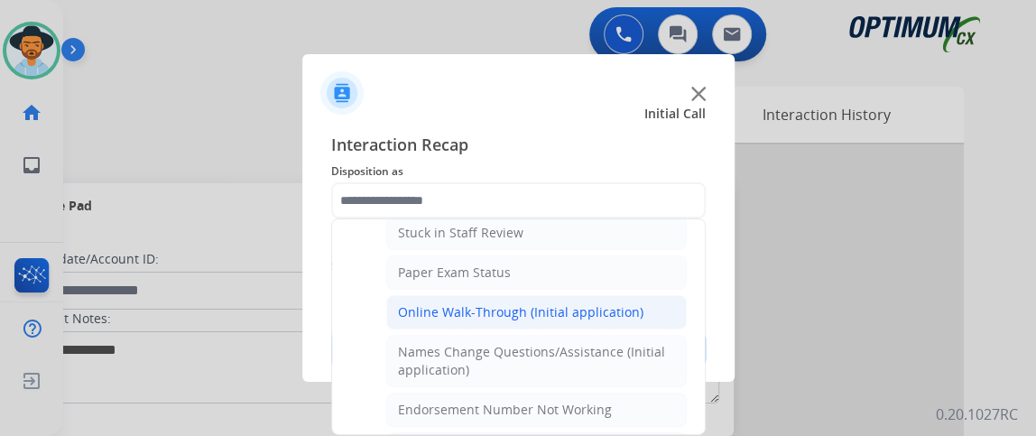
click at [658, 301] on li "Online Walk-Through (Initial application)" at bounding box center [536, 312] width 301 height 34
type input "**********"
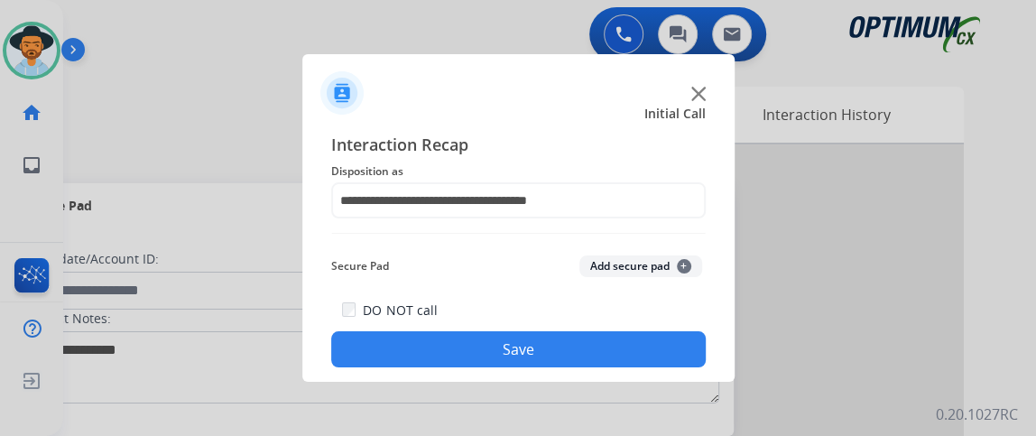
click at [640, 347] on button "Save" at bounding box center [518, 349] width 375 height 36
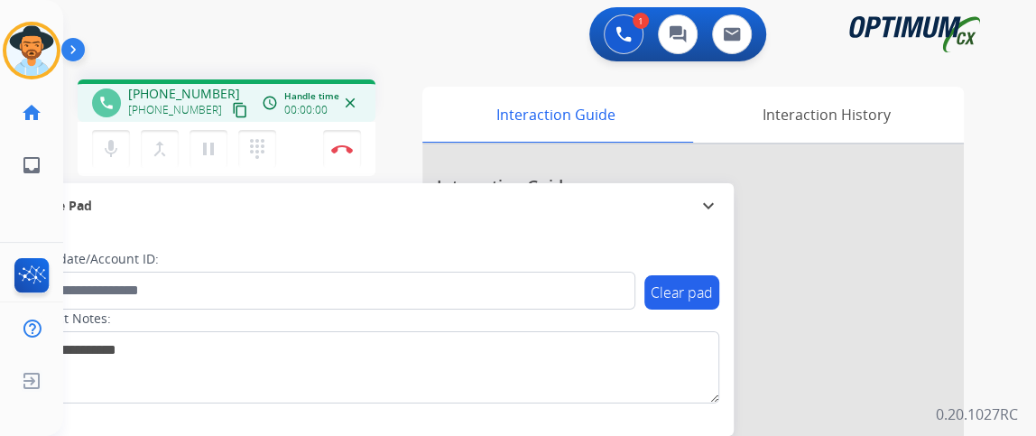
click at [232, 107] on mat-icon "content_copy" at bounding box center [240, 110] width 16 height 16
click at [129, 146] on div "mic Mute merge_type Bridge pause Hold dialpad Dialpad" at bounding box center [189, 149] width 195 height 38
click at [117, 144] on mat-icon "mic" at bounding box center [111, 149] width 22 height 22
click at [116, 162] on button "mic_off Mute" at bounding box center [111, 149] width 38 height 38
click at [115, 145] on mat-icon "mic" at bounding box center [111, 149] width 22 height 22
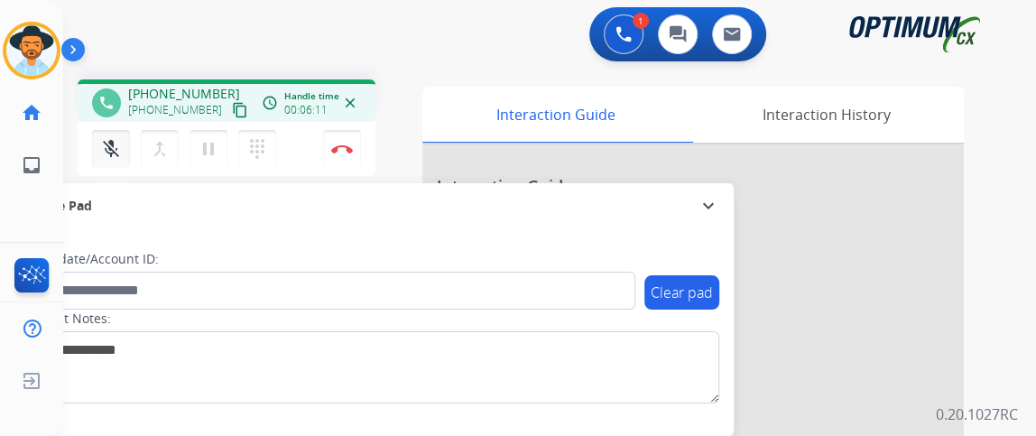
click at [115, 145] on mat-icon "mic_off" at bounding box center [111, 149] width 22 height 22
click at [104, 163] on button "mic Mute" at bounding box center [111, 149] width 38 height 38
click at [104, 163] on button "mic_off Mute" at bounding box center [111, 149] width 38 height 38
click at [351, 133] on button "Disconnect" at bounding box center [342, 149] width 38 height 38
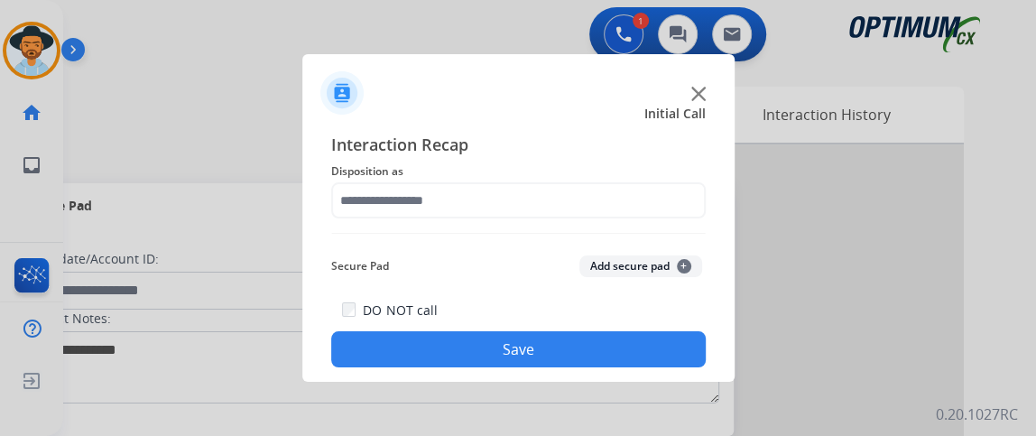
click at [589, 220] on div "Interaction Recap Disposition as Secure Pad Add secure pad + DO NOT call Save" at bounding box center [518, 250] width 375 height 236
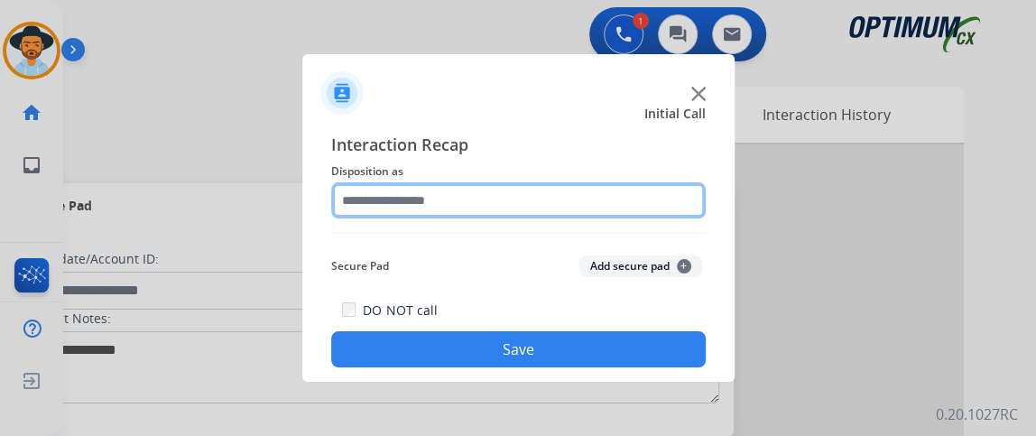
click at [576, 193] on input "text" at bounding box center [518, 200] width 375 height 36
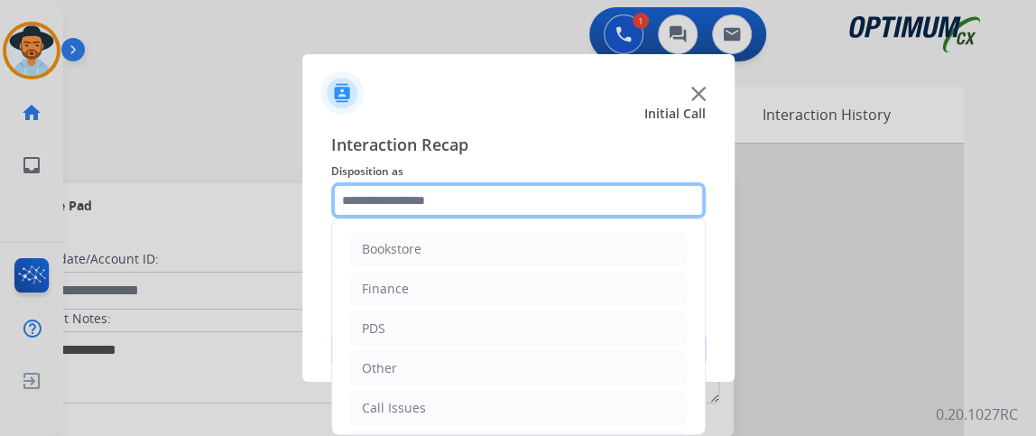
scroll to position [118, 0]
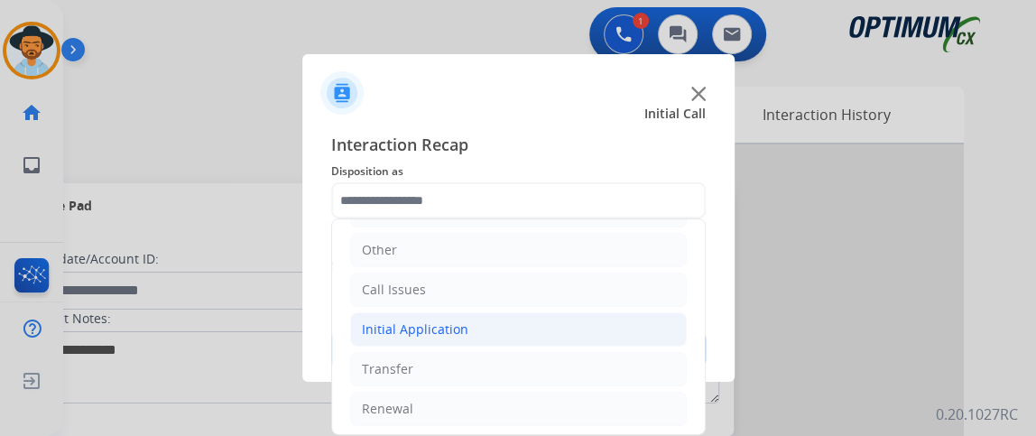
click at [548, 321] on li "Initial Application" at bounding box center [518, 329] width 337 height 34
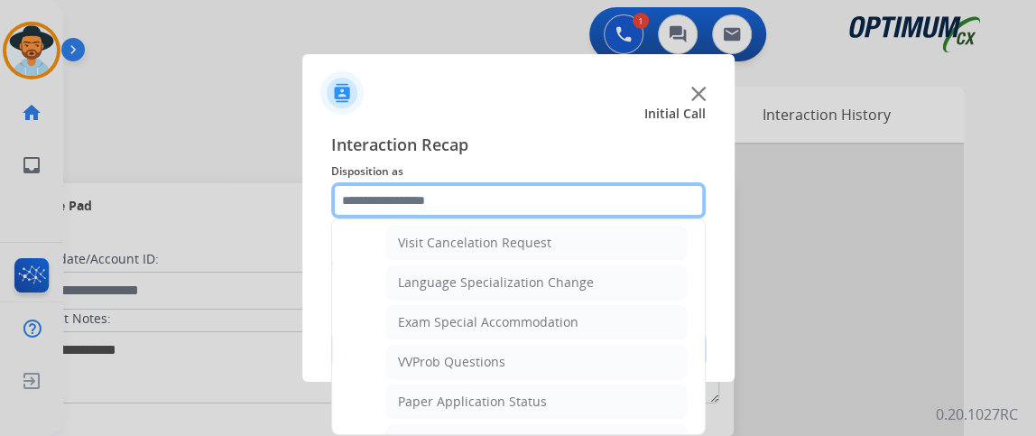
scroll to position [875, 0]
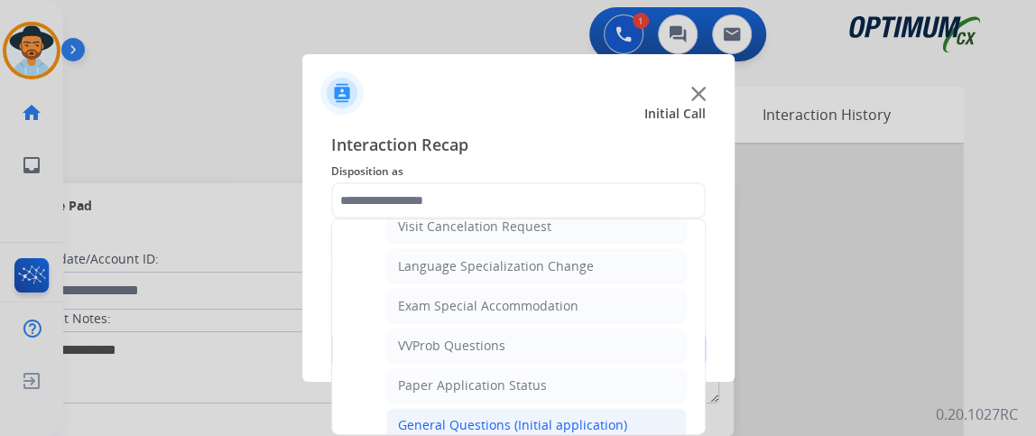
click at [660, 408] on li "General Questions (Initial application)" at bounding box center [536, 425] width 301 height 34
type input "**********"
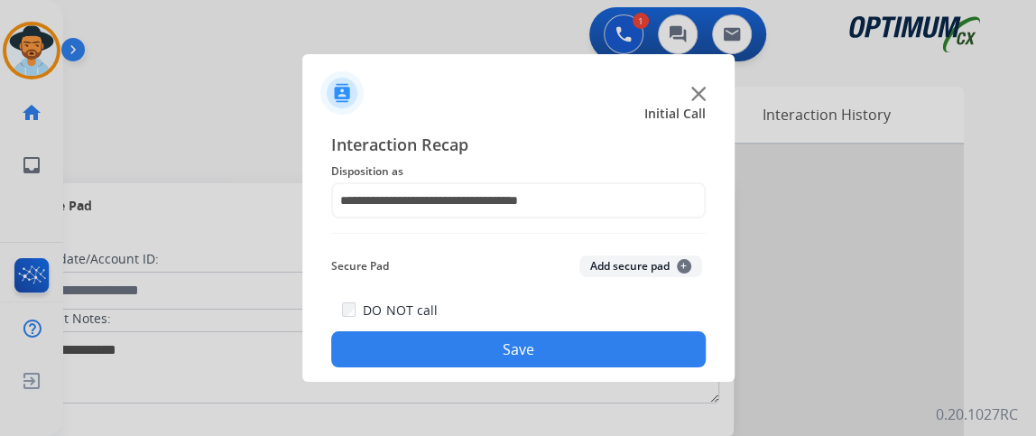
click at [631, 348] on button "Save" at bounding box center [518, 349] width 375 height 36
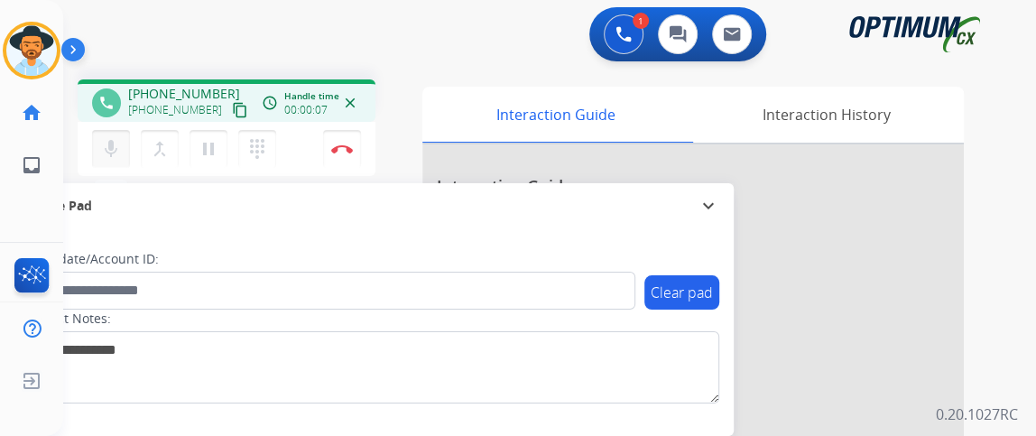
click at [119, 151] on mat-icon "mic" at bounding box center [111, 149] width 22 height 22
click at [119, 151] on mat-icon "mic_off" at bounding box center [111, 149] width 22 height 22
click at [119, 151] on mat-icon "mic" at bounding box center [111, 149] width 22 height 22
click at [232, 107] on mat-icon "content_copy" at bounding box center [240, 110] width 16 height 16
click at [118, 167] on div "mic_off Mute merge_type Bridge pause Hold dialpad Dialpad Disconnect" at bounding box center [227, 149] width 298 height 54
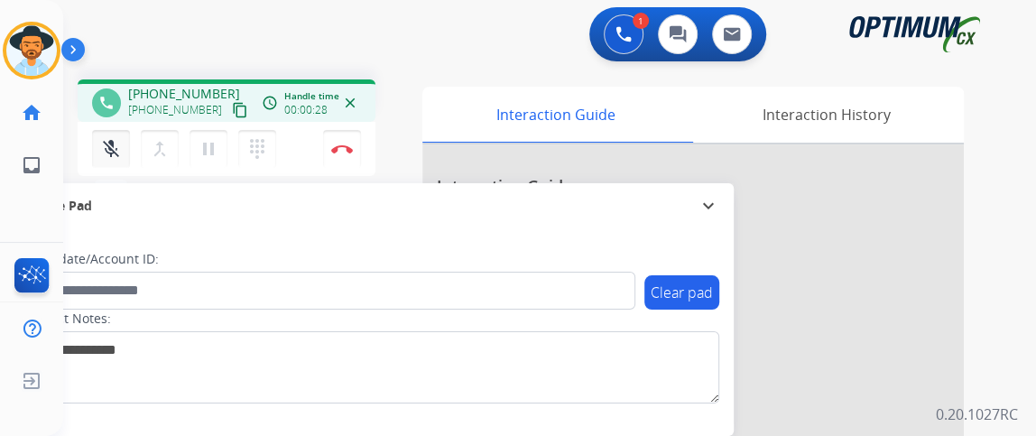
click at [115, 154] on mat-icon "mic_off" at bounding box center [111, 149] width 22 height 22
click at [112, 132] on button "mic Mute" at bounding box center [111, 149] width 38 height 38
click at [111, 132] on button "mic_off Mute" at bounding box center [111, 149] width 38 height 38
click at [353, 153] on button "Disconnect" at bounding box center [342, 149] width 38 height 38
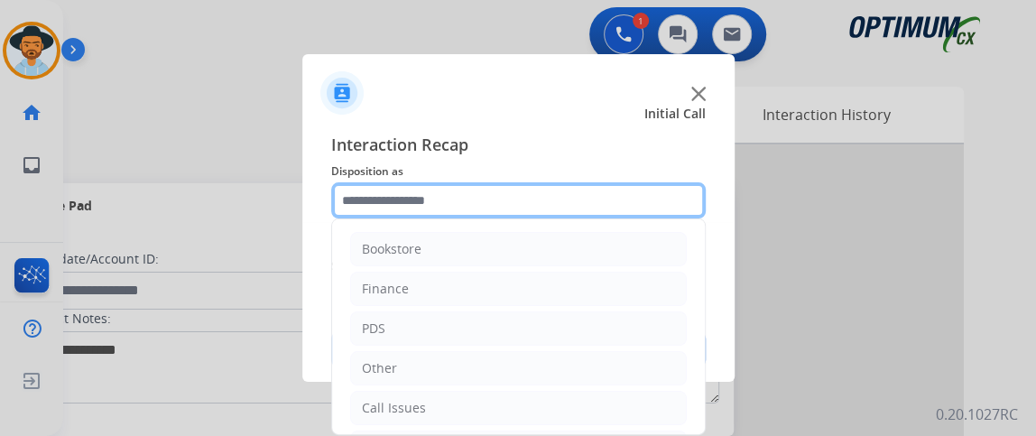
click at [523, 212] on input "text" at bounding box center [518, 200] width 375 height 36
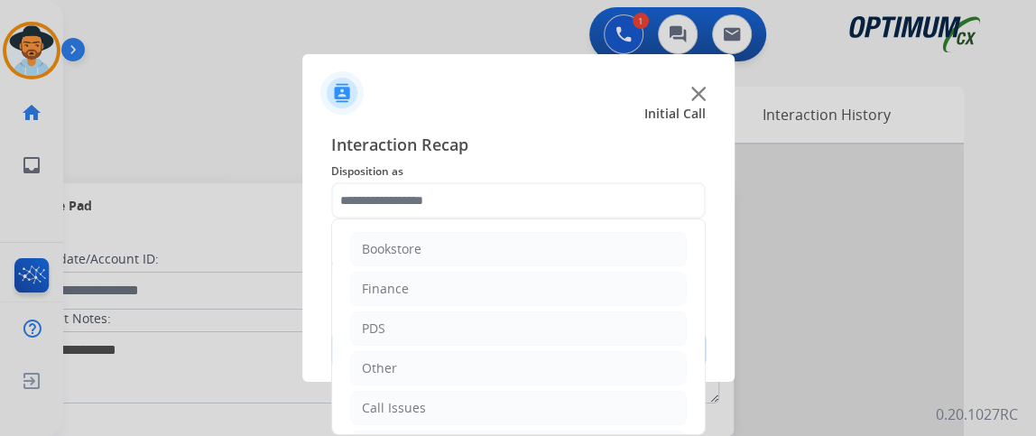
drag, startPoint x: 704, startPoint y: 248, endPoint x: 709, endPoint y: 383, distance: 134.6
click at [0, 383] on app-contact-recap-modal "Initial Call Interaction Recap Disposition as Bookstore Finance PDS Other Call …" at bounding box center [0, 218] width 0 height 436
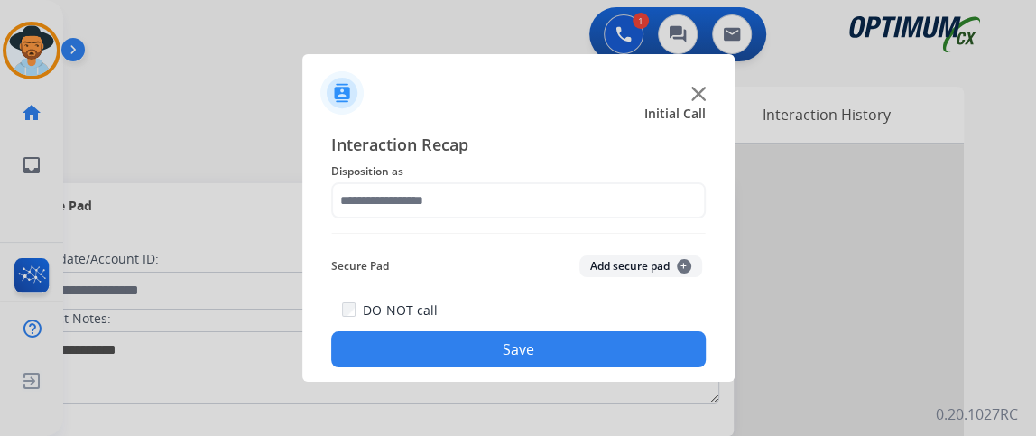
click at [577, 118] on div "Initial Call" at bounding box center [504, 114] width 432 height 18
click at [629, 153] on span "Interaction Recap" at bounding box center [518, 146] width 375 height 29
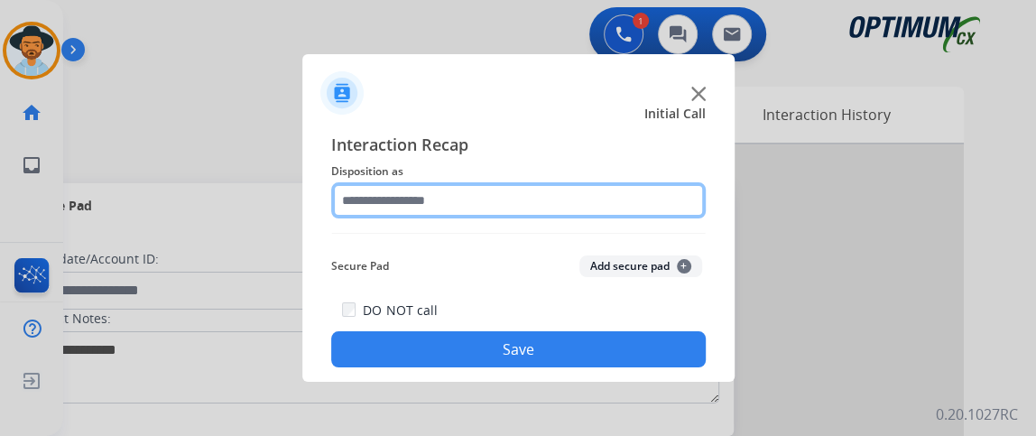
click at [656, 205] on input "text" at bounding box center [518, 200] width 375 height 36
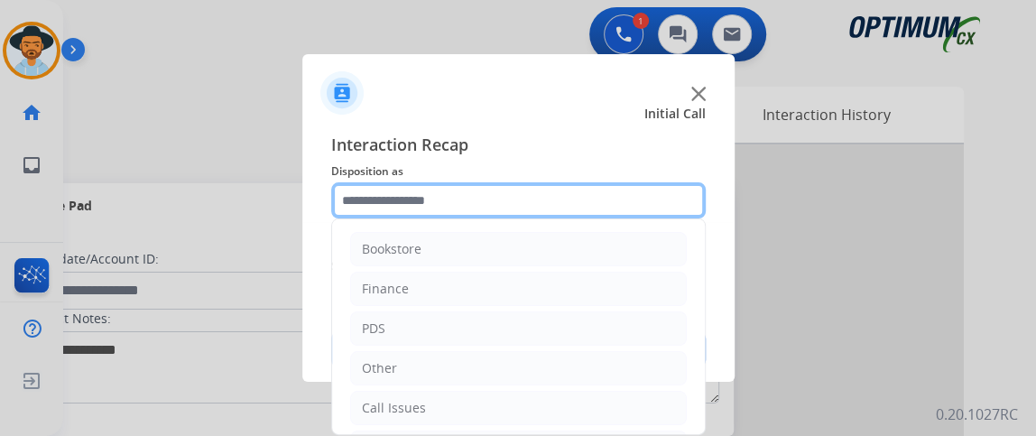
scroll to position [118, 0]
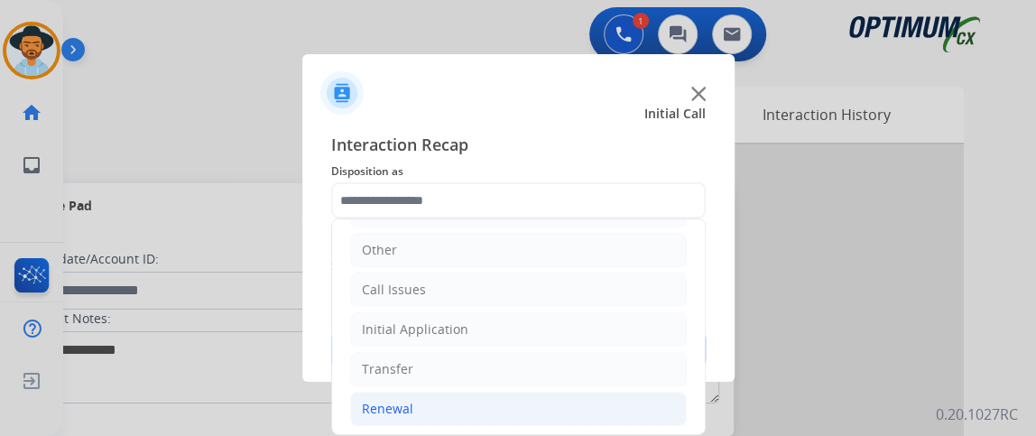
click at [591, 395] on li "Renewal" at bounding box center [518, 409] width 337 height 34
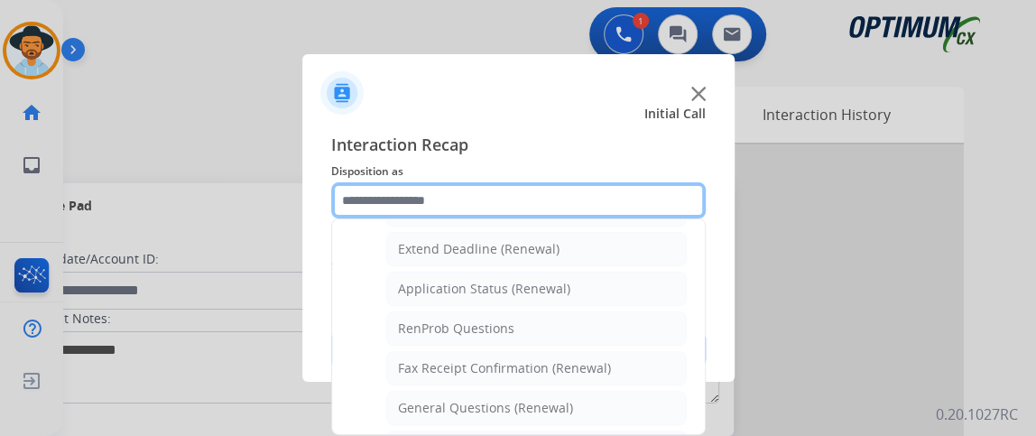
scroll to position [378, 0]
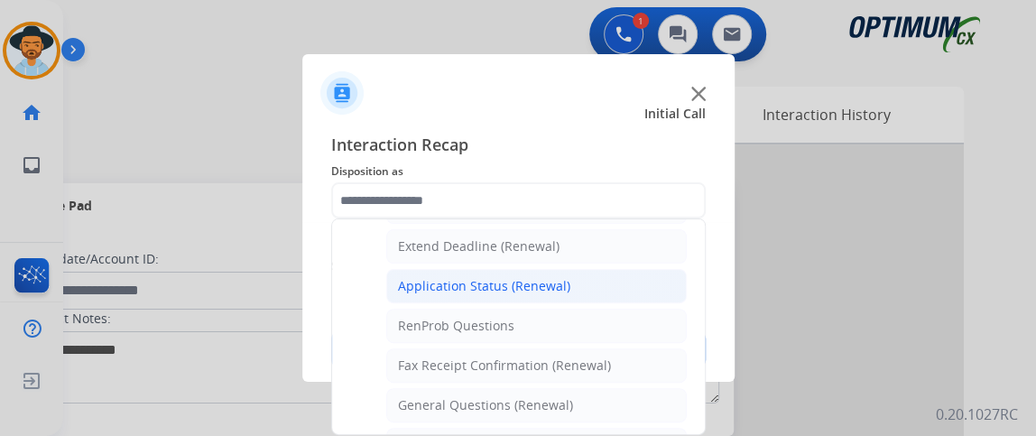
click at [638, 286] on li "Application Status (Renewal)" at bounding box center [536, 286] width 301 height 34
type input "**********"
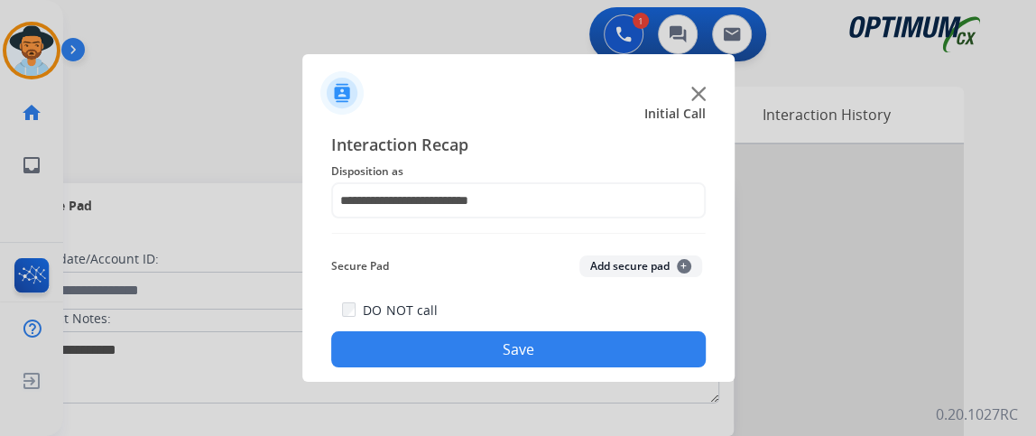
click at [633, 311] on div "DO NOT call Save" at bounding box center [518, 333] width 375 height 69
click at [626, 333] on button "Save" at bounding box center [518, 349] width 375 height 36
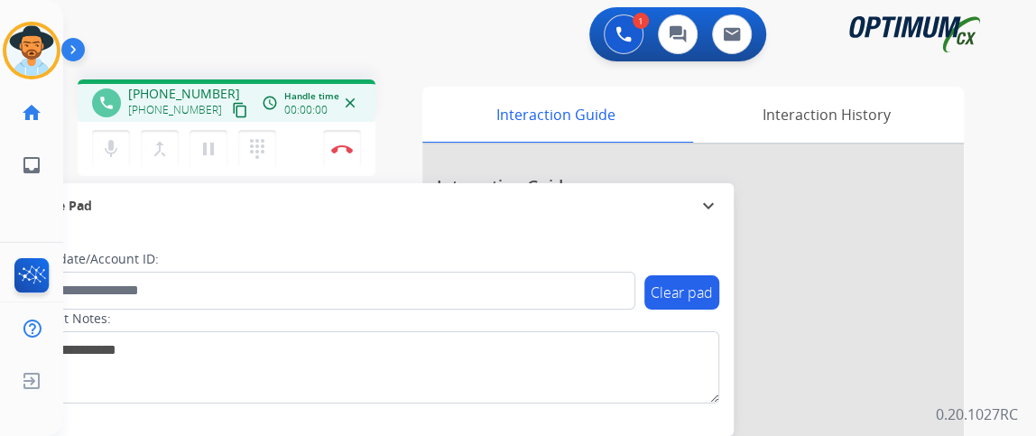
click at [232, 110] on mat-icon "content_copy" at bounding box center [240, 110] width 16 height 16
click at [232, 115] on mat-icon "content_copy" at bounding box center [240, 110] width 16 height 16
click at [335, 136] on button "Disconnect" at bounding box center [342, 149] width 38 height 38
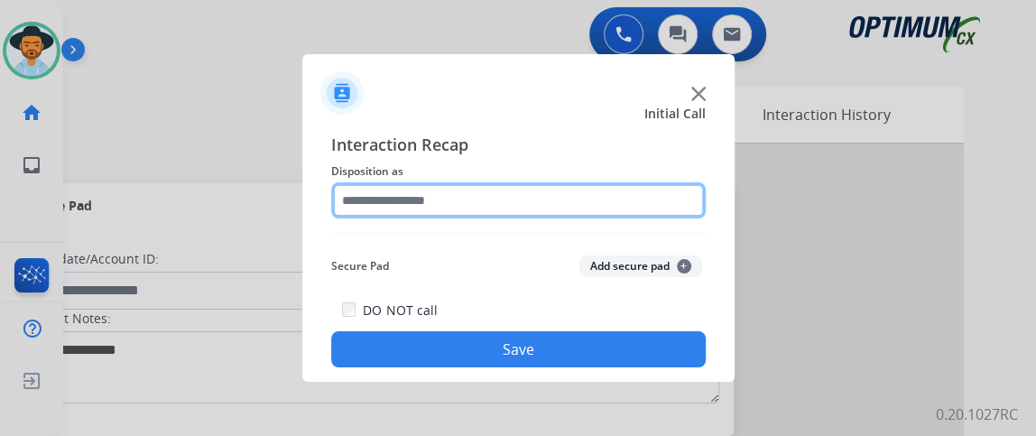
click at [465, 206] on input "text" at bounding box center [518, 200] width 375 height 36
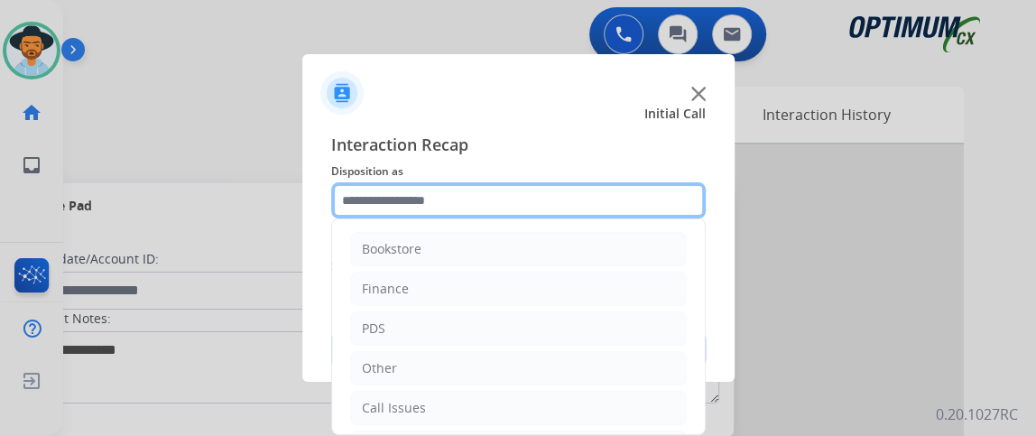
scroll to position [118, 0]
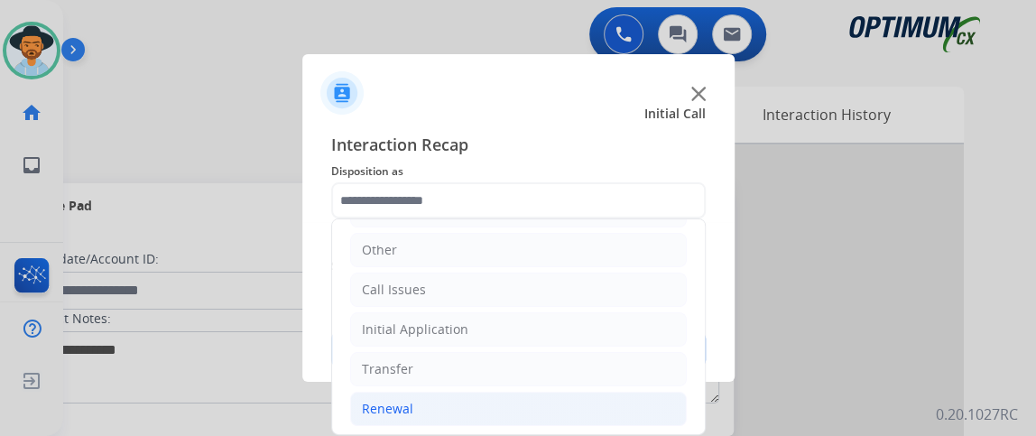
click at [570, 398] on li "Renewal" at bounding box center [518, 409] width 337 height 34
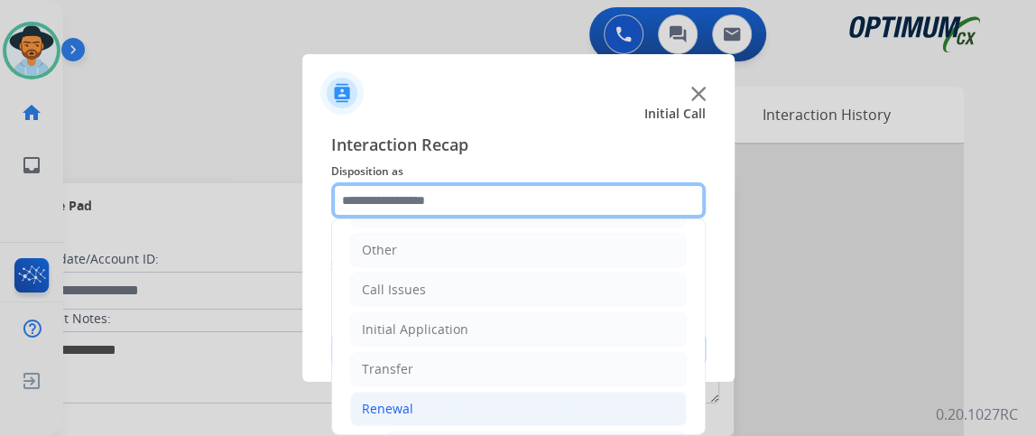
scroll to position [325, 0]
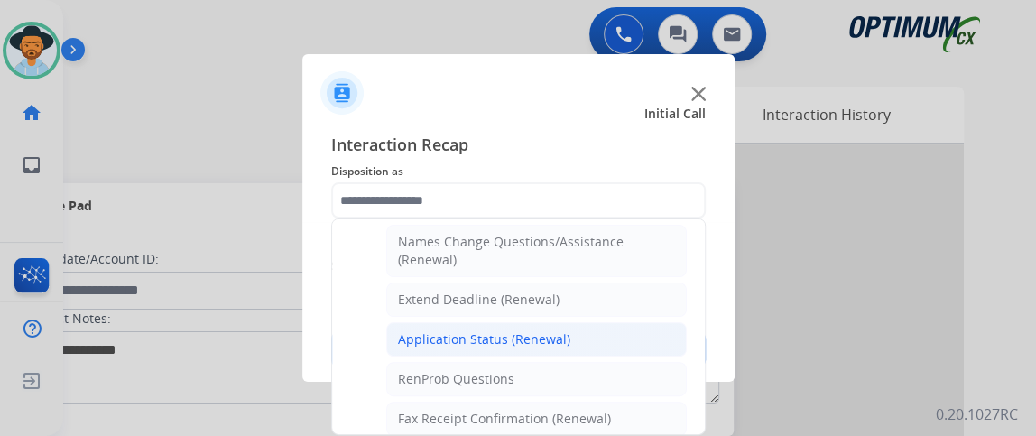
click at [655, 322] on li "Application Status (Renewal)" at bounding box center [536, 339] width 301 height 34
type input "**********"
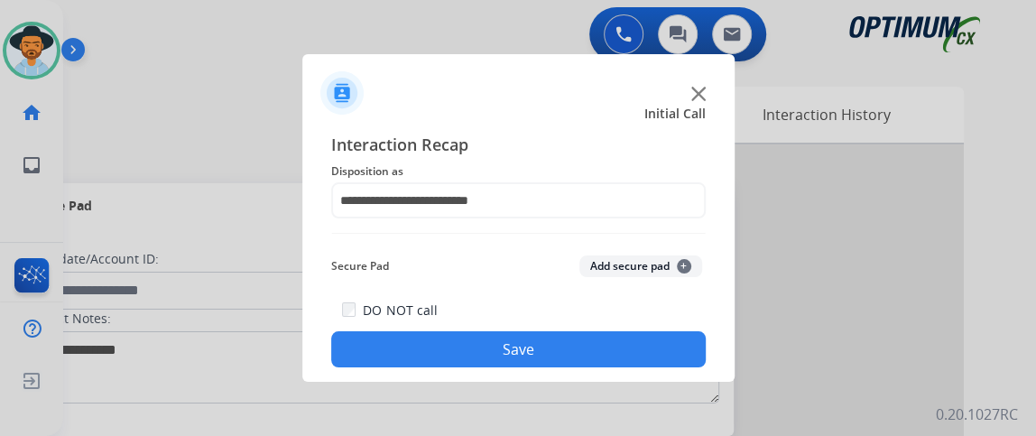
click at [643, 340] on button "Save" at bounding box center [518, 349] width 375 height 36
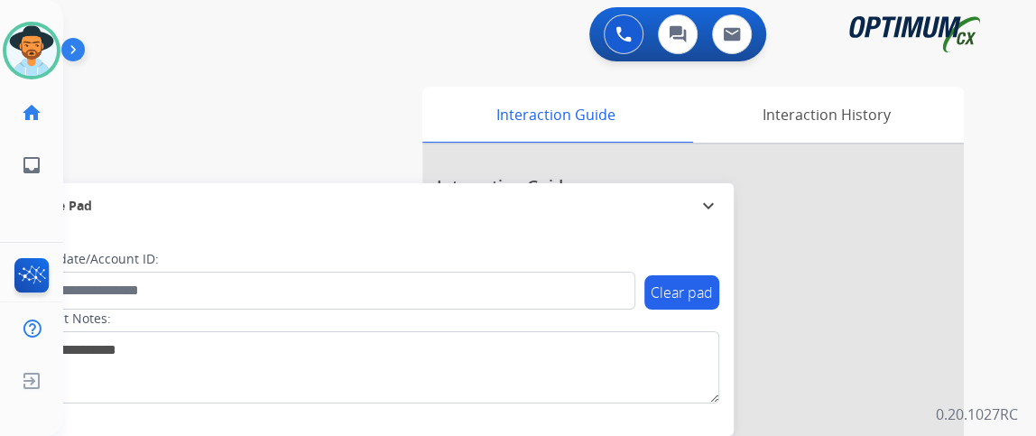
click at [91, 160] on div "swap_horiz Break voice bridge close_fullscreen Connect 3-Way Call merge_type Se…" at bounding box center [528, 441] width 930 height 753
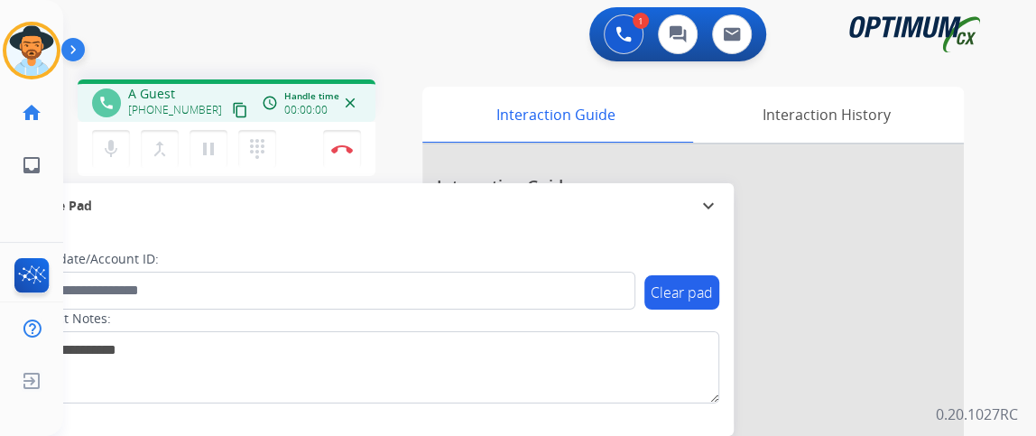
click at [232, 111] on mat-icon "content_copy" at bounding box center [240, 110] width 16 height 16
click at [111, 138] on mat-icon "mic" at bounding box center [111, 149] width 22 height 22
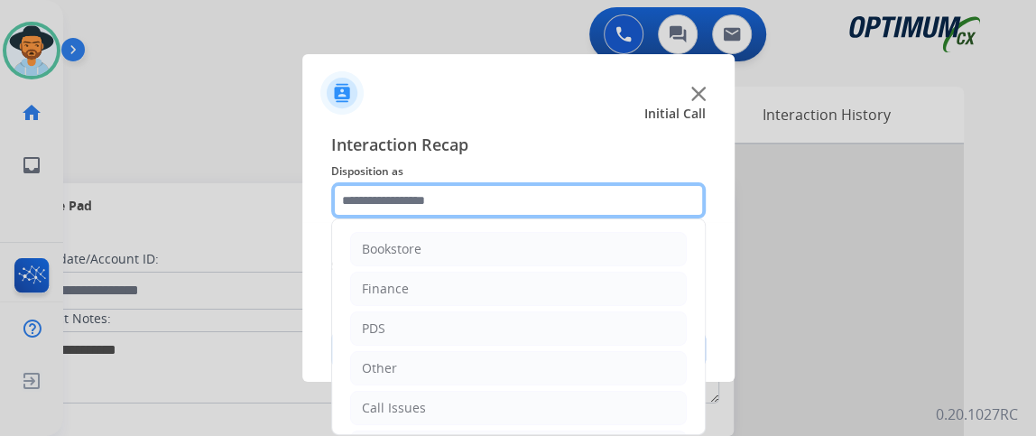
click at [422, 191] on input "text" at bounding box center [518, 200] width 375 height 36
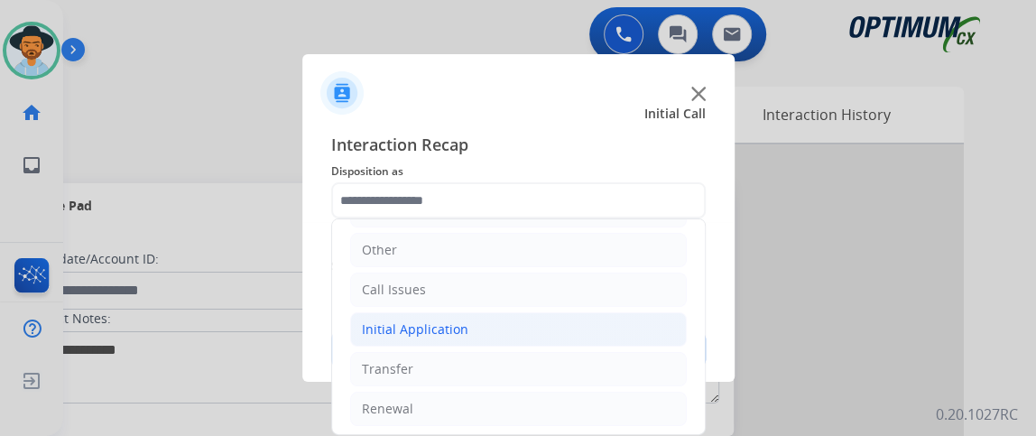
click at [671, 314] on li "Initial Application" at bounding box center [518, 329] width 337 height 34
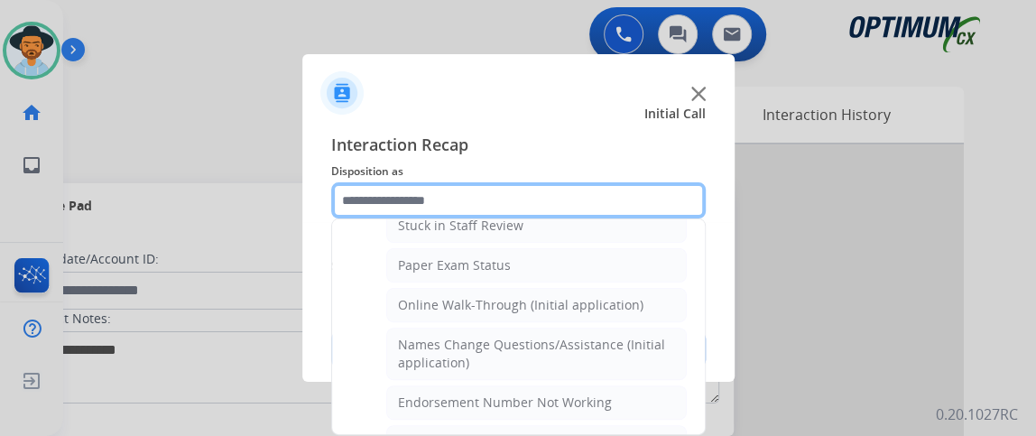
scroll to position [341, 0]
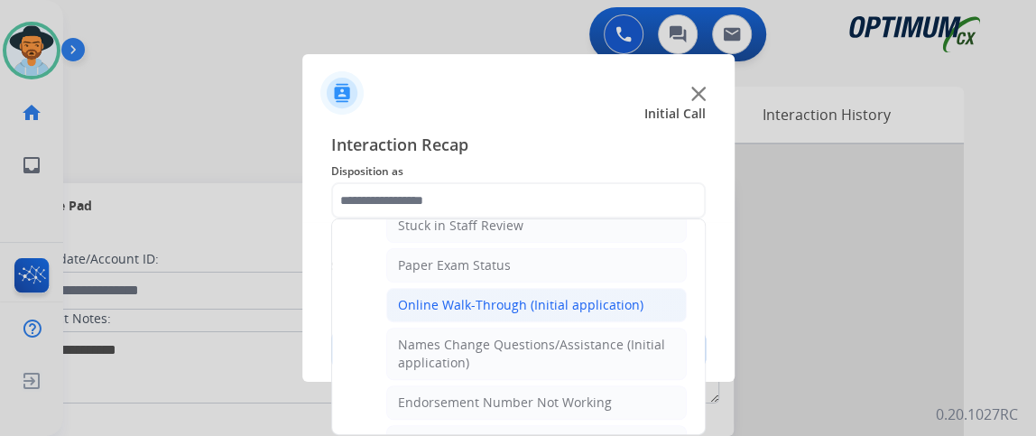
click at [654, 288] on li "Online Walk-Through (Initial application)" at bounding box center [536, 305] width 301 height 34
type input "**********"
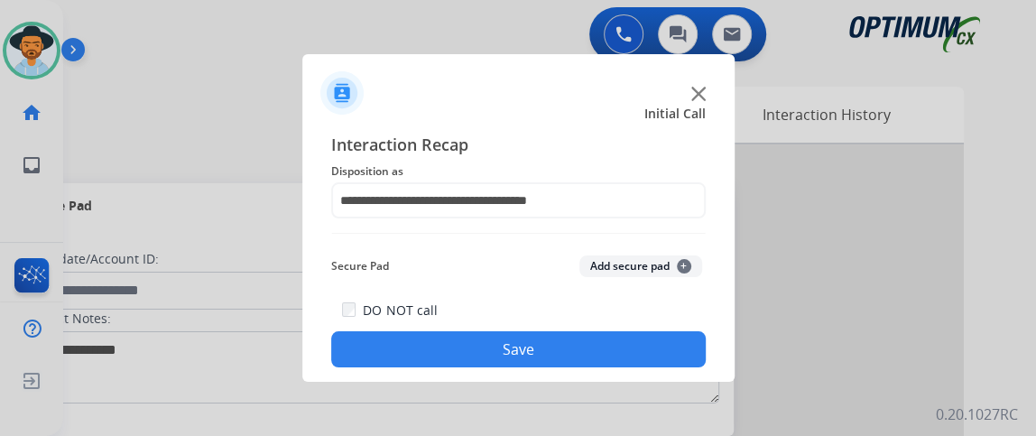
click at [641, 366] on button "Save" at bounding box center [518, 349] width 375 height 36
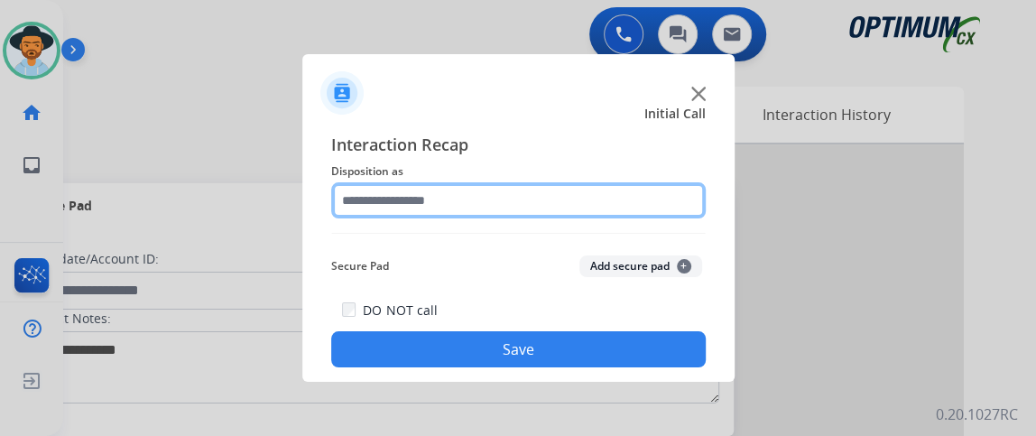
click at [491, 199] on input "text" at bounding box center [518, 200] width 375 height 36
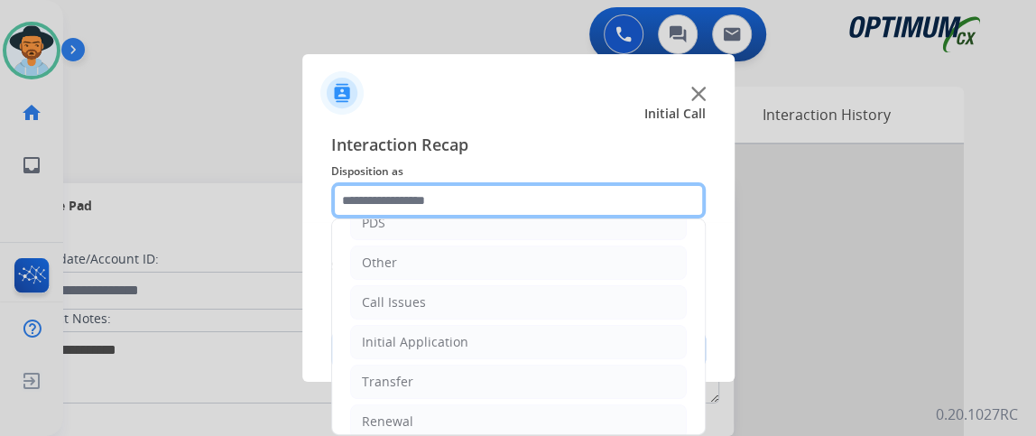
scroll to position [118, 0]
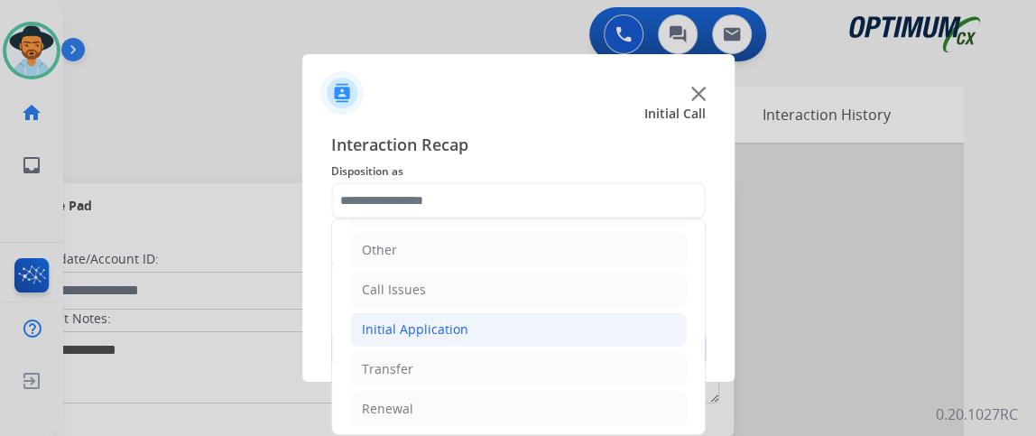
click at [643, 312] on li "Initial Application" at bounding box center [518, 329] width 337 height 34
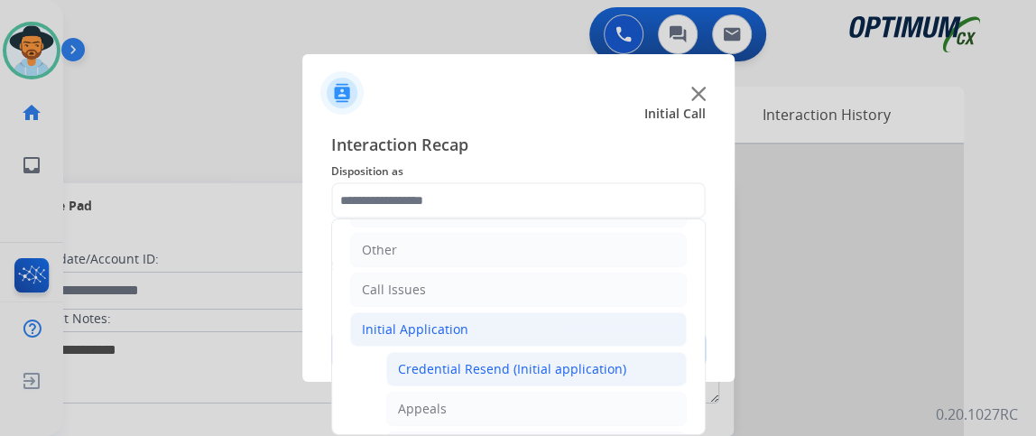
click at [638, 354] on li "Credential Resend (Initial application)" at bounding box center [536, 369] width 301 height 34
type input "**********"
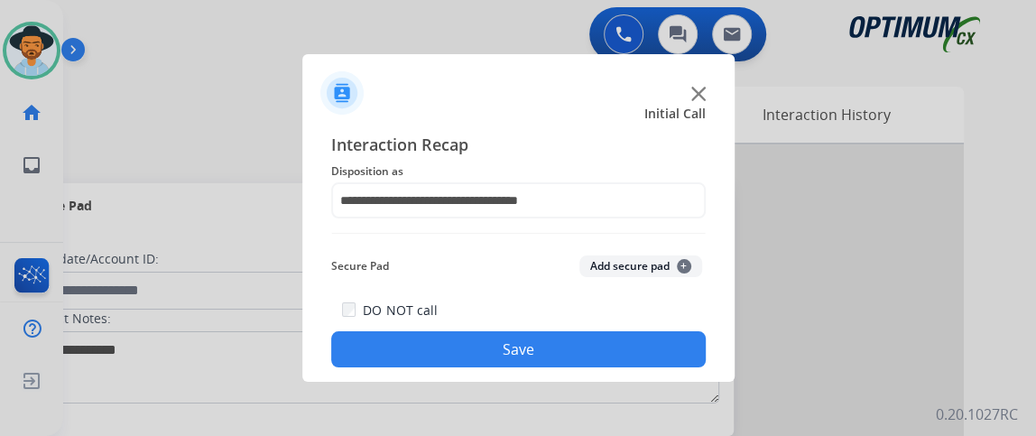
click at [636, 354] on button "Save" at bounding box center [518, 349] width 375 height 36
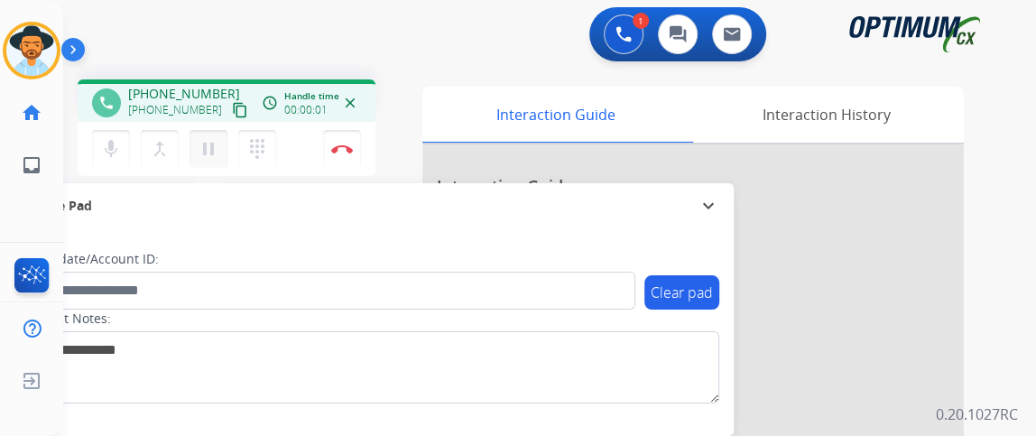
click at [200, 143] on mat-icon "pause" at bounding box center [209, 149] width 22 height 22
click at [104, 144] on mat-icon "mic" at bounding box center [111, 149] width 22 height 22
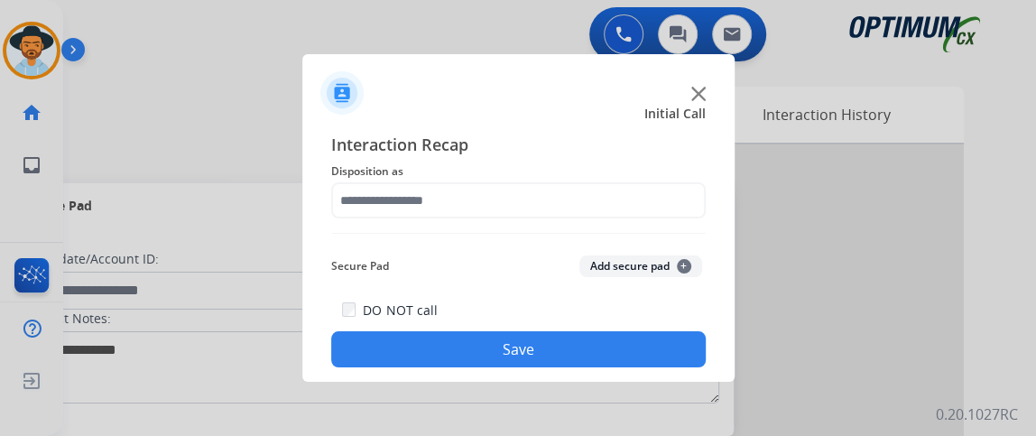
click at [708, 102] on div at bounding box center [518, 85] width 432 height 63
click at [691, 91] on img at bounding box center [698, 94] width 14 height 14
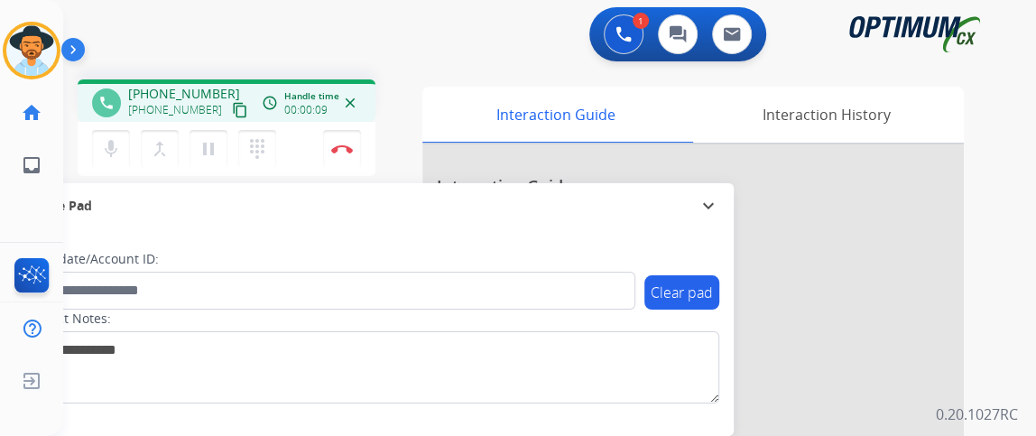
click at [232, 107] on mat-icon "content_copy" at bounding box center [240, 110] width 16 height 16
click at [111, 153] on mat-icon "mic_off" at bounding box center [111, 149] width 22 height 22
click at [108, 139] on mat-icon "mic" at bounding box center [111, 149] width 22 height 22
click at [114, 145] on mat-icon "mic_off" at bounding box center [111, 149] width 22 height 22
click at [118, 153] on mat-icon "mic" at bounding box center [111, 149] width 22 height 22
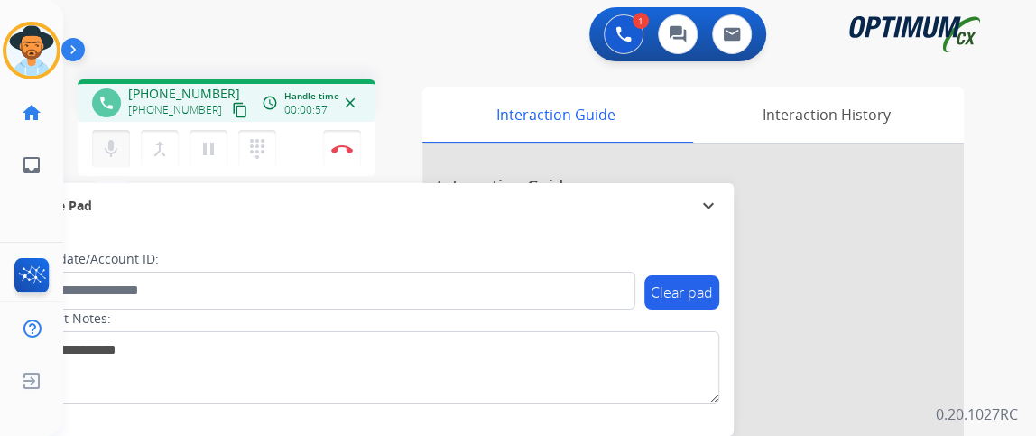
click at [118, 153] on mat-icon "mic" at bounding box center [111, 149] width 22 height 22
click at [113, 157] on mat-icon "mic_off" at bounding box center [111, 149] width 22 height 22
click at [111, 145] on mat-icon "mic" at bounding box center [111, 149] width 22 height 22
click at [116, 151] on mat-icon "mic_off" at bounding box center [111, 149] width 22 height 22
click at [351, 154] on button "Disconnect" at bounding box center [342, 149] width 38 height 38
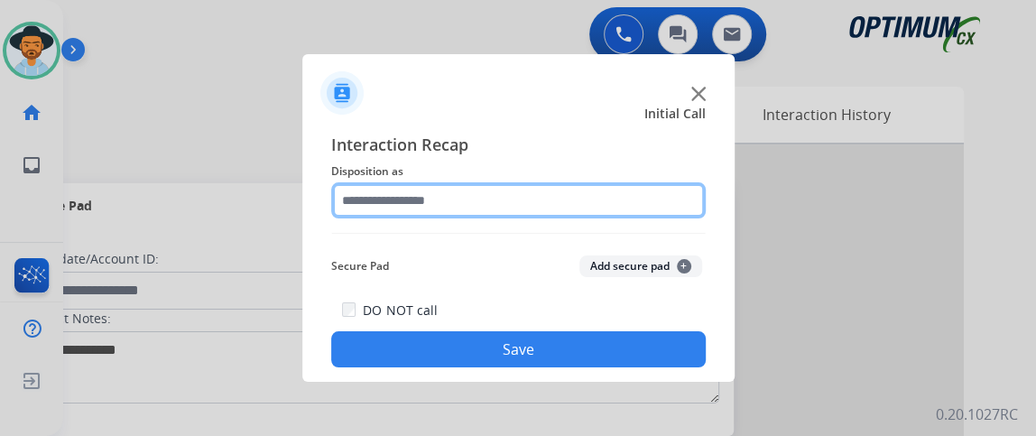
click at [390, 197] on input "text" at bounding box center [518, 200] width 375 height 36
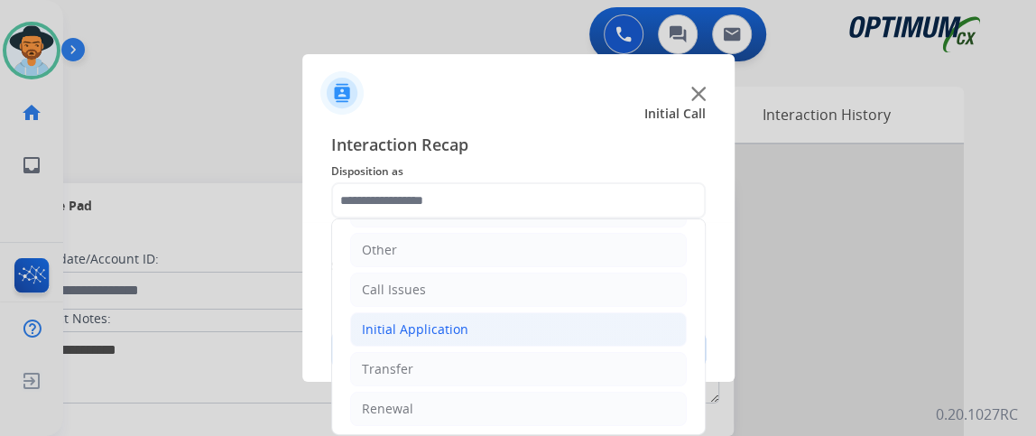
click at [582, 324] on li "Initial Application" at bounding box center [518, 329] width 337 height 34
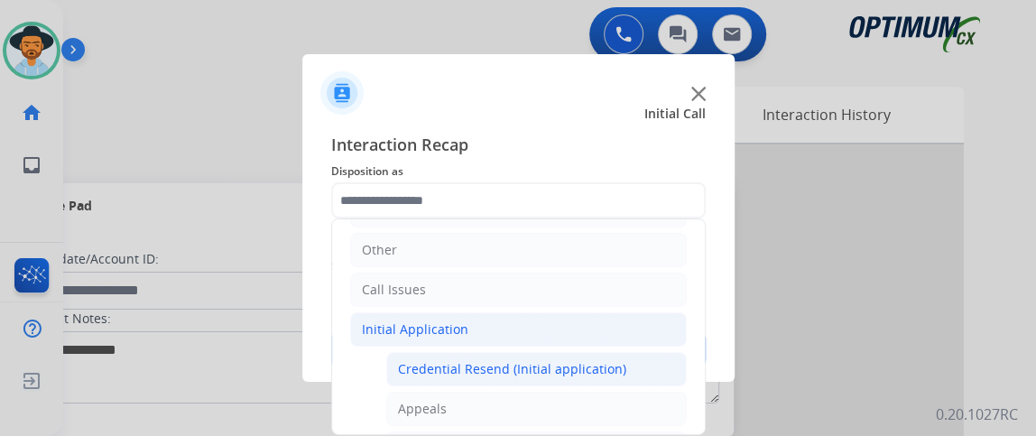
click at [581, 352] on li "Credential Resend (Initial application)" at bounding box center [536, 369] width 301 height 34
type input "**********"
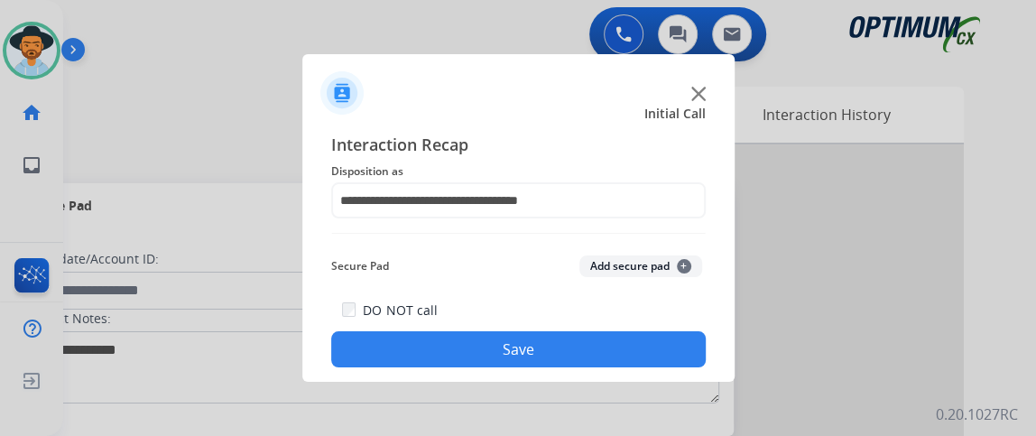
click at [581, 350] on button "Save" at bounding box center [518, 349] width 375 height 36
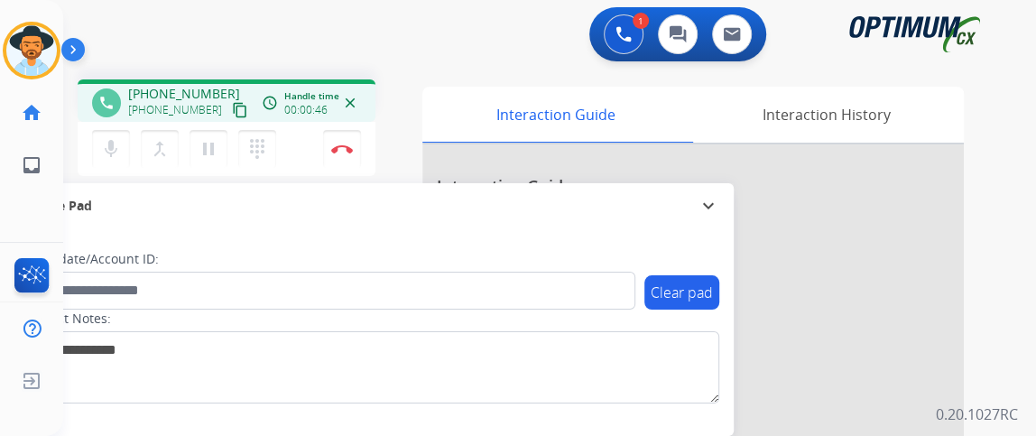
click at [232, 106] on mat-icon "content_copy" at bounding box center [240, 110] width 16 height 16
click at [120, 148] on mat-icon "mic" at bounding box center [111, 149] width 22 height 22
click at [159, 143] on mat-icon "merge_type" at bounding box center [160, 149] width 22 height 22
click at [232, 108] on mat-icon "content_copy" at bounding box center [240, 110] width 16 height 16
click at [111, 148] on mat-icon "mic_off" at bounding box center [111, 149] width 22 height 22
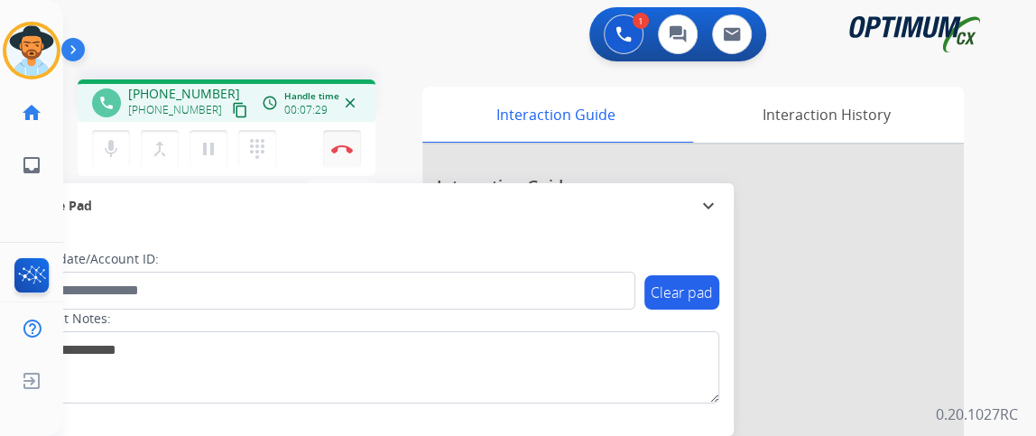
click at [338, 153] on button "Disconnect" at bounding box center [342, 149] width 38 height 38
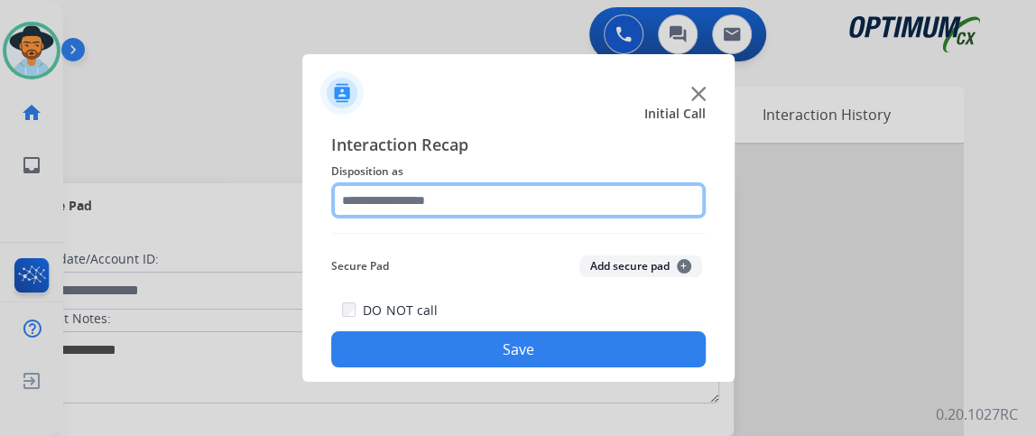
click at [466, 188] on input "text" at bounding box center [518, 200] width 375 height 36
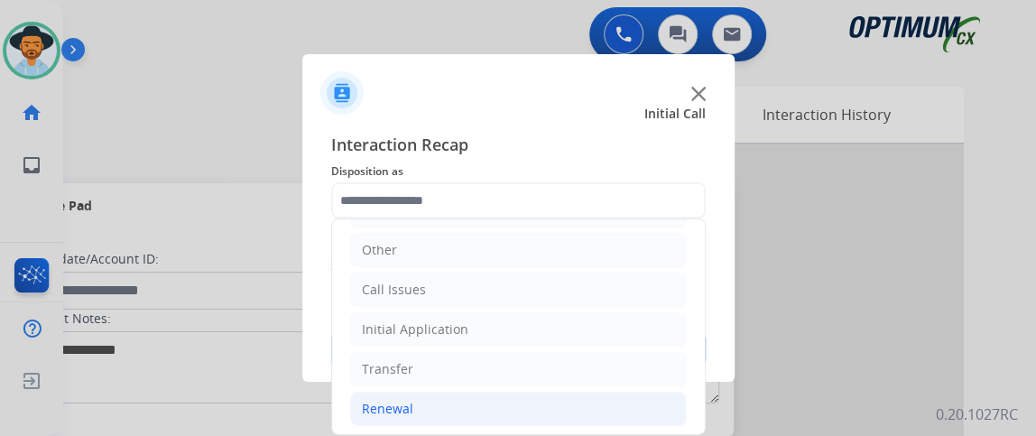
click at [558, 411] on li "Renewal" at bounding box center [518, 409] width 337 height 34
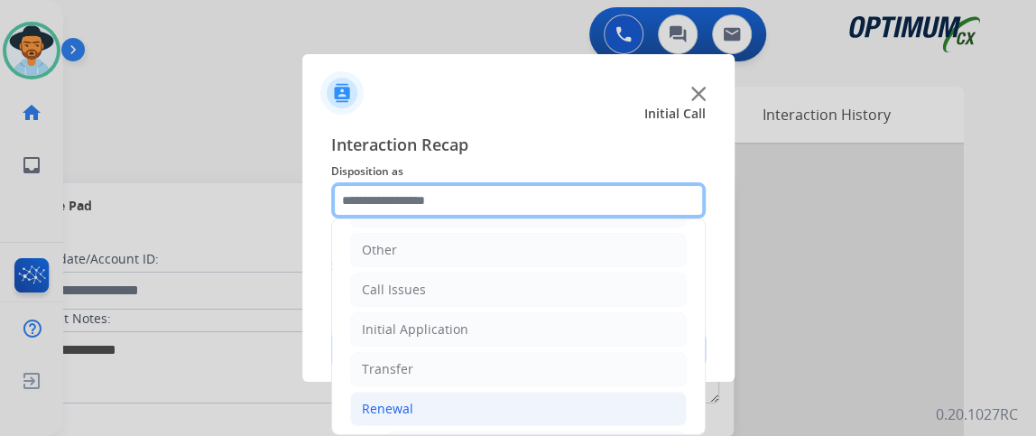
scroll to position [527, 0]
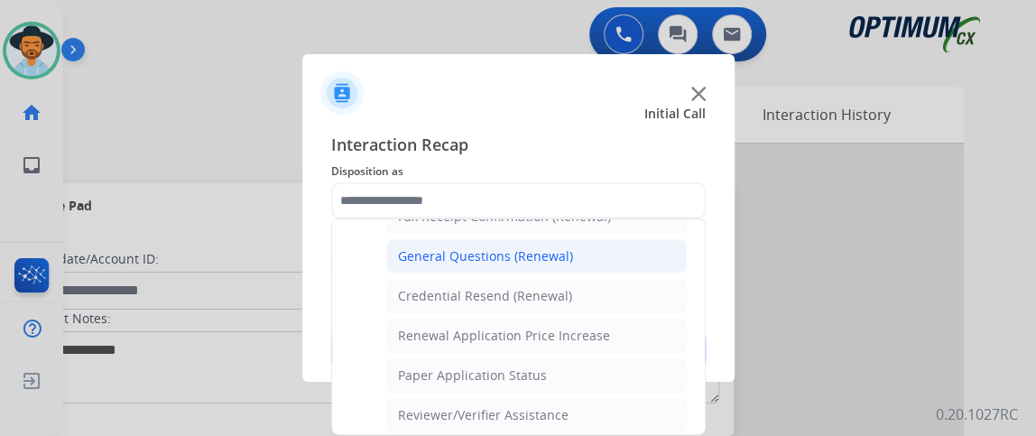
click at [626, 260] on li "General Questions (Renewal)" at bounding box center [536, 256] width 301 height 34
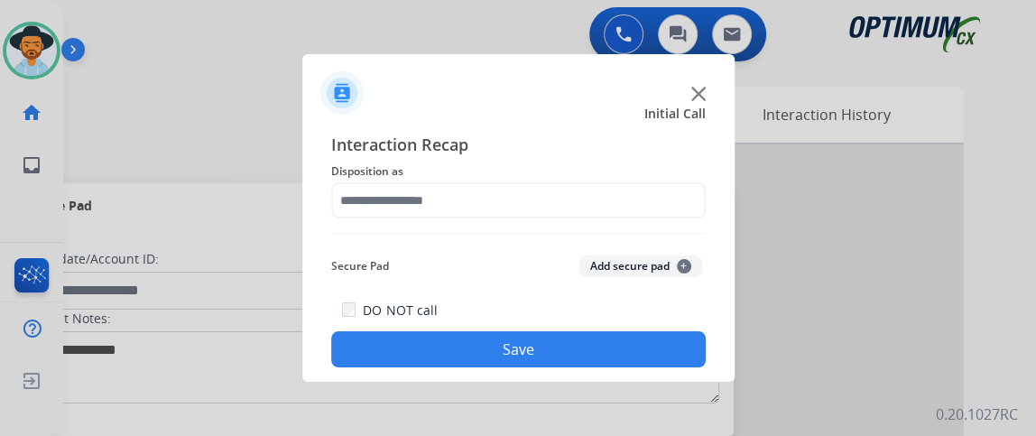
type input "**********"
click at [617, 351] on button "Save" at bounding box center [518, 349] width 375 height 36
